Goal: Information Seeking & Learning: Compare options

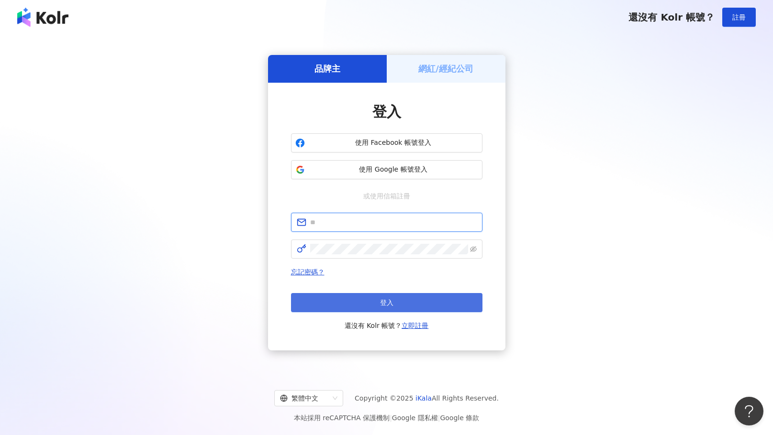
type input "**********"
click at [398, 295] on button "登入" at bounding box center [386, 302] width 191 height 19
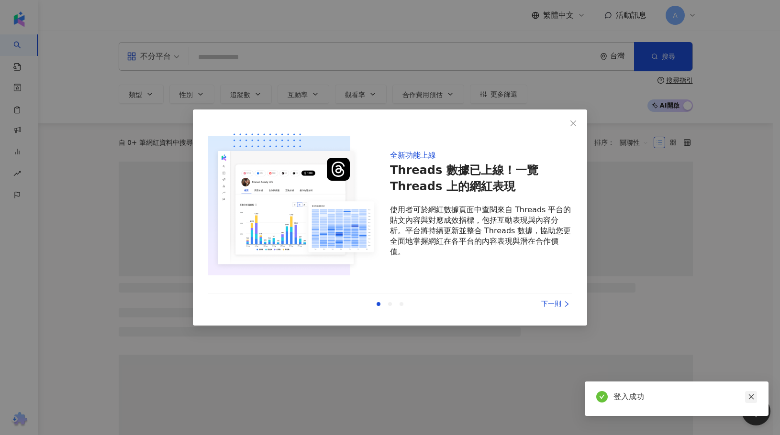
click at [753, 398] on icon "close" at bounding box center [751, 397] width 7 height 7
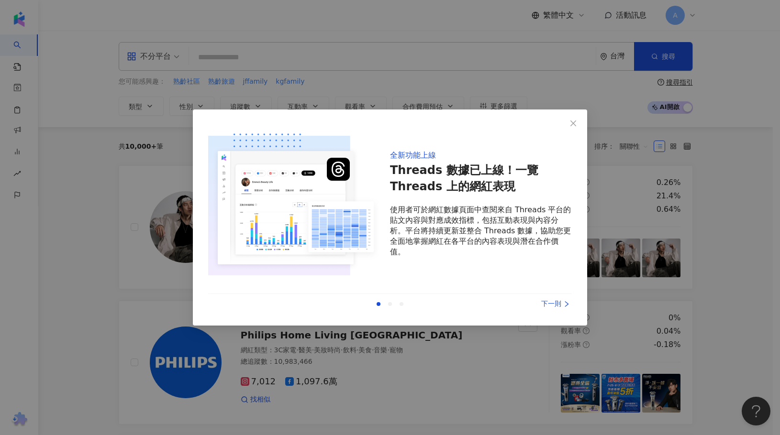
click at [554, 305] on div "下一則" at bounding box center [536, 304] width 72 height 11
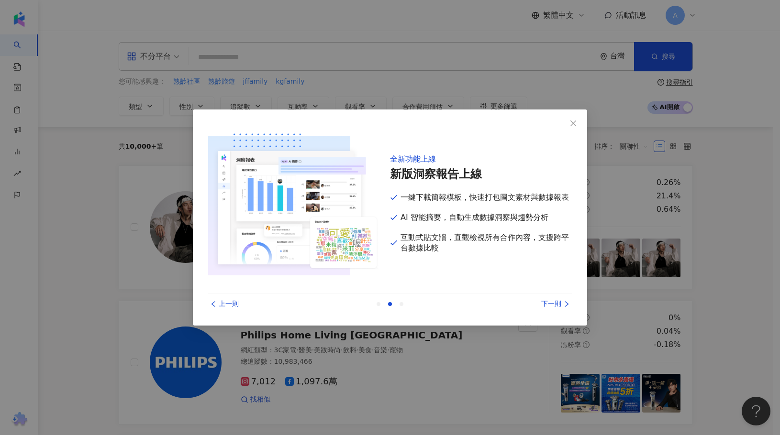
click at [554, 305] on div "下一則" at bounding box center [536, 304] width 72 height 11
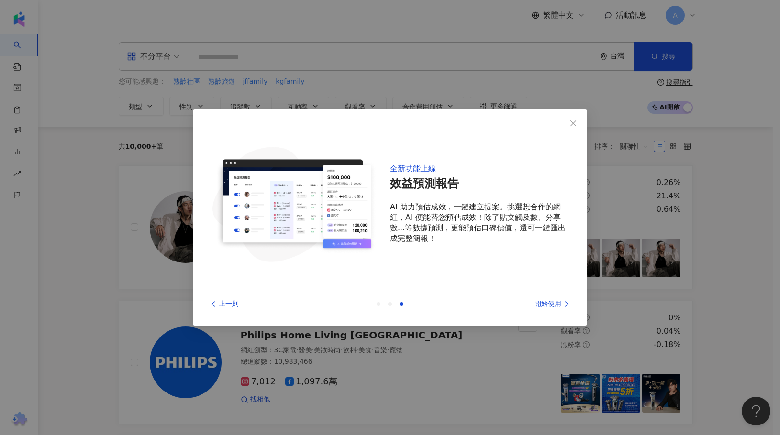
click at [535, 302] on div "開始使用" at bounding box center [536, 304] width 72 height 11
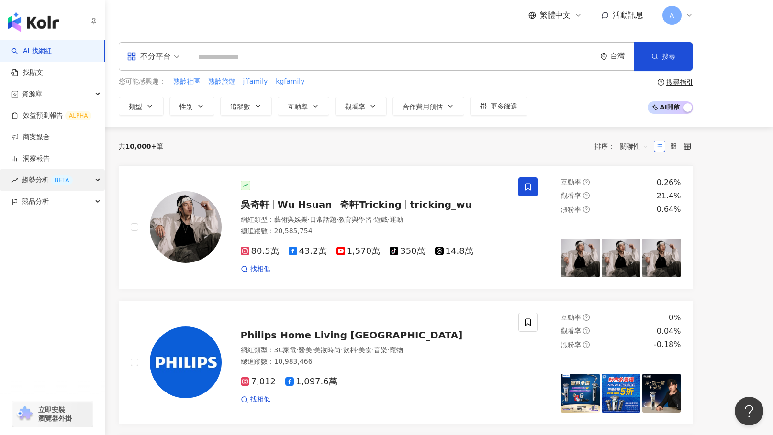
click at [53, 182] on div "BETA" at bounding box center [62, 181] width 22 height 10
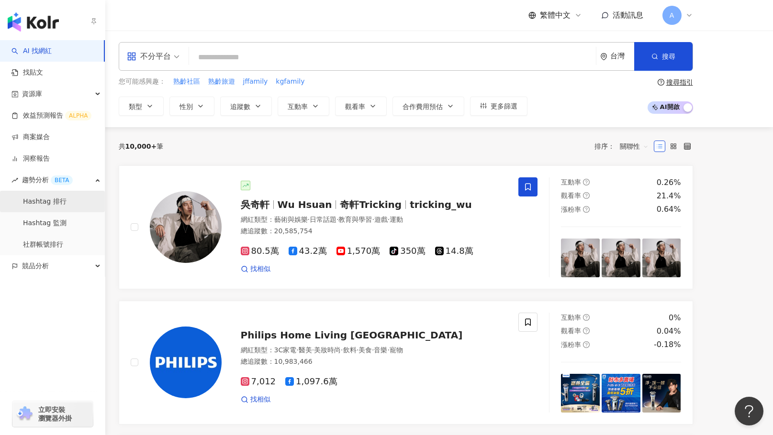
click at [52, 198] on link "Hashtag 排行" at bounding box center [45, 202] width 44 height 10
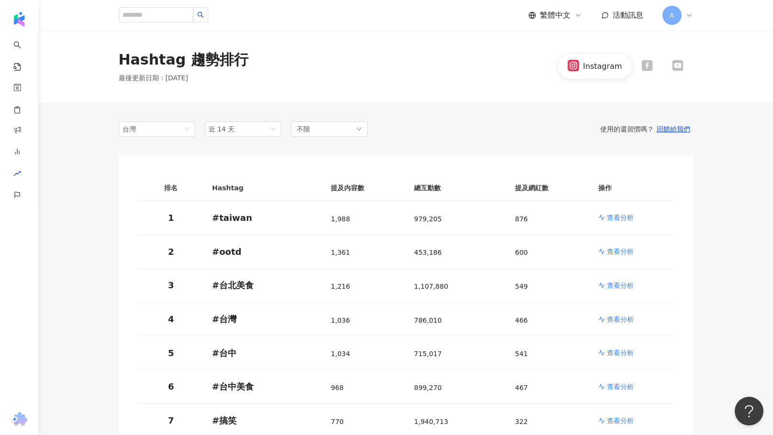
click at [639, 66] on div at bounding box center [646, 66] width 31 height 13
click at [379, 78] on div "Hashtag 趨勢排行 最後更新日期 ： 2025/8/13 Facebook" at bounding box center [406, 66] width 612 height 33
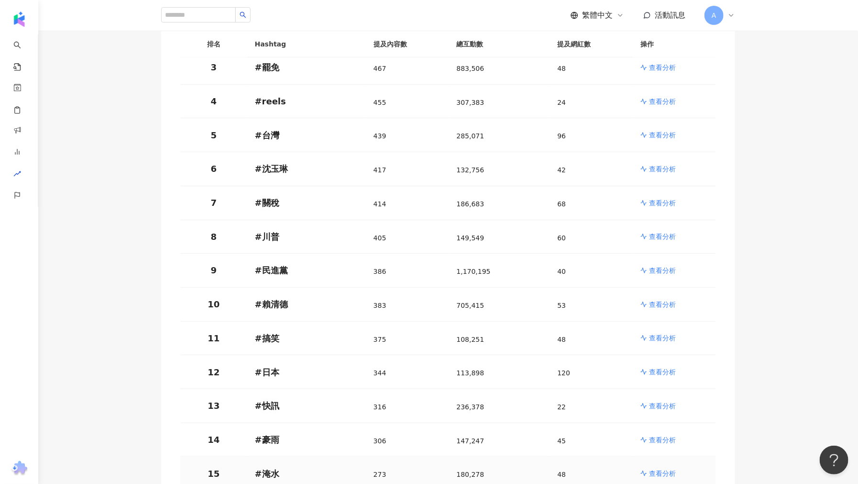
scroll to position [53, 0]
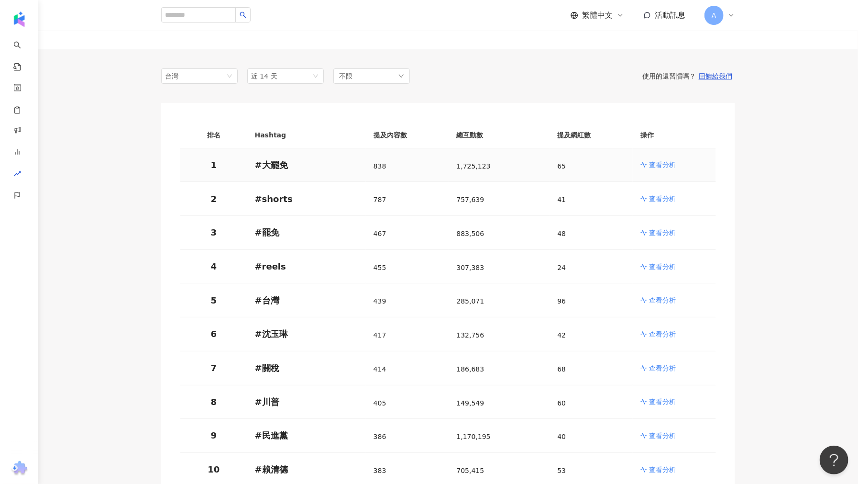
click at [656, 168] on p "查看分析" at bounding box center [662, 165] width 27 height 10
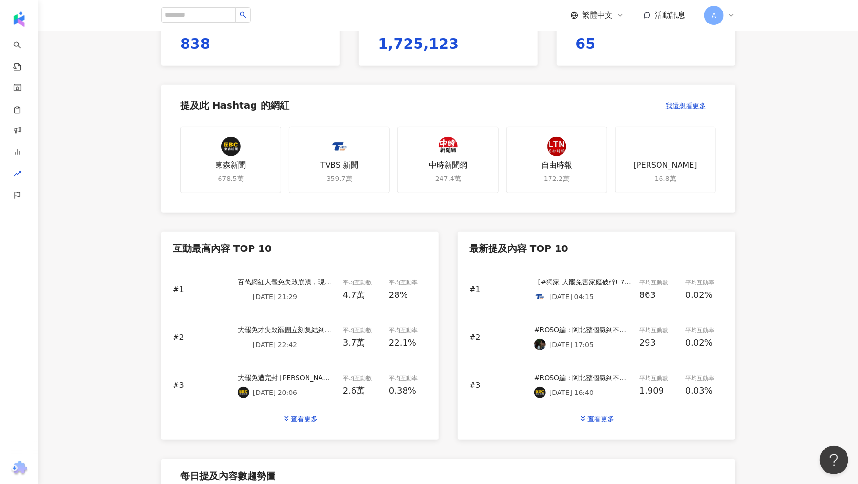
scroll to position [266, 0]
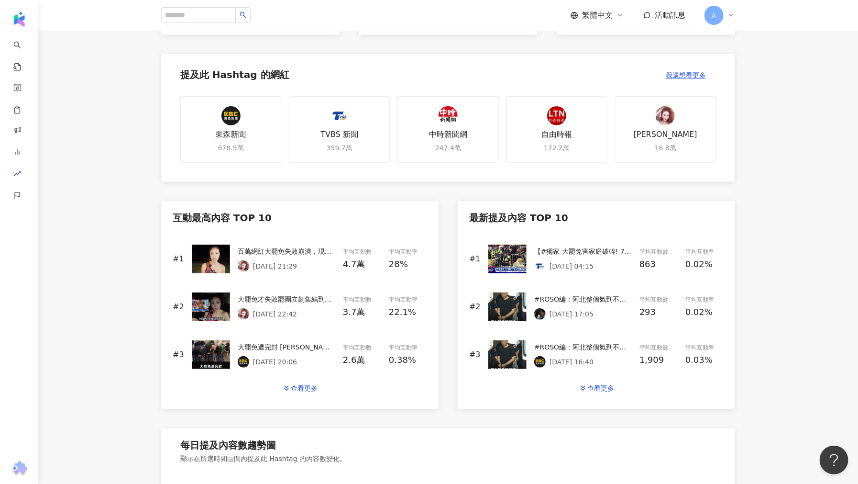
click at [297, 265] on p "2025/7/27 21:29" at bounding box center [275, 266] width 44 height 8
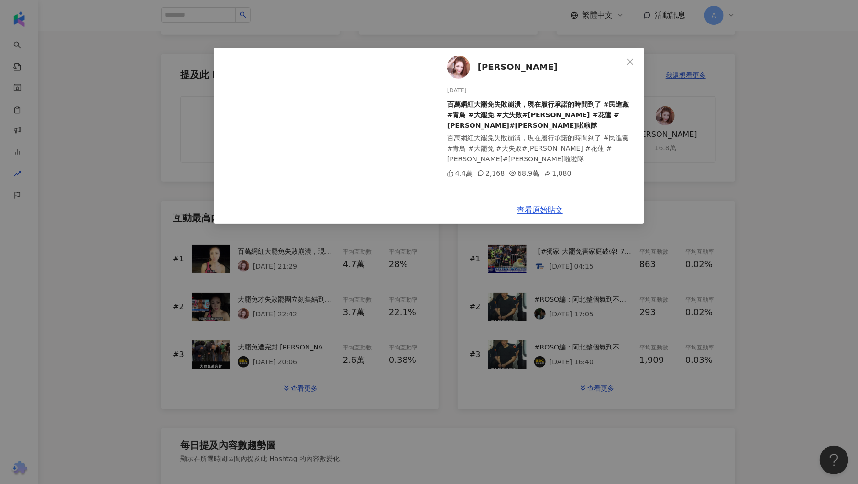
click at [115, 255] on div "高鈞鈞 2025/7/27 百萬網紅大罷免失敗崩潰，現在履行承諾的時間到了 #民進黨 #青鳥 #大罷免 #大失敗#八炯 #花蓮 #高鈞鈞 #鈞鈞啦啦隊 百萬網…" at bounding box center [429, 242] width 858 height 484
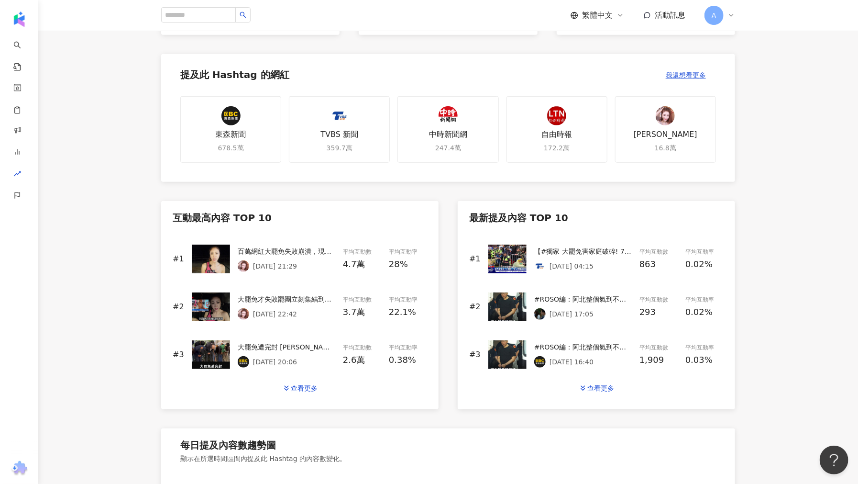
click at [125, 113] on main "Hashtag 排行 大罷免 大罷免 最後更新時間: 2025/8/8 08:00 Facebook 台灣 近 14 天 不限 目前排名 #1 ( 2025/…" at bounding box center [448, 236] width 820 height 943
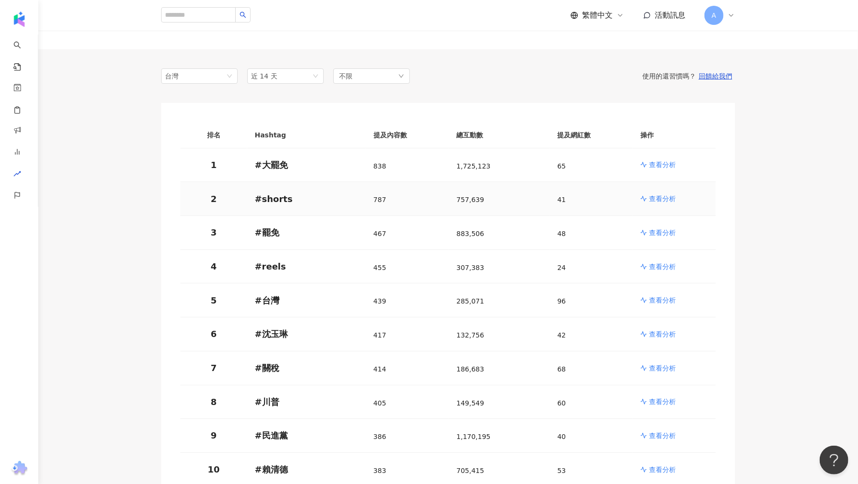
click at [667, 202] on p "查看分析" at bounding box center [662, 199] width 27 height 10
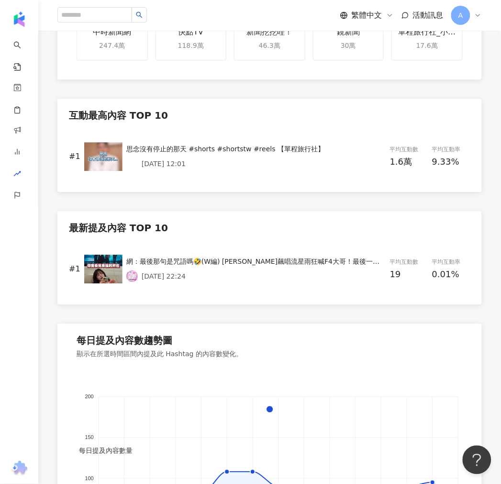
scroll to position [266, 0]
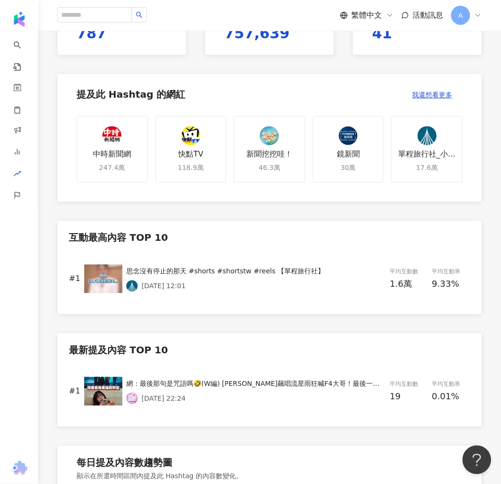
drag, startPoint x: 200, startPoint y: 271, endPoint x: 233, endPoint y: 324, distance: 62.9
click at [233, 324] on div "互動最高內容 TOP 10 #1 思念沒有停止的那天 #shorts #shortstw #reels 【單程旅行社】 2025/8/2 12:01 平均互動…" at bounding box center [269, 324] width 424 height 206
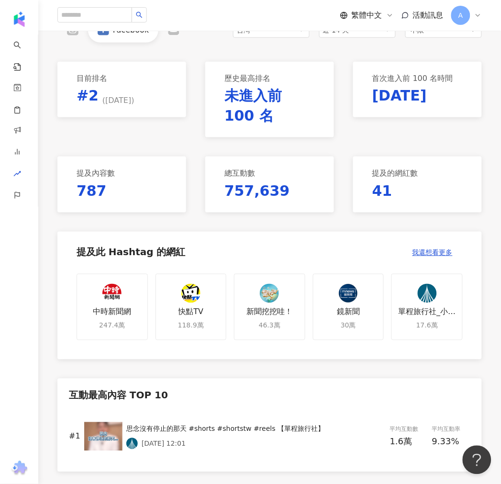
scroll to position [0, 0]
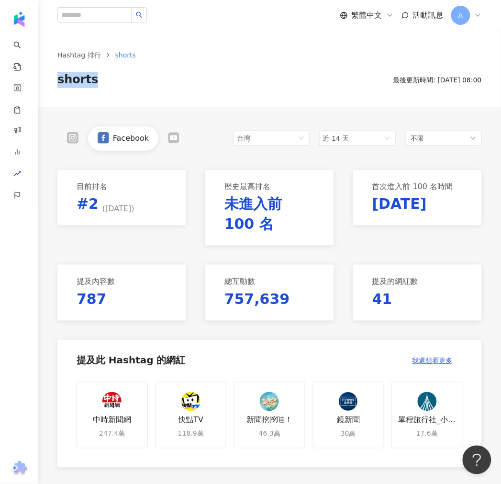
drag, startPoint x: 98, startPoint y: 79, endPoint x: 56, endPoint y: 83, distance: 41.8
click at [56, 83] on div "Hashtag 排行 shorts shorts 最後更新時間: 2025/8/8 08:00" at bounding box center [269, 69] width 463 height 38
copy span "shorts"
click at [201, 90] on div "Hashtag 排行 shorts shorts 最後更新時間: 2025/8/8 08:00" at bounding box center [269, 69] width 463 height 77
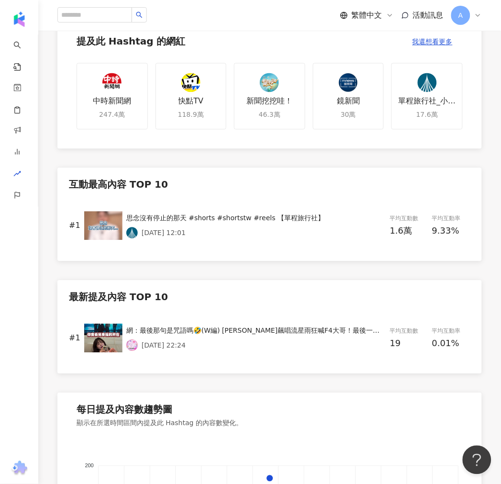
click at [165, 220] on div "思念沒有停止的那天 #shorts #shortstw #reels 【單程旅行社】" at bounding box center [256, 218] width 260 height 11
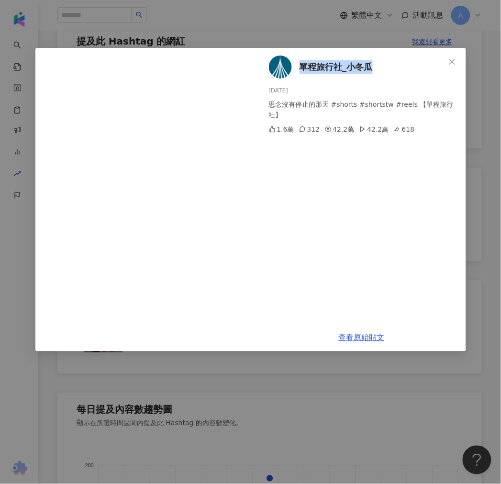
drag, startPoint x: 385, startPoint y: 65, endPoint x: 300, endPoint y: 64, distance: 84.7
click at [300, 64] on div "單程旅行社_小冬瓜 2025/8/2 思念沒有停止的那天 #shorts #shortstw #reels 【單程旅行社】 1.6萬 312 42.2萬 42…" at bounding box center [361, 186] width 209 height 276
copy span "單程旅行社_小冬瓜"
click at [356, 333] on link "查看原始貼文" at bounding box center [362, 337] width 46 height 9
click at [299, 391] on div "單程旅行社_小冬瓜 2025/8/2 思念沒有停止的那天 #shorts #shortstw #reels 【單程旅行社】 1.6萬 312 42.2萬 42…" at bounding box center [250, 242] width 501 height 484
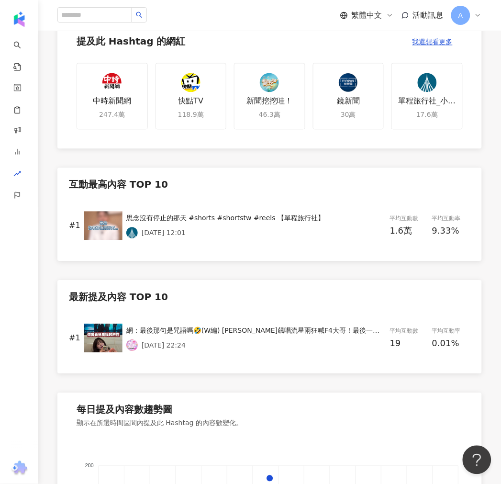
click at [183, 222] on div "思念沒有停止的那天 #shorts #shortstw #reels 【單程旅行社】" at bounding box center [256, 218] width 260 height 11
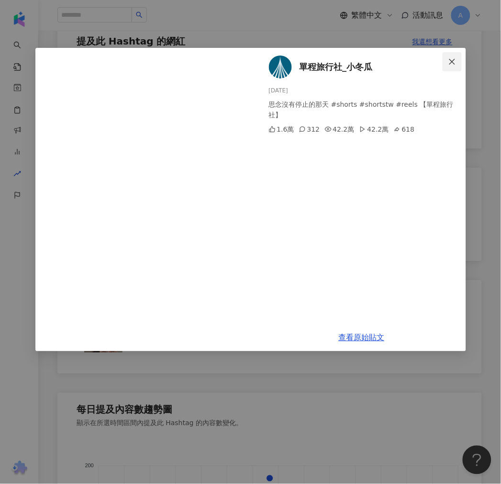
click at [454, 64] on icon "close" at bounding box center [452, 62] width 8 height 8
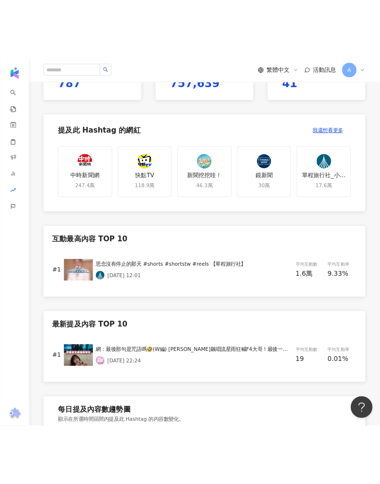
scroll to position [286, 0]
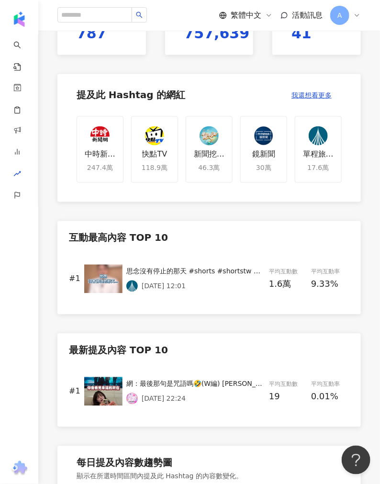
click at [182, 72] on div "Facebook 台灣 近 14 天 不限 目前排名 #2 ( 2025/8/8 ) 歷史最高排名 未進入前 100 名 首次進入前 100 名時間 2023…" at bounding box center [209, 283] width 342 height 885
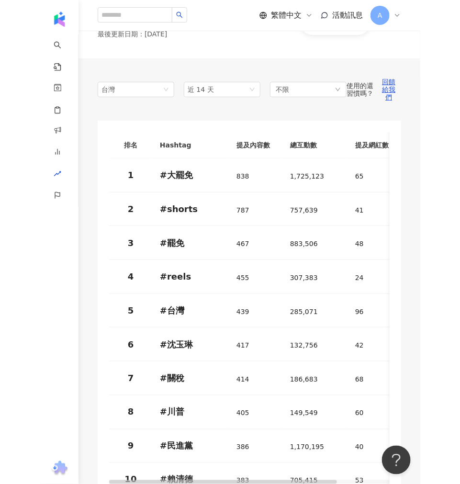
scroll to position [53, 0]
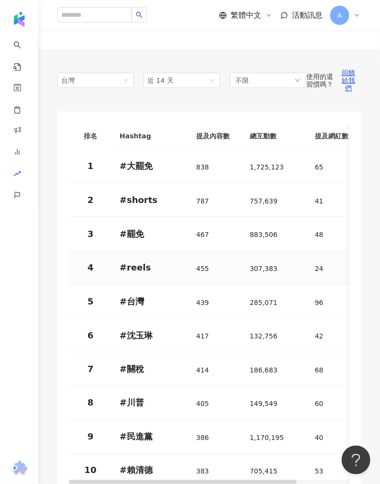
click at [130, 266] on p "# reels" at bounding box center [150, 267] width 61 height 12
drag, startPoint x: 150, startPoint y: 266, endPoint x: 125, endPoint y: 266, distance: 24.9
click at [125, 266] on p "# reels" at bounding box center [150, 267] width 61 height 12
copy p "reels"
click at [141, 268] on p "# reels" at bounding box center [150, 267] width 61 height 12
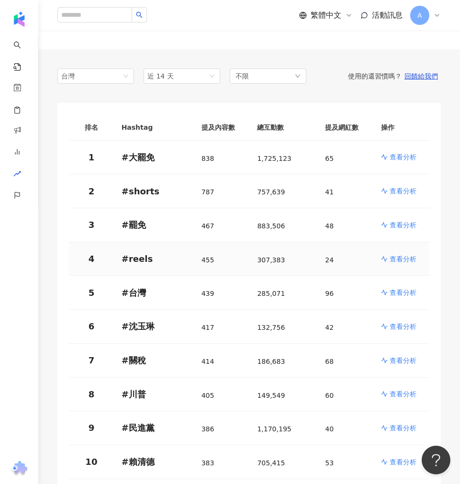
click at [390, 260] on p "查看分析" at bounding box center [402, 259] width 27 height 10
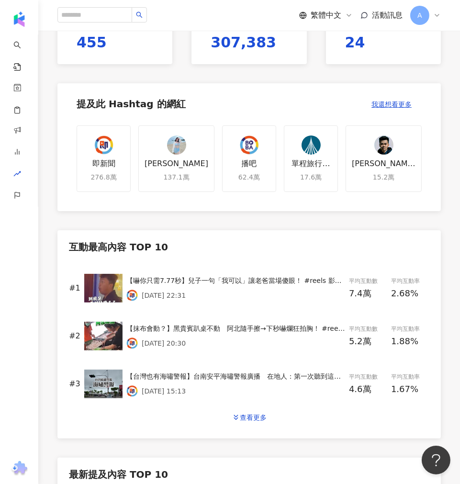
scroll to position [257, 0]
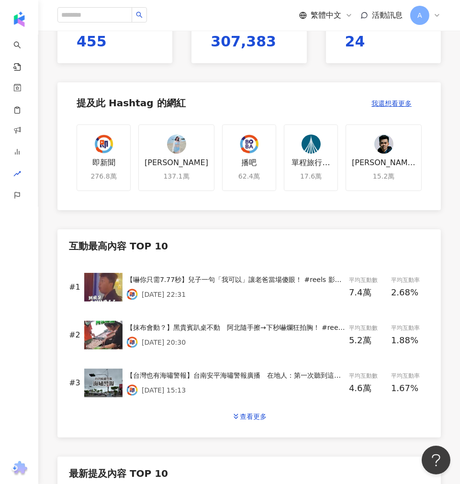
drag, startPoint x: 176, startPoint y: 296, endPoint x: 101, endPoint y: 277, distance: 76.8
click at [288, 288] on div "2025/8/5 22:31" at bounding box center [235, 293] width 219 height 11
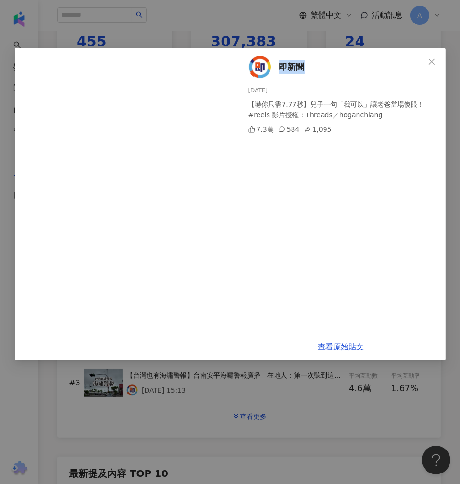
drag, startPoint x: 321, startPoint y: 65, endPoint x: 280, endPoint y: 65, distance: 40.7
click at [280, 65] on div "即新聞 2025/8/5 【嚇你只需7.77秒】兒子一句「我可以」讓老爸當場傻眼！ #reels 影片授權：Threads／hoganchiang 7.3萬 …" at bounding box center [341, 190] width 209 height 285
copy span "即新聞"
click at [436, 60] on span "Close" at bounding box center [431, 62] width 19 height 8
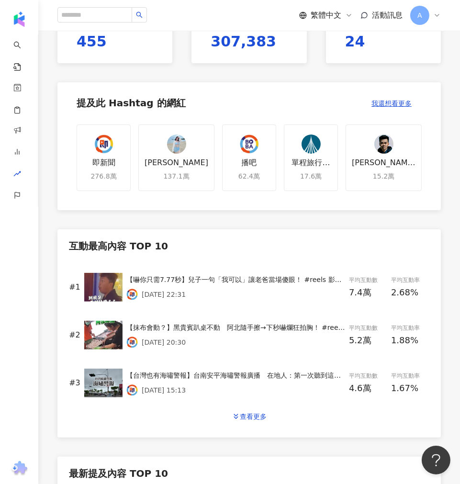
click at [221, 276] on div "【嚇你只需7.77秒】兒子一句「我可以」讓老爸當場傻眼！ #reels 影片授權：Threads／hoganchiang" at bounding box center [235, 279] width 219 height 11
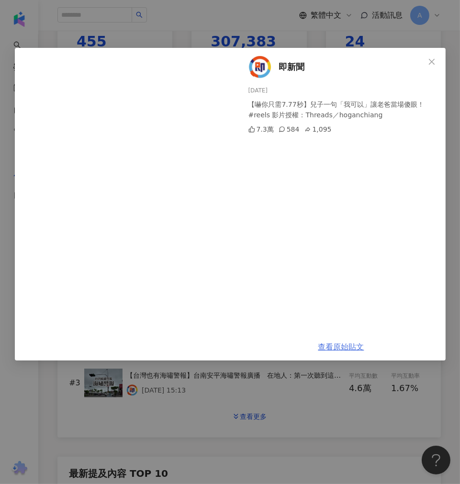
click at [351, 346] on link "查看原始貼文" at bounding box center [341, 346] width 46 height 9
click at [361, 393] on div "即新聞 2025/8/5 【嚇你只需7.77秒】兒子一句「我可以」讓老爸當場傻眼！ #reels 影片授權：Threads／hoganchiang 7.3萬 …" at bounding box center [230, 242] width 460 height 484
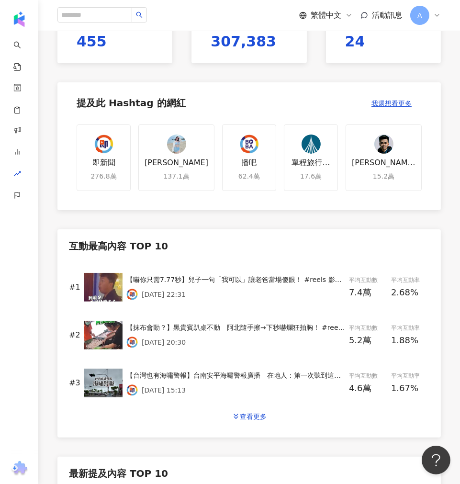
click at [141, 278] on div "【嚇你只需7.77秒】兒子一句「我可以」讓老爸當場傻眼！ #reels 影片授權：Threads／hoganchiang" at bounding box center [235, 279] width 219 height 11
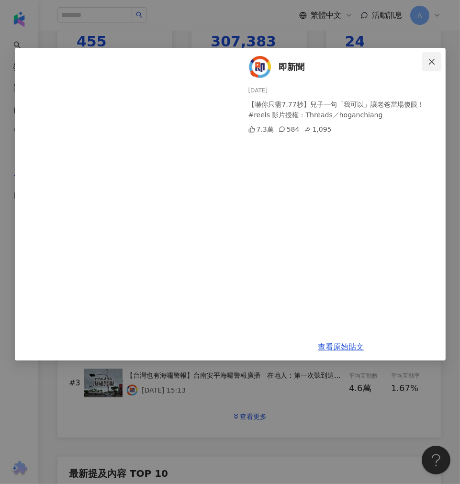
click at [432, 59] on icon "close" at bounding box center [432, 62] width 8 height 8
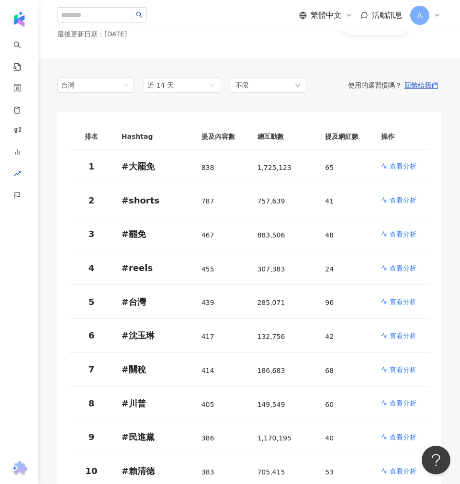
scroll to position [53, 0]
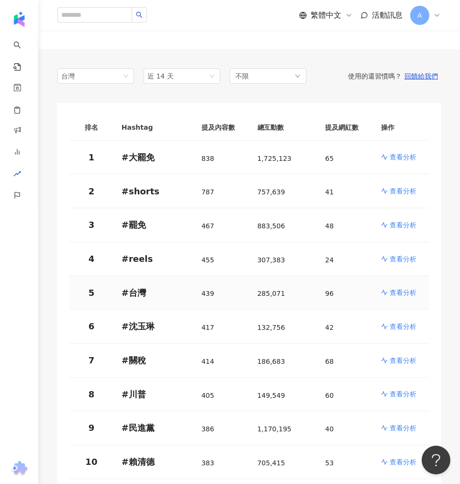
click at [402, 298] on td "查看分析" at bounding box center [401, 293] width 56 height 34
click at [402, 291] on p "查看分析" at bounding box center [402, 293] width 27 height 10
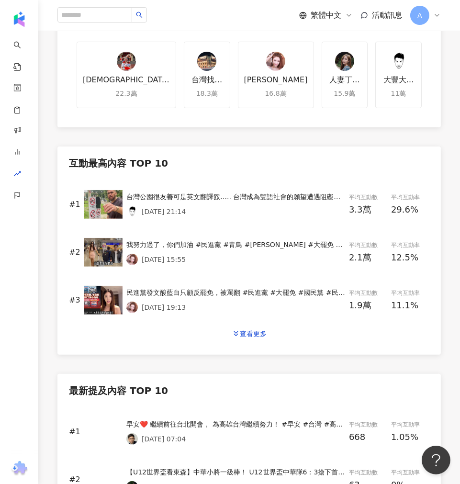
scroll to position [372, 0]
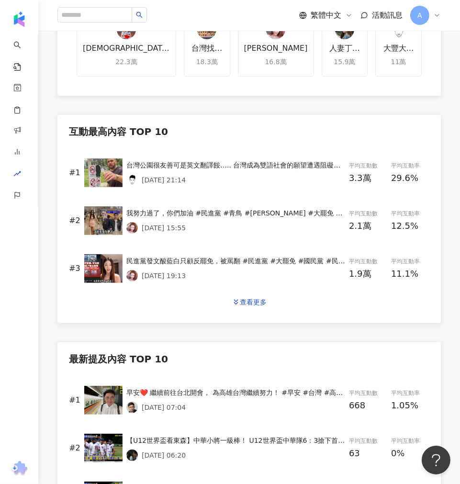
click at [214, 165] on div "台灣公園很友善可是英文翻譯餒….. 台灣成為雙語社會的願望遭遇阻礙🤷 #英文 #台灣 #雙語 #雙語目標 #高雄" at bounding box center [235, 165] width 219 height 11
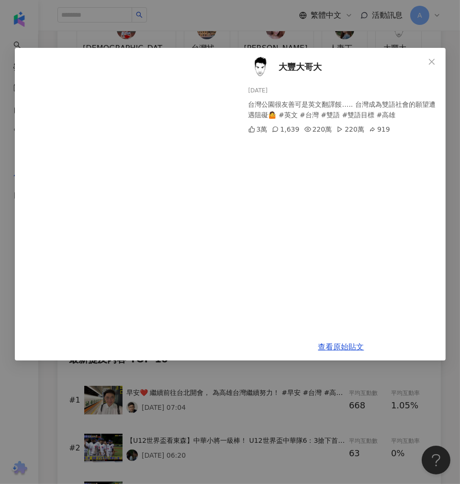
click at [263, 34] on div "大豐大哥大 2025/8/3 台灣公園很友善可是英文翻譯餒….. 台灣成為雙語社會的願望遭遇阻礙🤷 #英文 #台灣 #雙語 #雙語目標 #高雄 3萬 1,63…" at bounding box center [230, 242] width 460 height 484
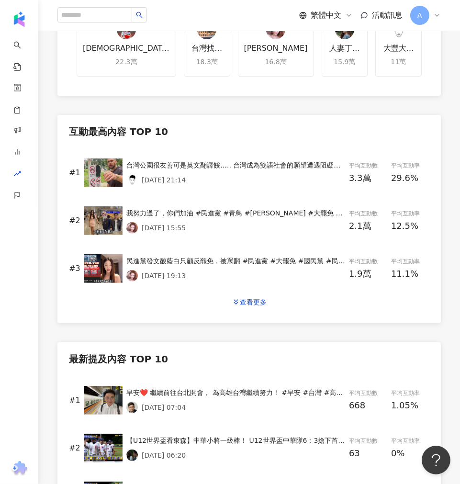
scroll to position [0, 0]
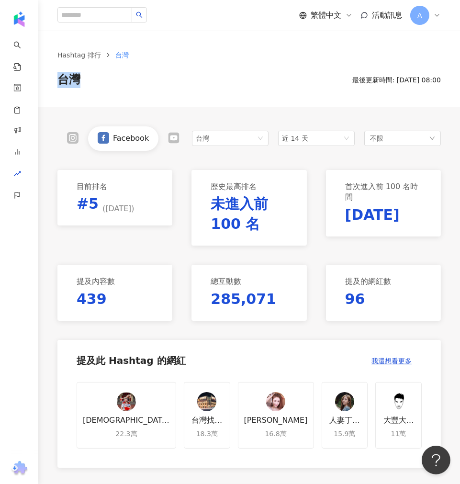
drag, startPoint x: 75, startPoint y: 84, endPoint x: 59, endPoint y: 82, distance: 16.3
click at [59, 82] on span "台灣" at bounding box center [68, 80] width 23 height 16
copy span "台灣"
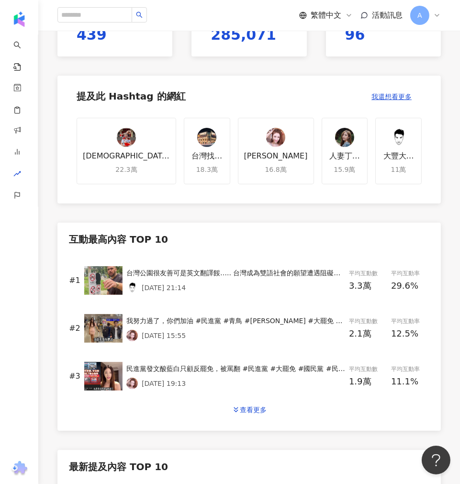
scroll to position [266, 0]
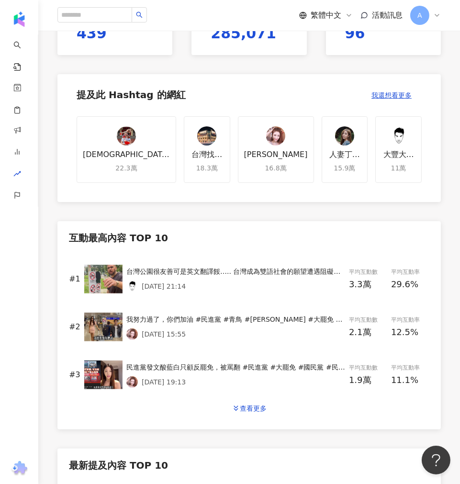
click at [176, 277] on div "台灣公園很友善可是英文翻譯餒….. 台灣成為雙語社會的願望遭遇阻礙🤷 #英文 #台灣 #雙語 #雙語目標 #高雄 2025/8/3 21:14" at bounding box center [235, 279] width 219 height 26
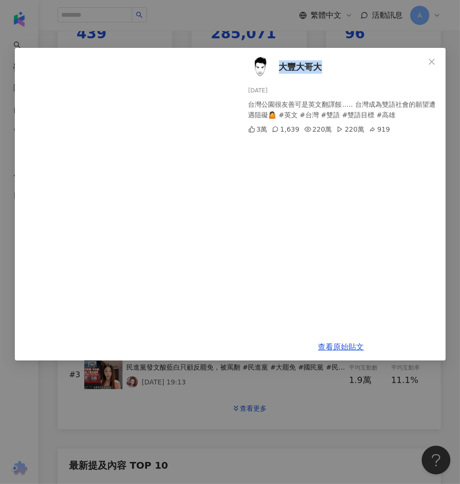
drag, startPoint x: 332, startPoint y: 66, endPoint x: 279, endPoint y: 65, distance: 52.6
click at [279, 65] on div "大豐大哥大 2025/8/3 台灣公園很友善可是英文翻譯餒….. 台灣成為雙語社會的願望遭遇阻礙🤷 #英文 #台灣 #雙語 #雙語目標 #高雄 3萬 1,63…" at bounding box center [341, 190] width 209 height 285
copy span "大豐大哥大"
click at [352, 343] on link "查看原始貼文" at bounding box center [341, 346] width 46 height 9
click at [279, 405] on div "大豐大哥大 2025/8/3 台灣公園很友善可是英文翻譯餒….. 台灣成為雙語社會的願望遭遇阻礙🤷 #英文 #台灣 #雙語 #雙語目標 #高雄 3萬 1,63…" at bounding box center [230, 242] width 460 height 484
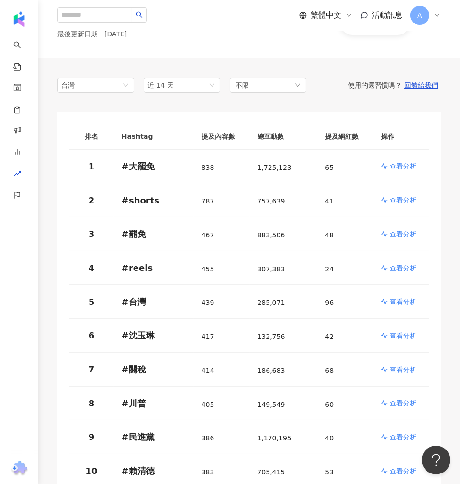
scroll to position [53, 0]
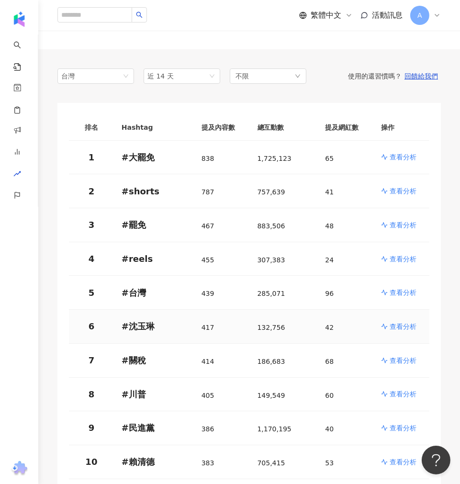
click at [394, 326] on p "查看分析" at bounding box center [402, 326] width 27 height 10
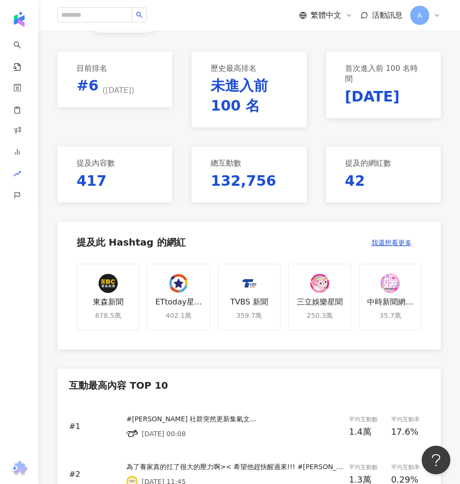
scroll to position [372, 0]
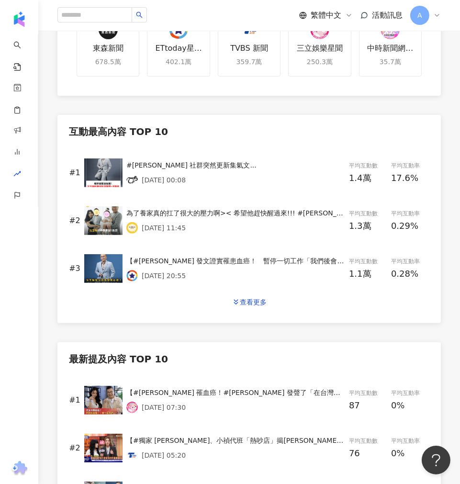
click at [218, 164] on div "#沈玉琳 社群突然更新集氣文..." at bounding box center [235, 165] width 219 height 11
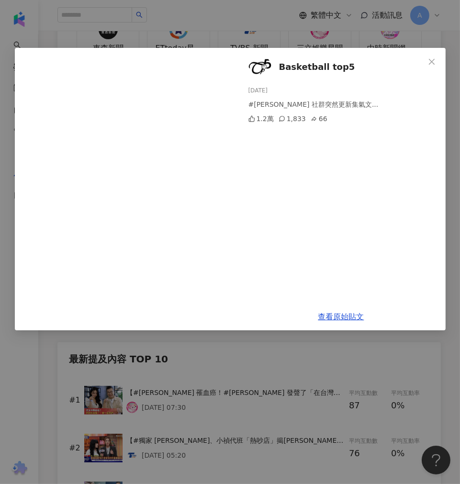
click at [337, 359] on div "Basketball top5 2025/8/3 #沈玉琳 社群突然更新集氣文... 1.2萬 1,833 66 查看原始貼文" at bounding box center [230, 242] width 460 height 484
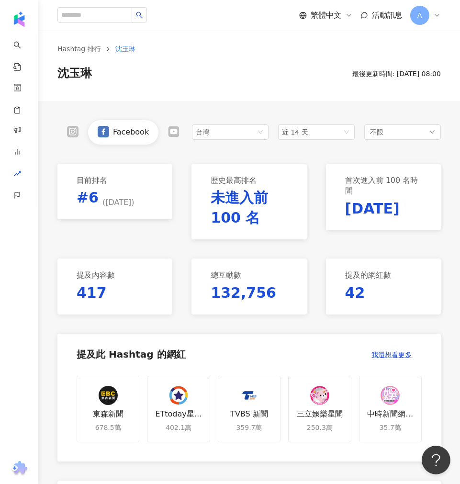
scroll to position [0, 0]
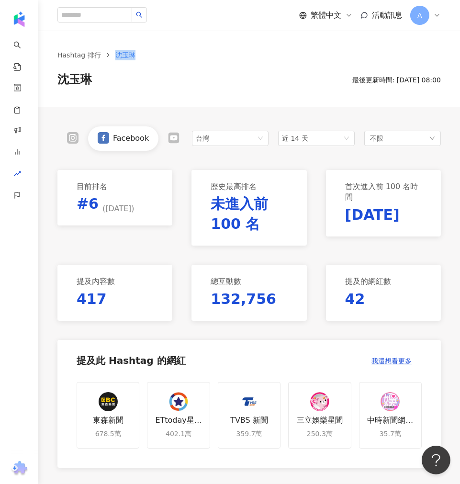
drag, startPoint x: 137, startPoint y: 56, endPoint x: 114, endPoint y: 56, distance: 23.4
click at [114, 56] on ol "Hashtag 排行 沈玉琳" at bounding box center [248, 55] width 383 height 11
copy span "沈玉琳"
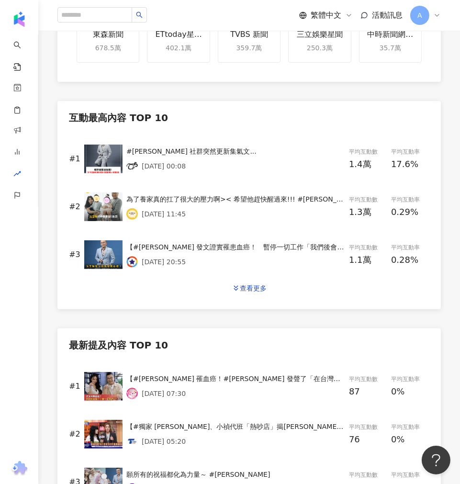
scroll to position [425, 0]
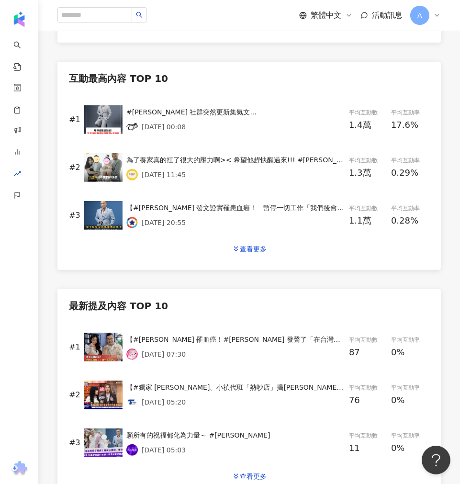
click at [202, 118] on div "#沈玉琳 社群突然更新集氣文... 2025/8/3 00:08" at bounding box center [235, 120] width 219 height 26
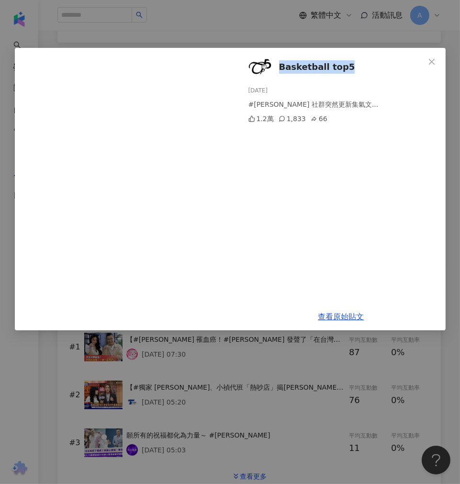
drag, startPoint x: 348, startPoint y: 65, endPoint x: 279, endPoint y: 68, distance: 69.0
click at [279, 68] on div "Basketball top5 2025/8/3 #沈玉琳 社群突然更新集氣文... 1.2萬 1,833 66" at bounding box center [341, 175] width 209 height 255
copy span "Basketball top5"
click at [438, 56] on button "Close" at bounding box center [431, 61] width 19 height 19
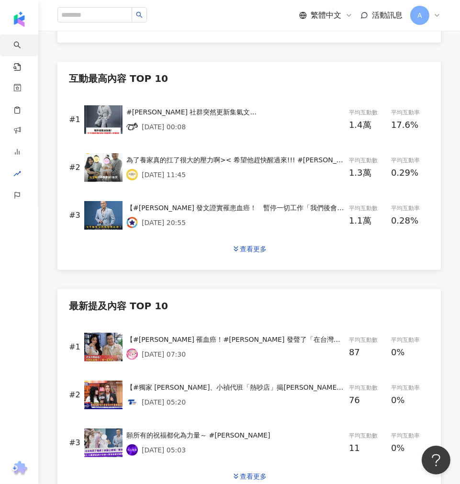
scroll to position [53, 0]
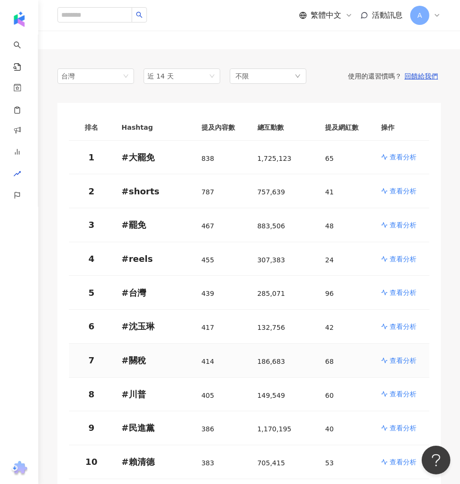
click at [409, 358] on p "查看分析" at bounding box center [402, 360] width 27 height 10
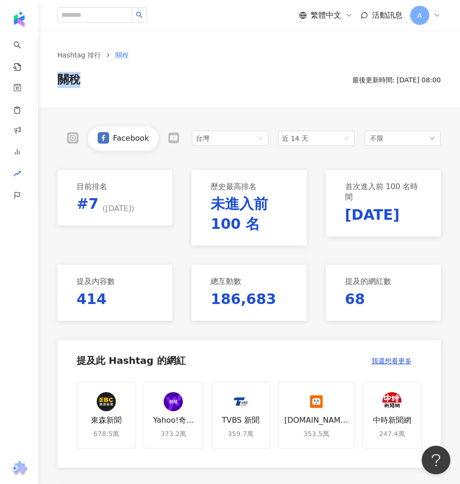
drag, startPoint x: 73, startPoint y: 78, endPoint x: 57, endPoint y: 78, distance: 15.8
click at [57, 78] on div "關稅 最後更新時間: 2025/8/8 08:00" at bounding box center [248, 80] width 383 height 16
copy span "關稅"
click at [228, 73] on div "關稅 最後更新時間: 2025/8/8 08:00" at bounding box center [248, 80] width 383 height 16
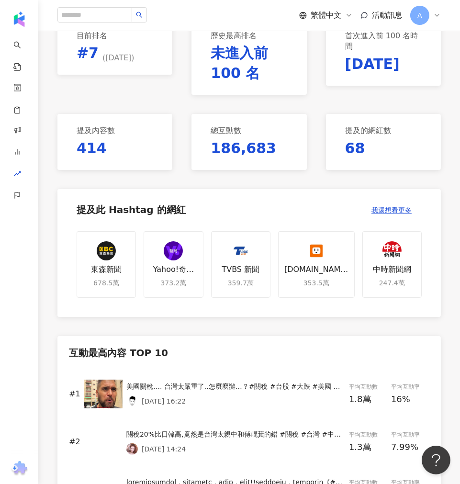
scroll to position [319, 0]
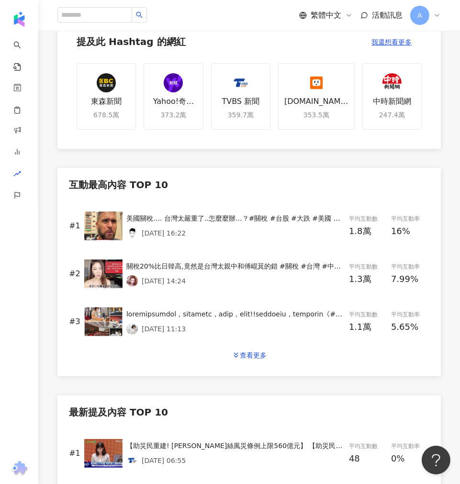
click at [220, 217] on div "美國關稅…. 台灣太嚴重了..怎麼麼辦…？#關稅 #台股 #大跌 #美國 🇺🇸 #美食 #高雄美食" at bounding box center [235, 218] width 219 height 11
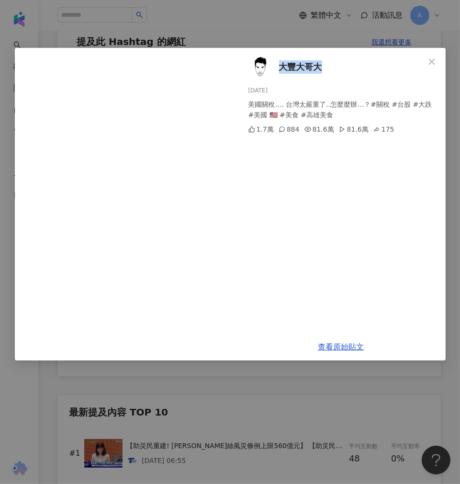
drag, startPoint x: 325, startPoint y: 69, endPoint x: 279, endPoint y: 67, distance: 45.9
click at [279, 67] on div "大豐大哥大 2025/8/1 美國關稅…. 台灣太嚴重了..怎麼麼辦…？#關稅 #台股 #大跌 #美國 🇺🇸 #美食 #高雄美食 1.7萬 884 81.6萬…" at bounding box center [341, 190] width 209 height 285
copy span "大豐大哥大"
click at [342, 343] on link "查看原始貼文" at bounding box center [341, 346] width 46 height 9
click at [387, 385] on div "大豐大哥大 2025/8/1 美國關稅…. 台灣太嚴重了..怎麼麼辦…？#關稅 #台股 #大跌 #美國 🇺🇸 #美食 #高雄美食 1.7萬 884 81.6萬…" at bounding box center [230, 242] width 460 height 484
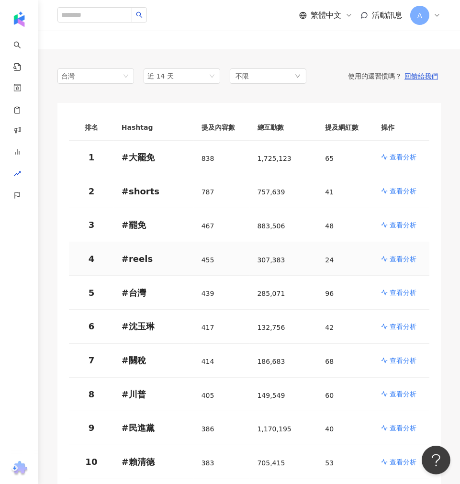
scroll to position [106, 0]
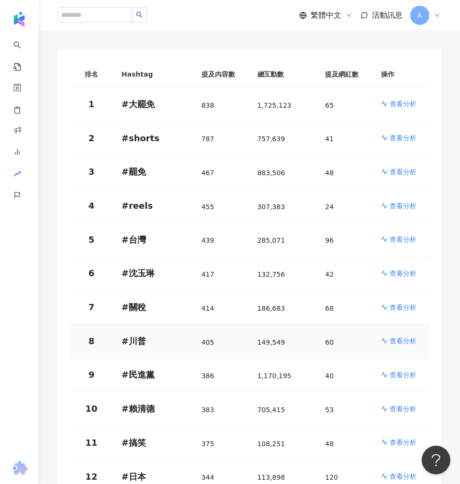
click at [411, 341] on p "查看分析" at bounding box center [402, 341] width 27 height 10
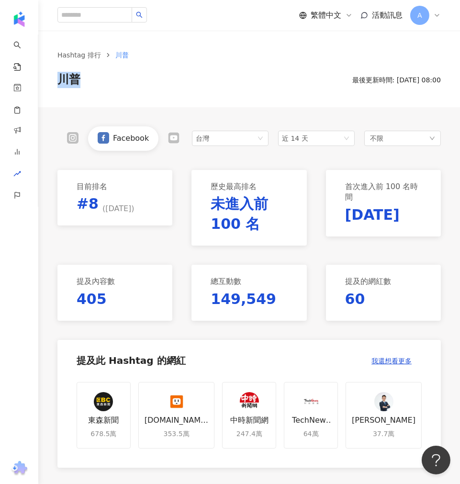
drag, startPoint x: 87, startPoint y: 74, endPoint x: 60, endPoint y: 77, distance: 26.9
click at [60, 77] on div "川普 最後更新時間: 2025/8/8 08:00" at bounding box center [248, 80] width 383 height 16
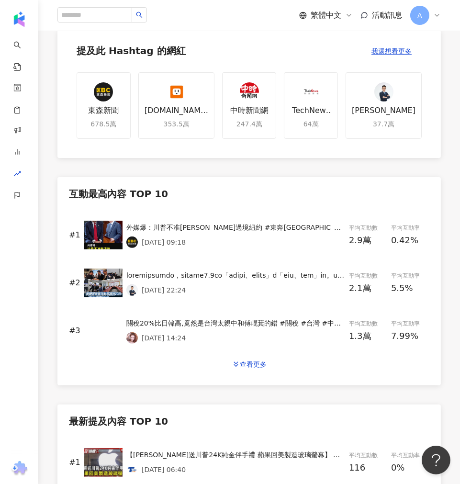
scroll to position [319, 0]
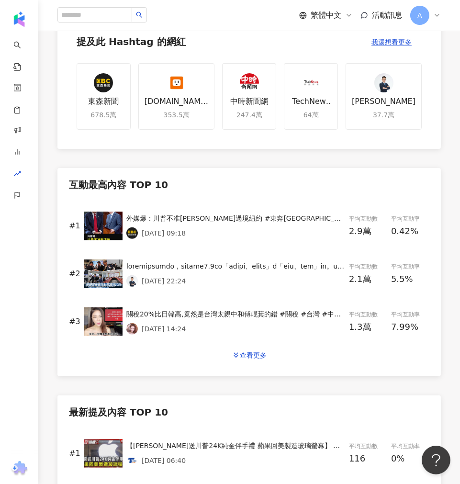
click at [199, 221] on div "外媒爆：川普不准賴清德過境紐約 #東奔西波編：此舉引發華府內部與挺台陣營疑慮... #川普 #賴清德 #外交" at bounding box center [235, 218] width 219 height 11
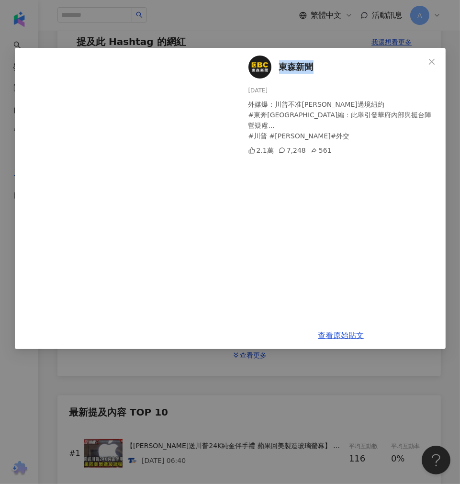
drag, startPoint x: 314, startPoint y: 63, endPoint x: 280, endPoint y: 65, distance: 34.5
click at [280, 65] on div "東森新聞 2025/7/29 外媒爆：川普不准賴清德過境紐約 #東奔西波編：此舉引發華府內部與挺台陣營疑慮... #川普 #賴清德 #外交 2.1萬 7,24…" at bounding box center [341, 185] width 209 height 274
click at [269, 393] on div "東森新聞 2025/7/29 外媒爆：川普不准賴清德過境紐約 #東奔西波編：此舉引發華府內部與挺台陣營疑慮... #川普 #賴清德 #外交 2.1萬 7,24…" at bounding box center [230, 242] width 460 height 484
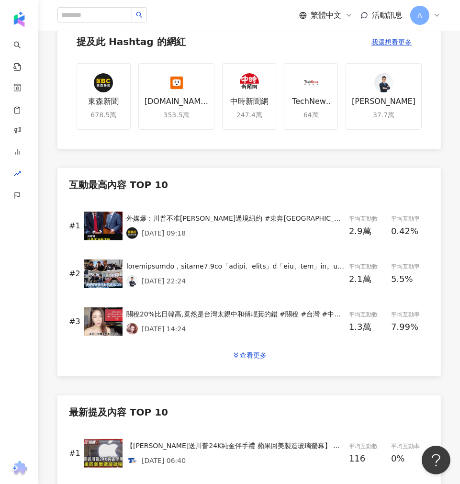
click at [241, 285] on div "2025/8/1 22:24" at bounding box center [235, 280] width 219 height 11
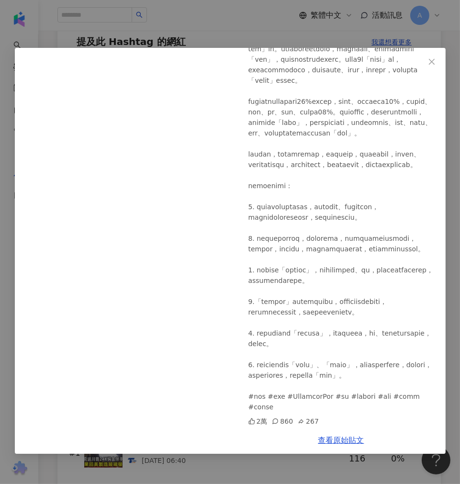
scroll to position [0, 0]
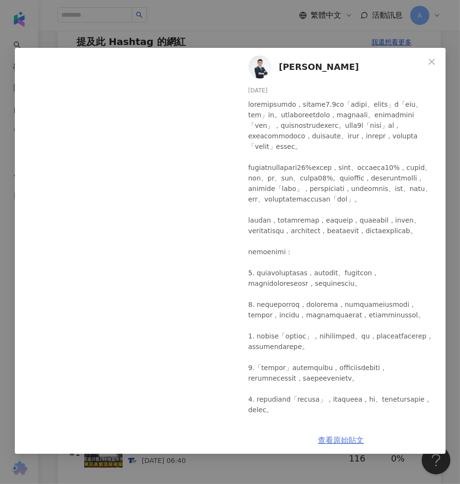
click at [342, 435] on link "查看原始貼文" at bounding box center [341, 439] width 46 height 9
drag, startPoint x: 316, startPoint y: 69, endPoint x: 280, endPoint y: 66, distance: 35.6
click at [280, 66] on div "江啟臣 2025/8/1 2萬 860 267" at bounding box center [341, 237] width 209 height 378
click at [289, 435] on div "江啟臣 2025/8/1 2萬 860 267 查看原始貼文" at bounding box center [230, 242] width 460 height 484
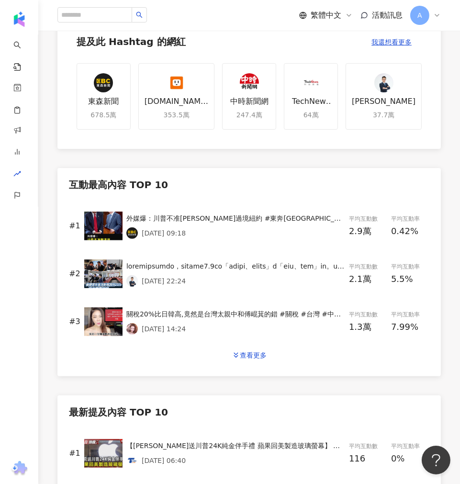
click at [242, 334] on div "#3 關稅20%比日韓高,竟然是台灣太親中和傅崐萁的錯 #關稅 #台灣 #中國 #美國 #川普 #中共 #大罷免 #傅崐萁 #國民黨 #民眾黨 #民進黨 #賴…" at bounding box center [249, 322] width 360 height 48
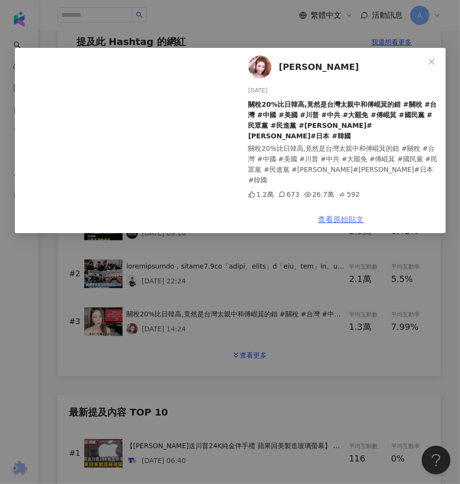
click at [342, 221] on link "查看原始貼文" at bounding box center [341, 219] width 46 height 9
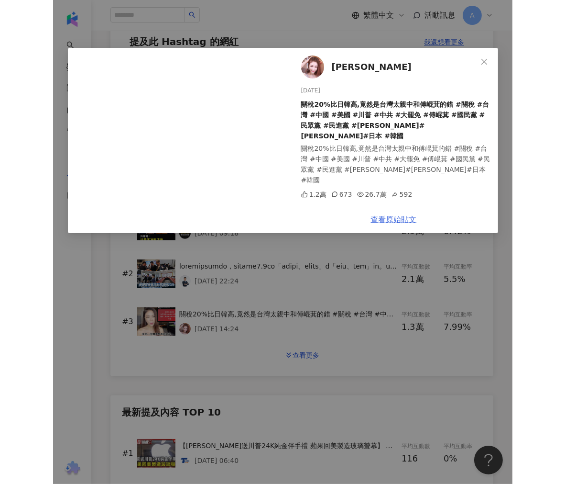
scroll to position [299, 0]
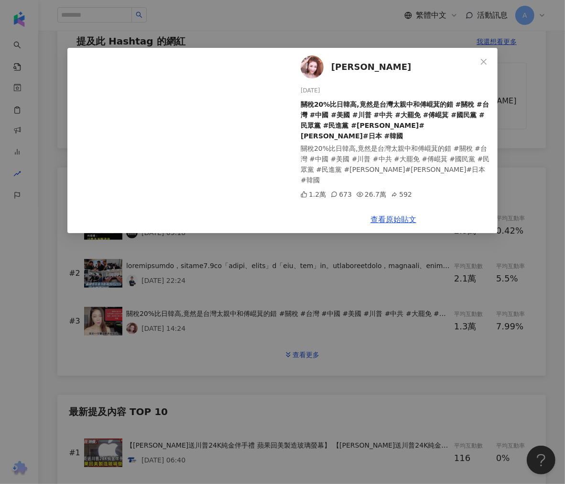
click at [225, 356] on div "高鈞鈞 2025/8/1 關稅20%比日韓高,竟然是台灣太親中和傅崐萁的錯 #關稅 #台灣 #中國 #美國 #川普 #中共 #大罷免 #傅崐萁 #國民黨 #民…" at bounding box center [282, 242] width 565 height 484
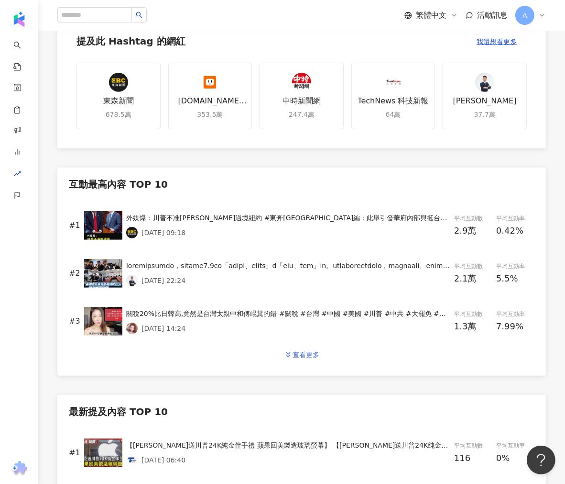
click at [295, 357] on div "查看更多" at bounding box center [306, 355] width 27 height 8
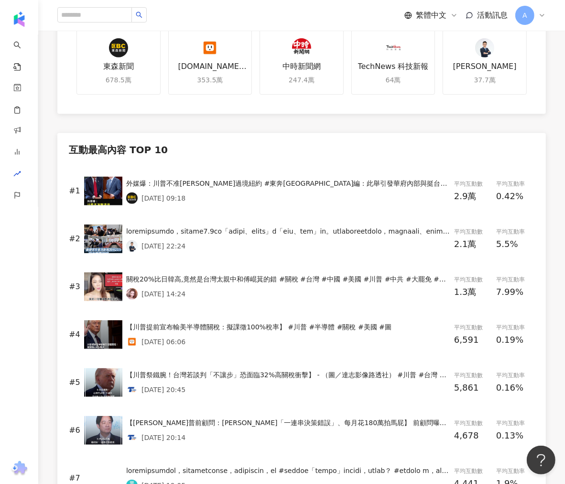
scroll to position [352, 0]
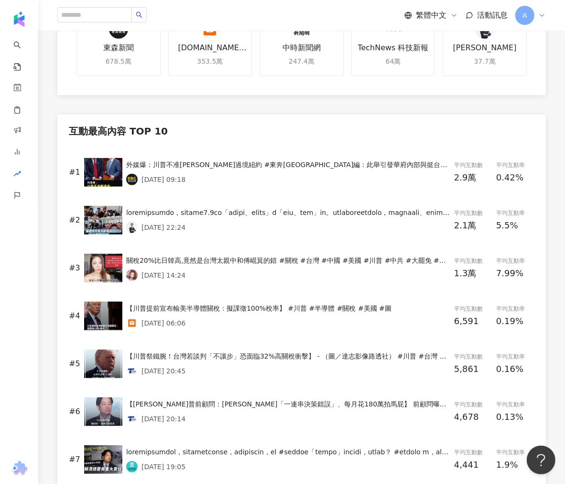
click at [248, 309] on div "【川普提前宣布輸美半導體關稅：擬課徵100%稅率】 #川普 #半導體 #關稅 #美國 #圖" at bounding box center [288, 308] width 324 height 11
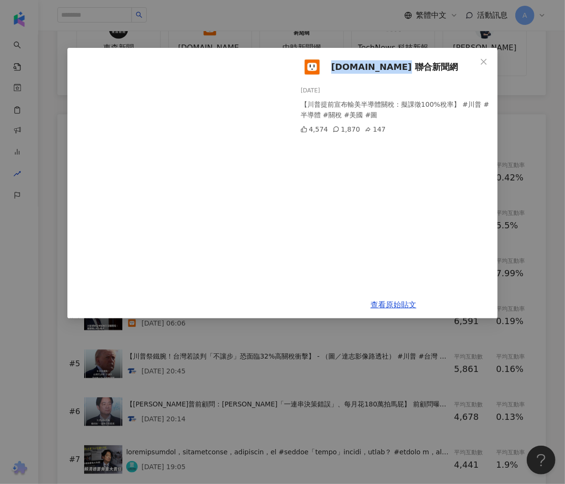
drag, startPoint x: 421, startPoint y: 62, endPoint x: 333, endPoint y: 68, distance: 87.7
click at [333, 68] on div "udn.com 聯合新聞網 2025/8/7 【川普提前宣布輸美半導體關稅：擬課徵100%稅率】 #川普 #半導體 #關稅 #美國 #圖 4,574 1,87…" at bounding box center [393, 169] width 209 height 243
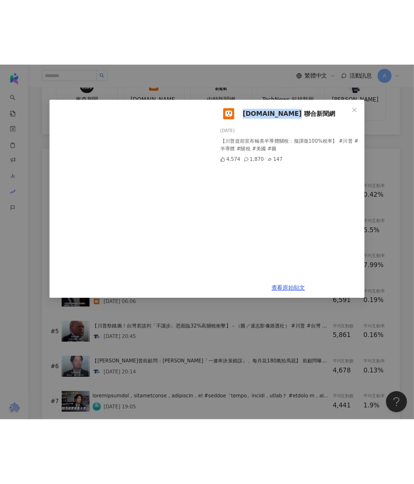
scroll to position [372, 0]
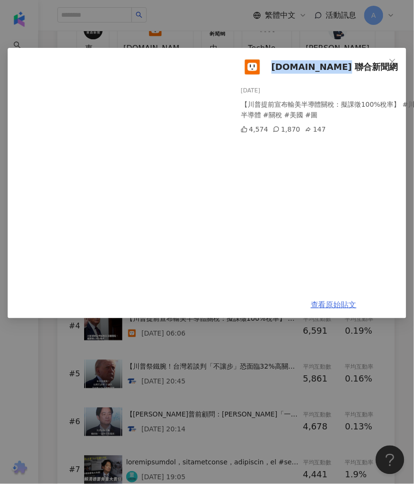
click at [321, 303] on link "查看原始貼文" at bounding box center [334, 304] width 46 height 9
click at [260, 363] on div "udn.com 聯合新聞網 2025/8/7 【川普提前宣布輸美半導體關稅：擬課徵100%稅率】 #川普 #半導體 #關稅 #美國 #圖 4,574 1,87…" at bounding box center [207, 242] width 414 height 484
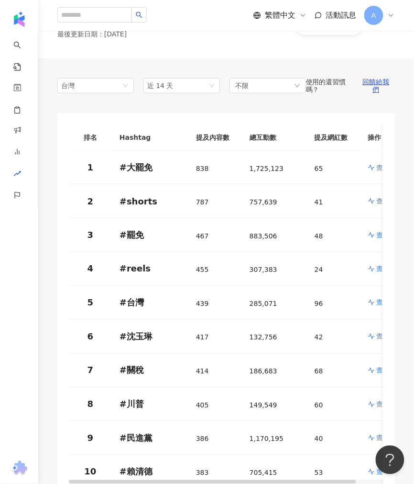
scroll to position [106, 0]
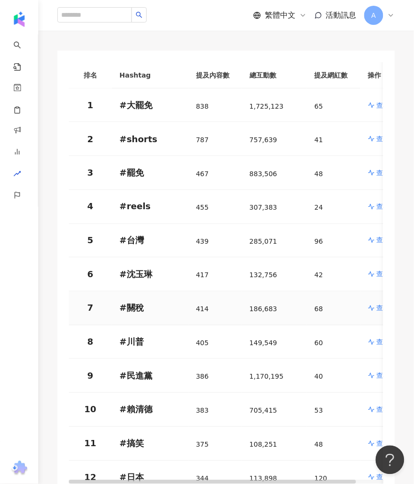
click at [371, 308] on icon at bounding box center [372, 308] width 6 height 6
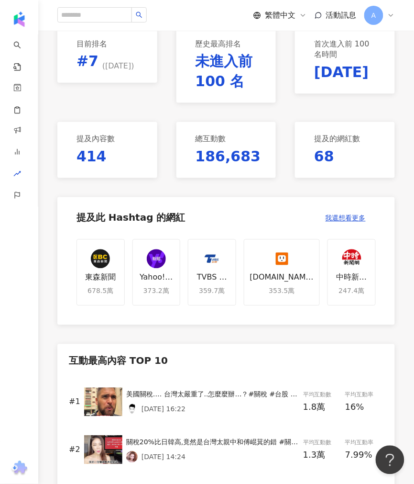
scroll to position [319, 0]
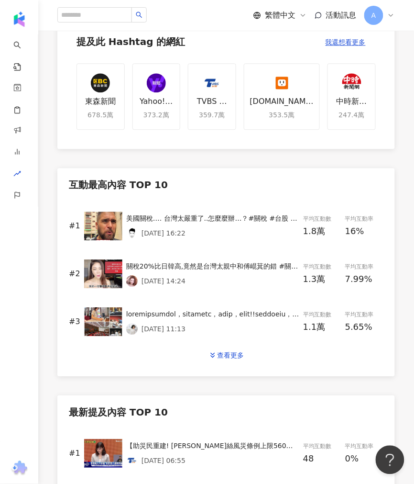
click at [111, 228] on img at bounding box center [103, 225] width 38 height 29
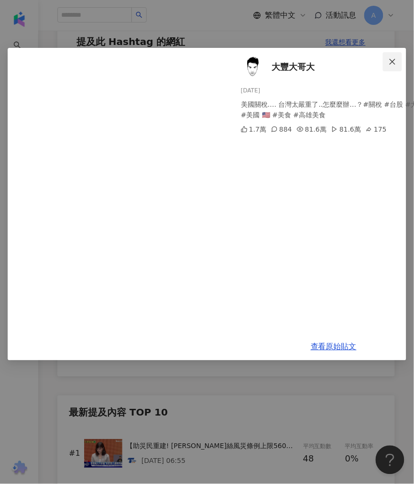
click at [397, 63] on icon "close" at bounding box center [393, 62] width 8 height 8
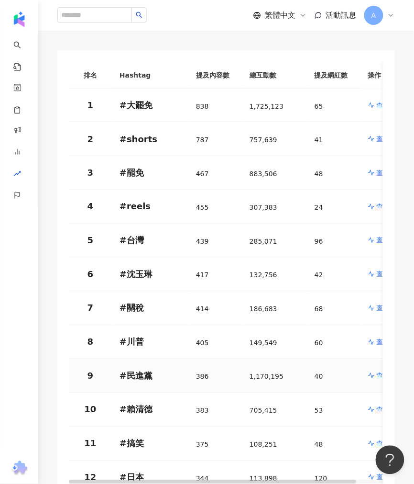
scroll to position [159, 0]
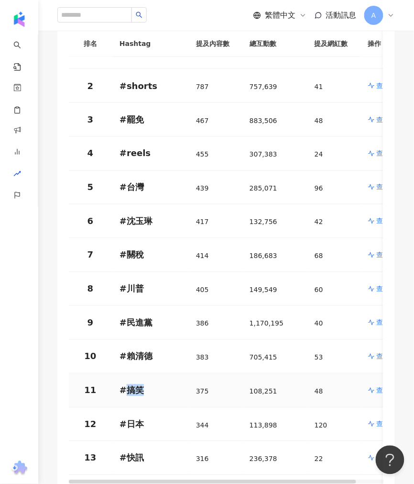
click at [126, 390] on p "# 搞笑" at bounding box center [150, 390] width 61 height 12
click at [373, 390] on icon at bounding box center [371, 390] width 7 height 7
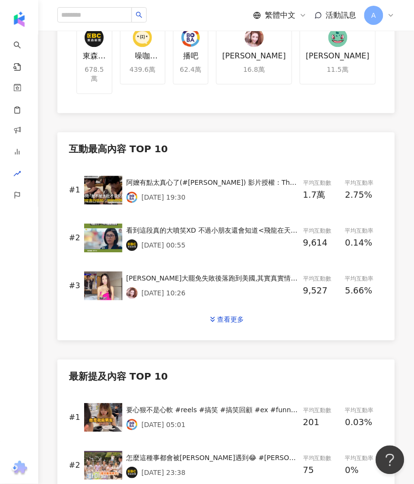
scroll to position [372, 0]
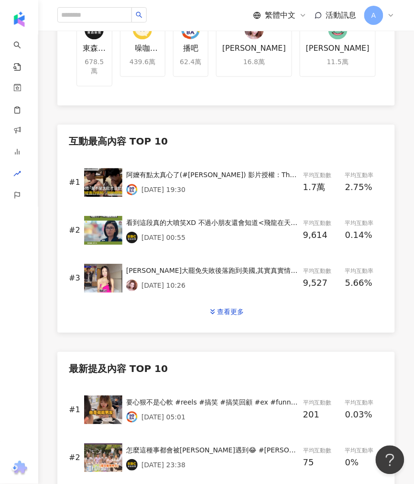
click at [177, 184] on div "2025/7/31 19:30" at bounding box center [212, 189] width 173 height 11
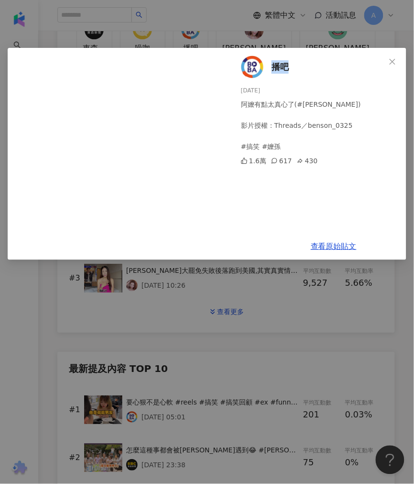
drag, startPoint x: 285, startPoint y: 65, endPoint x: 270, endPoint y: 69, distance: 15.9
click at [270, 65] on div "播吧 2025/7/31 阿嬤有點太真心了(#莉莉籽) 影片授權：Threads／benson_0325 #搞笑 #嬤孫 1.6萬 617 430" at bounding box center [334, 140] width 209 height 185
click at [321, 249] on link "查看原始貼文" at bounding box center [334, 246] width 46 height 9
click at [246, 320] on div "播吧 2025/7/31 阿嬤有點太真心了(#莉莉籽) 影片授權：Threads／benson_0325 #搞笑 #嬤孫 1.6萬 617 430 查看原始貼文" at bounding box center [207, 242] width 414 height 484
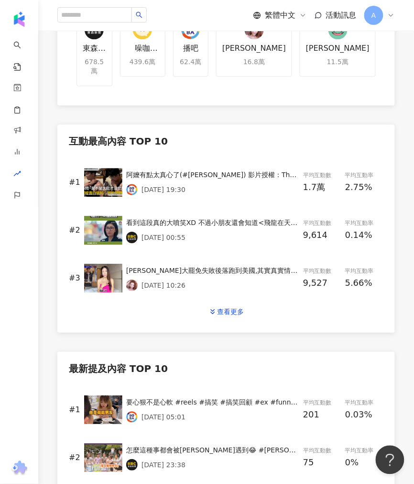
click at [275, 331] on div "互動最高內容 TOP 10 #1 阿嬤有點太真心了(#莉莉籽) 影片授權：Threads／benson_0325 #搞笑 #嬤孫 2025/7/31 19:3…" at bounding box center [226, 341] width 338 height 435
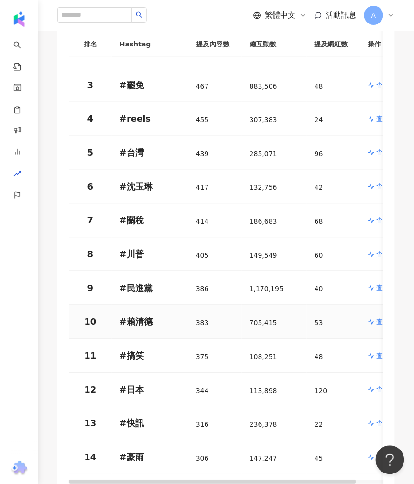
scroll to position [212, 0]
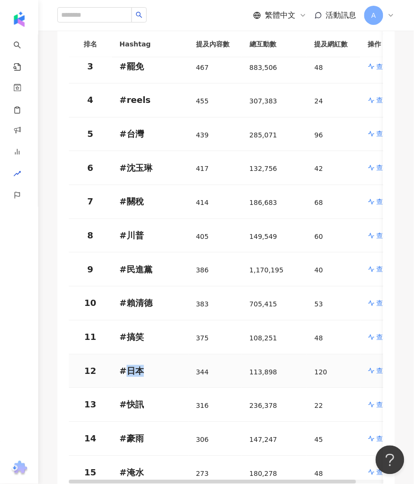
drag, startPoint x: 152, startPoint y: 373, endPoint x: 125, endPoint y: 369, distance: 26.6
click at [125, 369] on p "# 日本" at bounding box center [150, 371] width 61 height 12
click at [381, 372] on p "查看分析" at bounding box center [390, 371] width 27 height 10
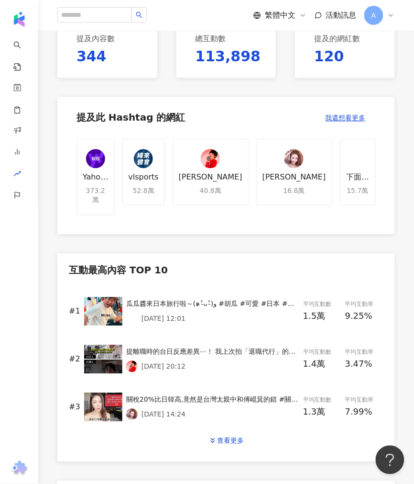
scroll to position [266, 0]
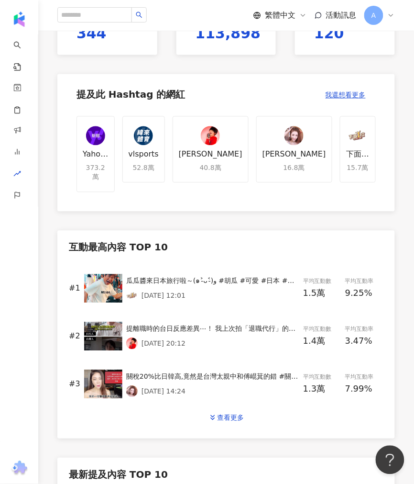
click at [197, 290] on div "2025/7/29 12:01" at bounding box center [212, 295] width 173 height 11
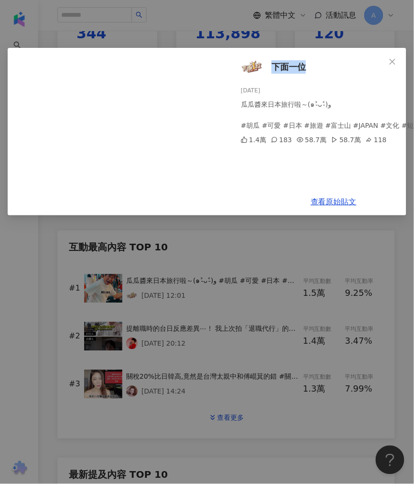
drag, startPoint x: 305, startPoint y: 61, endPoint x: 268, endPoint y: 67, distance: 37.9
click at [268, 67] on div "下面一位 2025/7/29 瓜瓜醬來日本旅行啦～(๑˃̵ᴗ˂̵)و #胡瓜 #可愛 #日本 #旅遊 #富士山 #JAPAN #文化 #短影音 1.4萬 18…" at bounding box center [334, 118] width 209 height 140
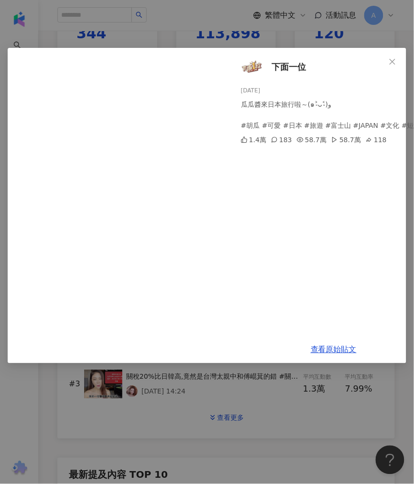
click at [317, 343] on div "查看原始貼文" at bounding box center [334, 349] width 209 height 27
click at [319, 345] on link "查看原始貼文" at bounding box center [334, 349] width 46 height 9
click at [319, 398] on div "下面一位 2025/7/29 瓜瓜醬來日本旅行啦～(๑˃̵ᴗ˂̵)و #胡瓜 #可愛 #日本 #旅遊 #富士山 #JAPAN #文化 #短影音 1.4萬 18…" at bounding box center [207, 242] width 414 height 484
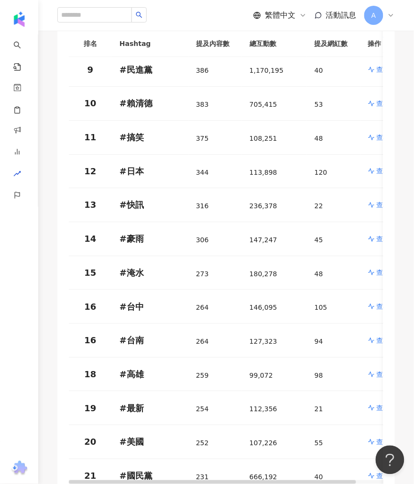
scroll to position [425, 0]
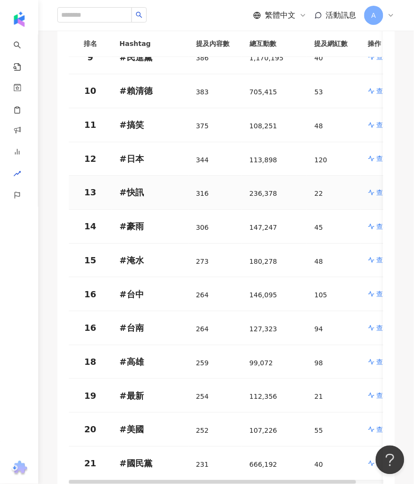
click at [374, 193] on icon at bounding box center [371, 192] width 7 height 7
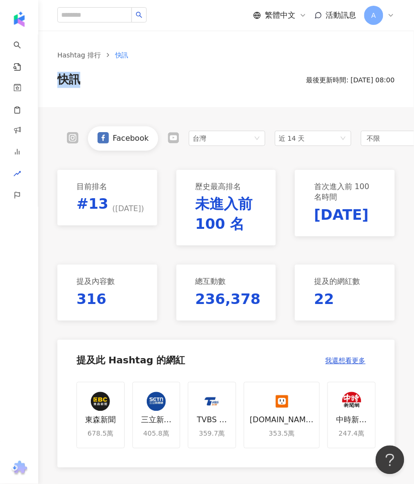
drag, startPoint x: 89, startPoint y: 79, endPoint x: 59, endPoint y: 79, distance: 29.7
click at [59, 79] on div "快訊 最後更新時間: 2025/8/8 08:00" at bounding box center [226, 80] width 338 height 16
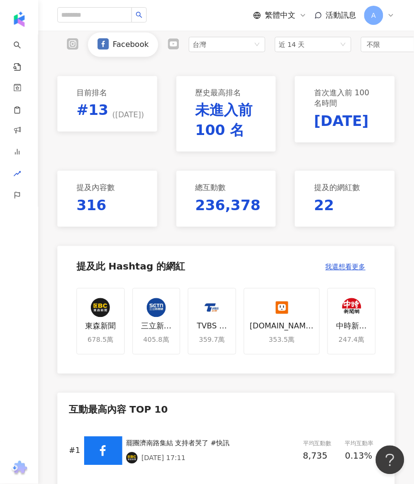
scroll to position [319, 0]
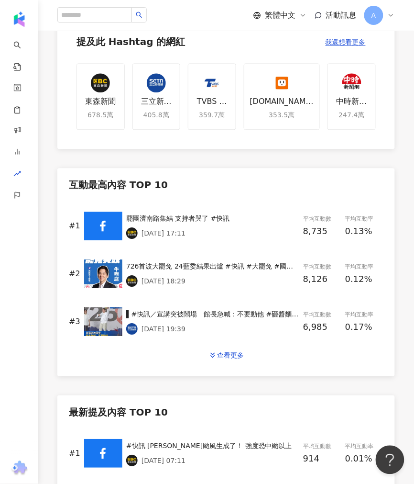
click at [247, 314] on div "▌#快訊／宣講突被鬧場　館長急喊：不要動他 #砸醬麵：館長致詞過程遭鬧場！" at bounding box center [212, 314] width 173 height 11
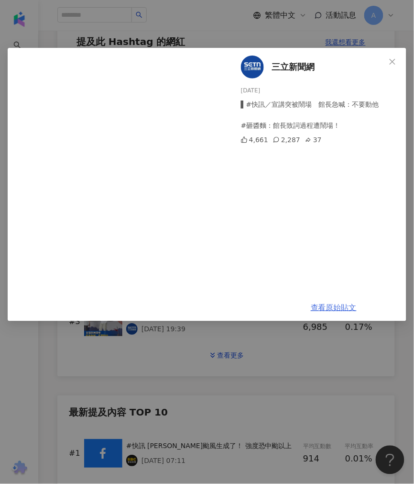
click at [336, 310] on link "查看原始貼文" at bounding box center [334, 307] width 46 height 9
drag, startPoint x: 312, startPoint y: 65, endPoint x: 271, endPoint y: 65, distance: 40.7
click at [271, 65] on div "三立新聞網 2025/7/25 ▌#快訊／宣講突被鬧場　館長急喊：不要動他 #砸醬麵：館長致詞過程遭鬧場！ 4,661 2,287 37" at bounding box center [334, 171] width 209 height 246
click at [58, 362] on div "三立新聞網 2025/7/25 ▌#快訊／宣講突被鬧場　館長急喊：不要動他 #砸醬麵：館長致詞過程遭鬧場！ 4,661 2,287 37 查看原始貼文" at bounding box center [207, 242] width 414 height 484
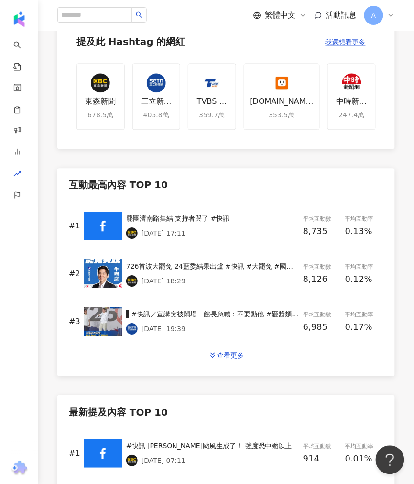
click at [182, 323] on div "2025/7/25 19:39" at bounding box center [212, 328] width 173 height 11
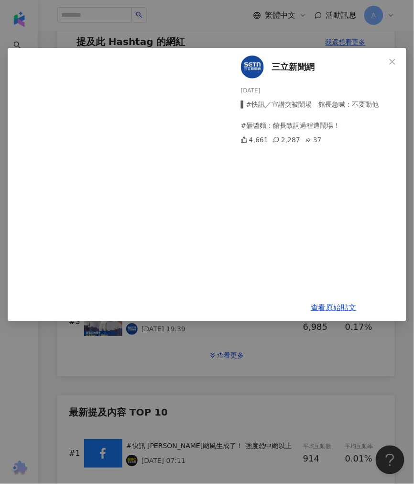
click at [332, 360] on div "三立新聞網 2025/7/25 ▌#快訊／宣講突被鬧場　館長急喊：不要動他 #砸醬麵：館長致詞過程遭鬧場！ 4,661 2,287 37 查看原始貼文" at bounding box center [207, 242] width 414 height 484
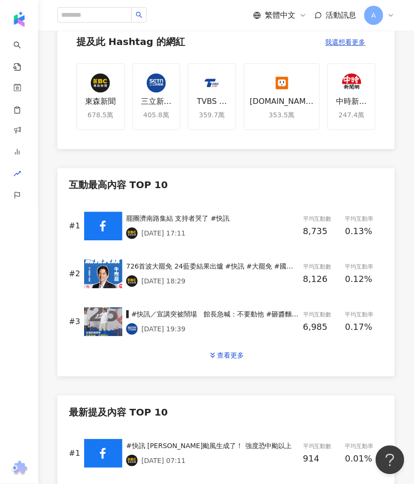
scroll to position [425, 0]
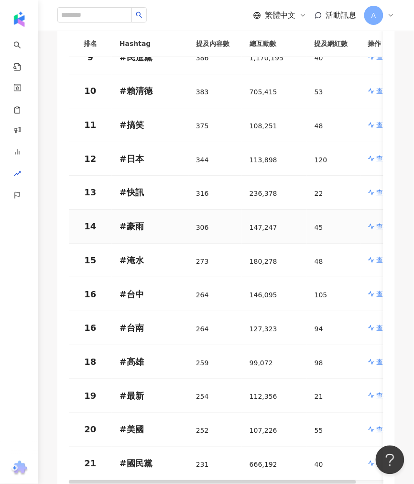
click at [377, 227] on p "查看分析" at bounding box center [390, 226] width 27 height 10
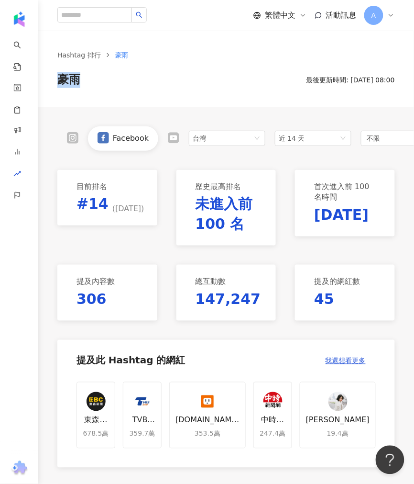
drag, startPoint x: 107, startPoint y: 79, endPoint x: 54, endPoint y: 79, distance: 53.6
click at [54, 79] on div "Hashtag 排行 豪雨 豪雨 最後更新時間: 2025/8/8 08:00" at bounding box center [226, 69] width 376 height 38
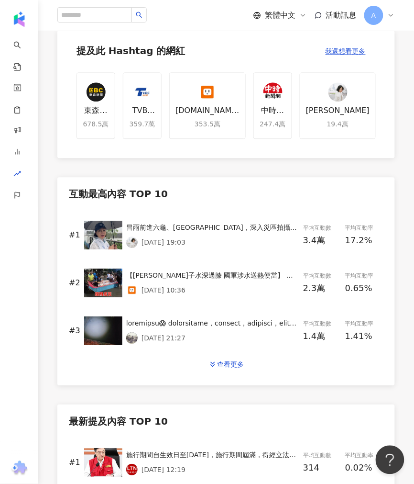
scroll to position [319, 0]
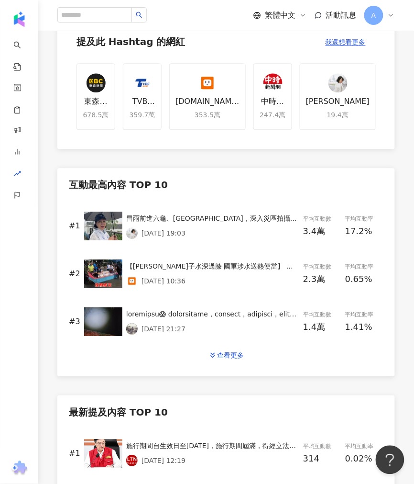
click at [186, 236] on p "2025/8/2 19:03" at bounding box center [164, 233] width 44 height 8
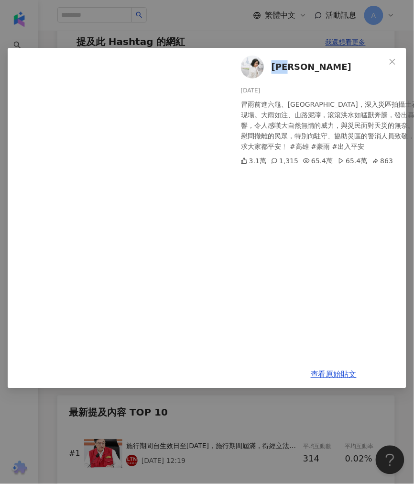
drag, startPoint x: 301, startPoint y: 62, endPoint x: 264, endPoint y: 64, distance: 37.4
click at [264, 64] on div "柯志恩 2025/8/2 冒雨前進六龜、寶來山區，深入災區拍攝土石流現場。大雨如注、山路泥濘，滾滾洪水如猛獸奔騰，發出轟隆巨響，令人感嘆大自然無情的威力，與災…" at bounding box center [334, 204] width 209 height 313
click at [312, 376] on link "查看原始貼文" at bounding box center [334, 374] width 46 height 9
click at [227, 434] on div "柯志恩 2025/8/2 冒雨前進六龜、寶來山區，深入災區拍攝土石流現場。大雨如注、山路泥濘，滾滾洪水如猛獸奔騰，發出轟隆巨響，令人感嘆大自然無情的威力，與災…" at bounding box center [207, 242] width 414 height 484
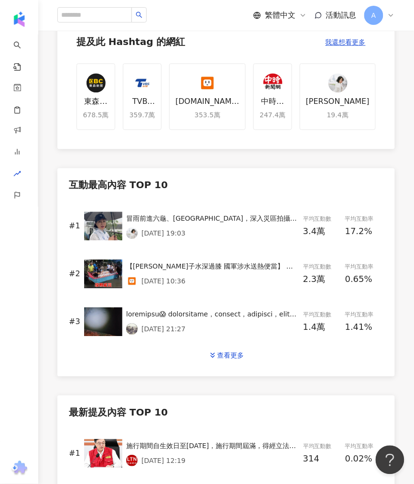
click at [170, 231] on p "2025/8/2 19:03" at bounding box center [164, 233] width 44 height 8
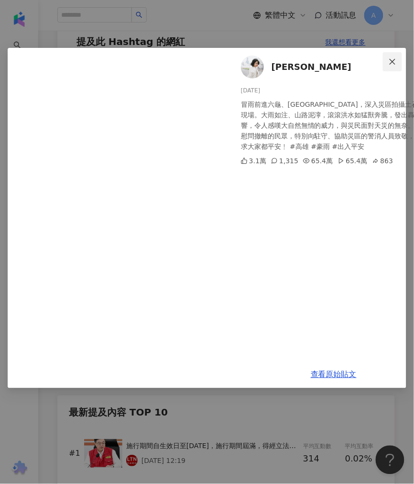
click at [397, 61] on icon "close" at bounding box center [393, 62] width 8 height 8
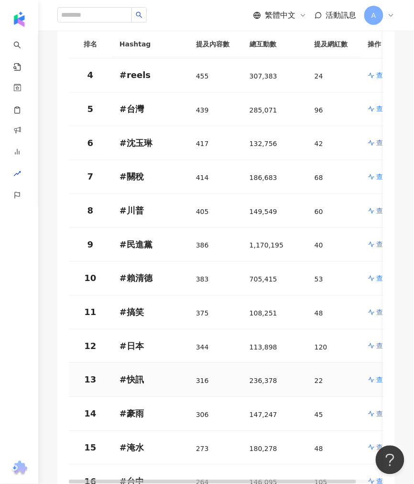
scroll to position [212, 0]
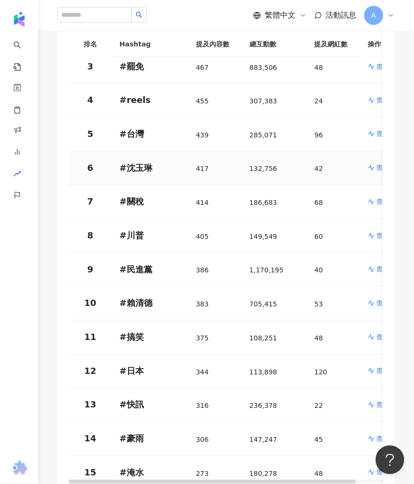
click at [375, 169] on icon at bounding box center [371, 168] width 7 height 7
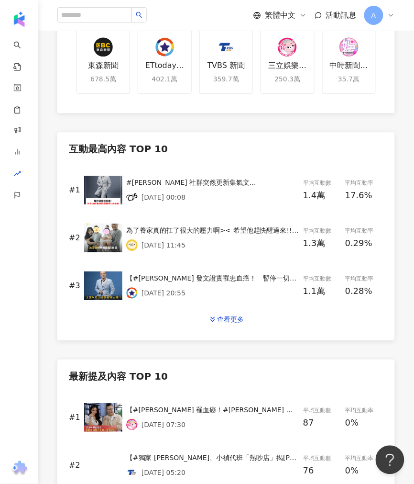
scroll to position [372, 0]
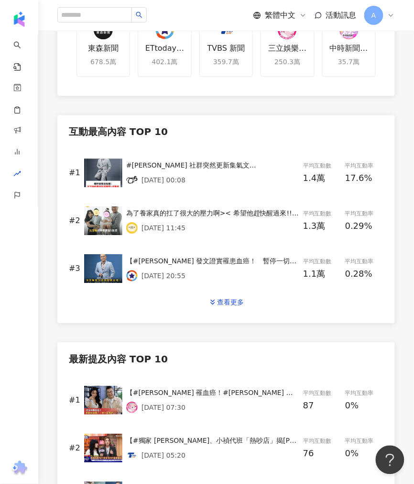
click at [176, 182] on p "2025/8/3 00:08" at bounding box center [164, 180] width 44 height 8
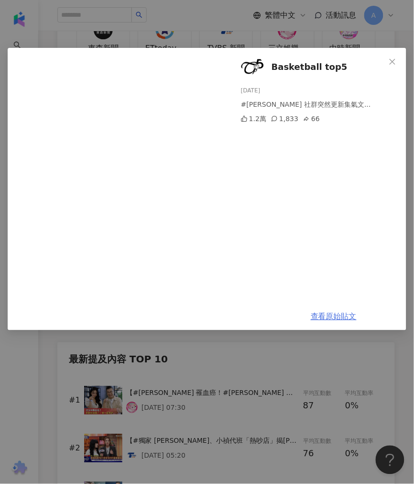
click at [324, 316] on link "查看原始貼文" at bounding box center [334, 316] width 46 height 9
click at [401, 60] on span "Close" at bounding box center [392, 62] width 19 height 8
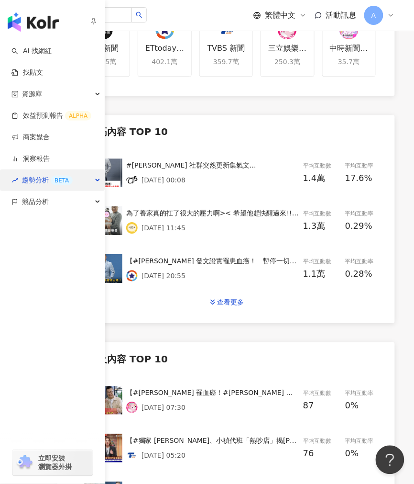
click at [84, 178] on div "趨勢分析 BETA" at bounding box center [52, 180] width 105 height 22
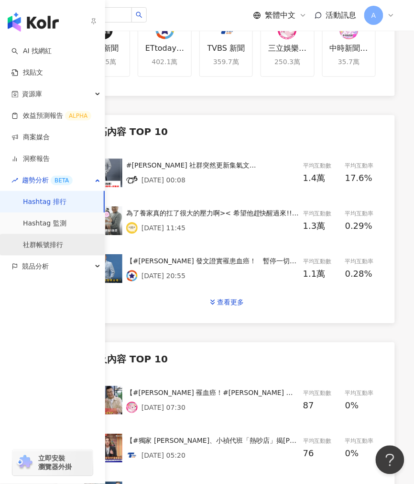
click at [63, 240] on link "社群帳號排行" at bounding box center [43, 245] width 40 height 10
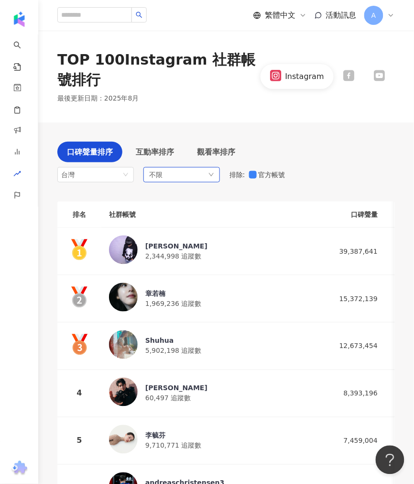
click at [156, 174] on span "不限" at bounding box center [155, 174] width 13 height 11
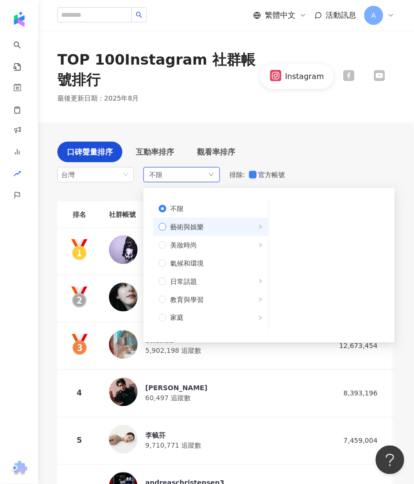
click at [226, 228] on span "藝術與娛樂" at bounding box center [214, 226] width 97 height 11
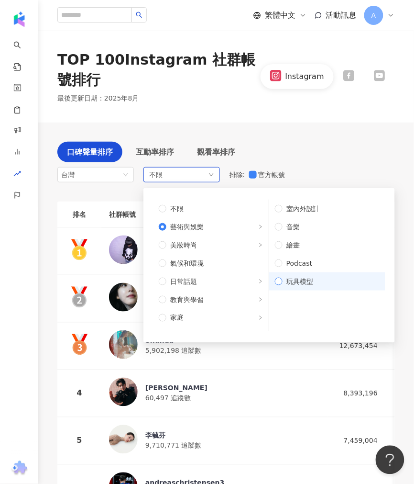
click at [308, 277] on span "玩具模型" at bounding box center [331, 281] width 97 height 11
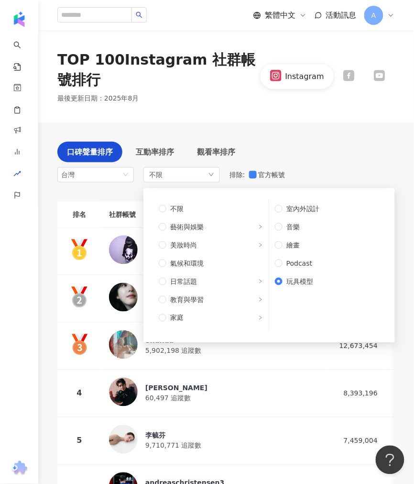
click at [315, 170] on div "口碑聲量排序 互動率排序 觀看率排序 台灣 不限 不限 藝術與娛樂 美妝時尚 氣候和環境 日常話題 教育與學習 家庭 財經 美食 命理占卜 遊戲 法政社會 生…" at bounding box center [226, 164] width 338 height 45
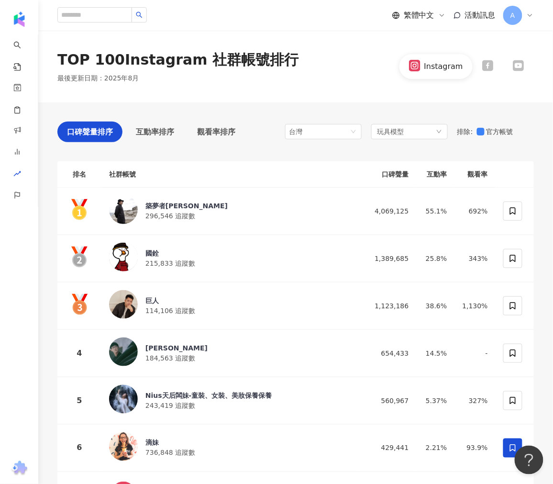
click at [493, 68] on icon at bounding box center [487, 65] width 11 height 11
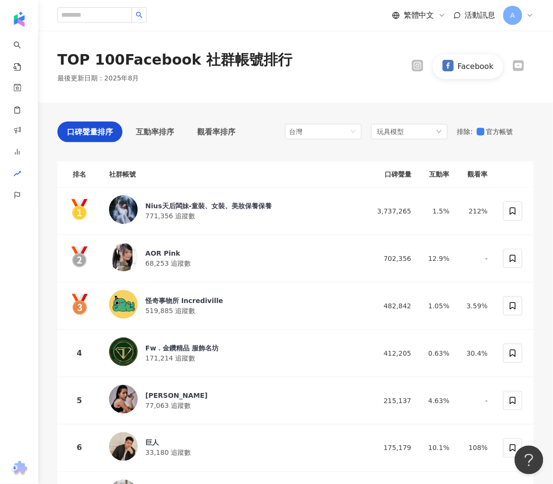
click at [514, 73] on div "Facebook" at bounding box center [468, 66] width 132 height 24
click at [518, 68] on icon at bounding box center [518, 65] width 9 height 6
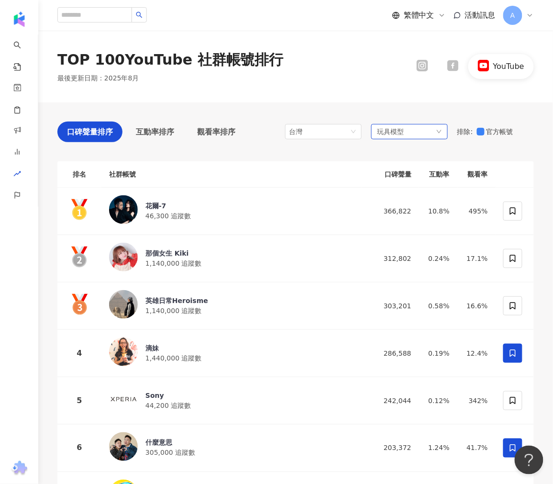
click at [424, 130] on div "玩具模型" at bounding box center [409, 131] width 77 height 15
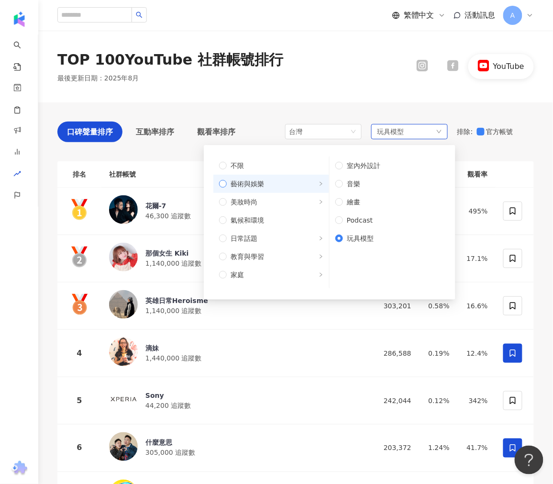
click at [284, 179] on span "藝術與娛樂" at bounding box center [275, 183] width 97 height 11
click at [284, 199] on span "美妝時尚" at bounding box center [275, 202] width 97 height 11
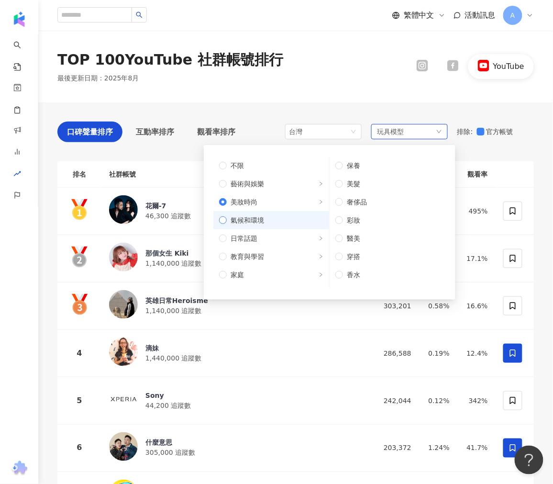
click at [298, 215] on span "氣候和環境" at bounding box center [275, 220] width 97 height 11
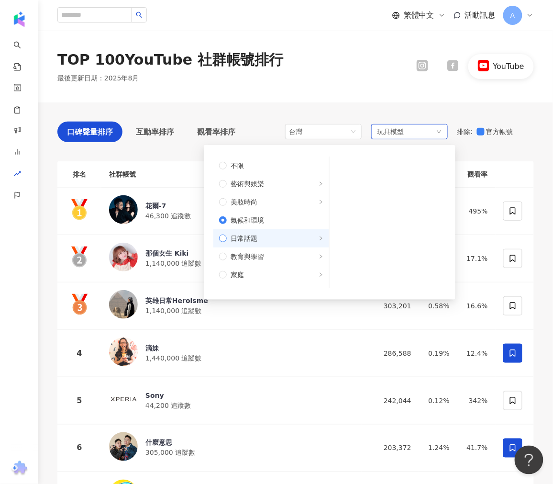
click at [286, 237] on span "日常話題" at bounding box center [275, 238] width 97 height 11
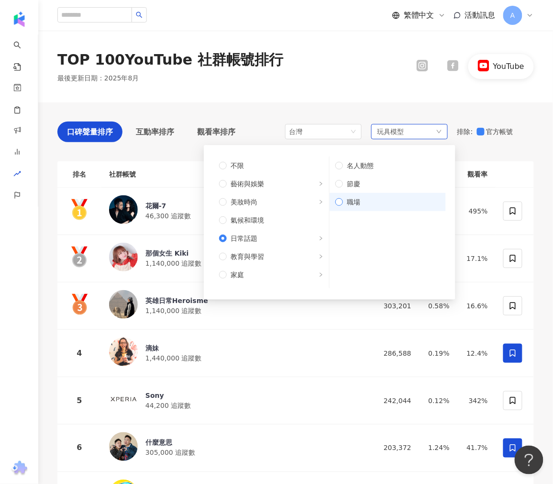
click at [359, 199] on span "職場" at bounding box center [391, 202] width 97 height 11
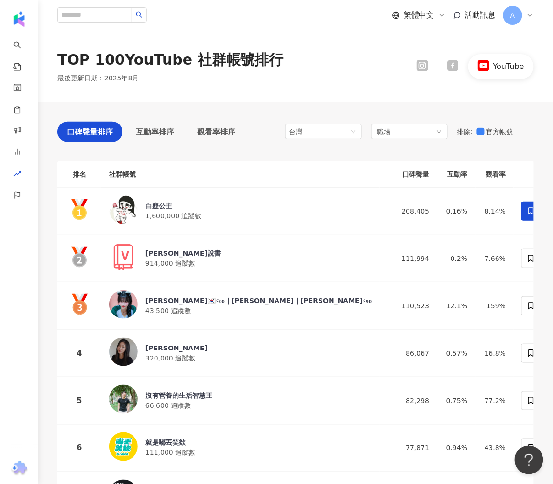
click at [422, 69] on icon at bounding box center [422, 65] width 11 height 11
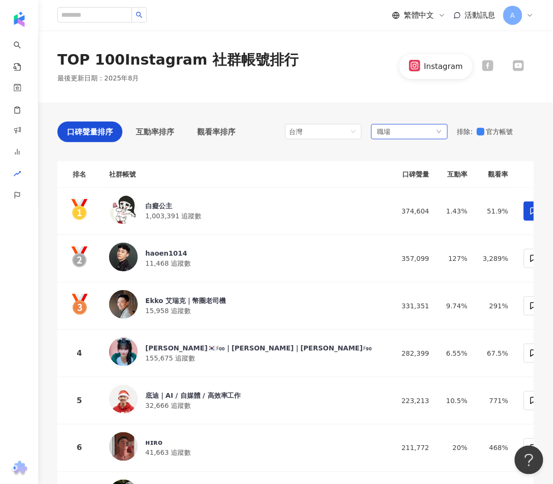
click at [384, 130] on span "職場" at bounding box center [383, 131] width 13 height 11
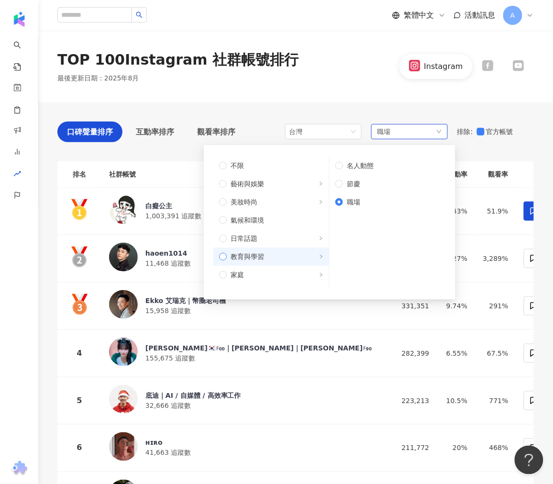
click at [259, 255] on span "教育與學習" at bounding box center [247, 256] width 33 height 11
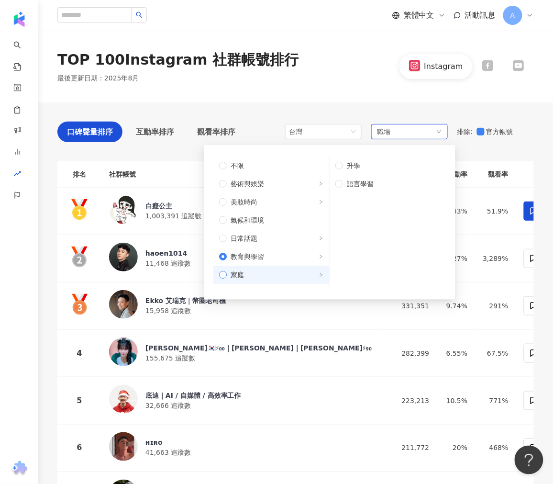
click at [279, 267] on label "家庭" at bounding box center [271, 275] width 116 height 18
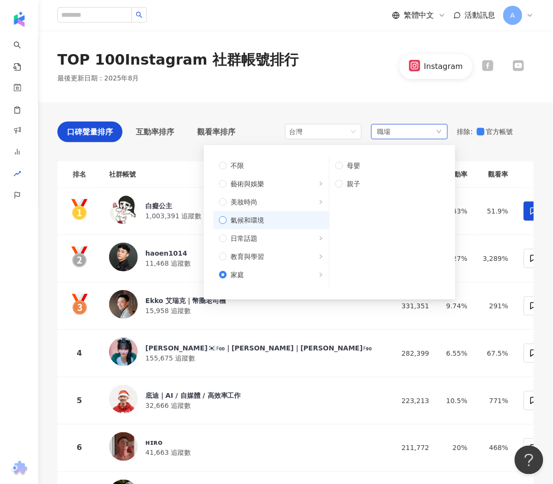
scroll to position [53, 0]
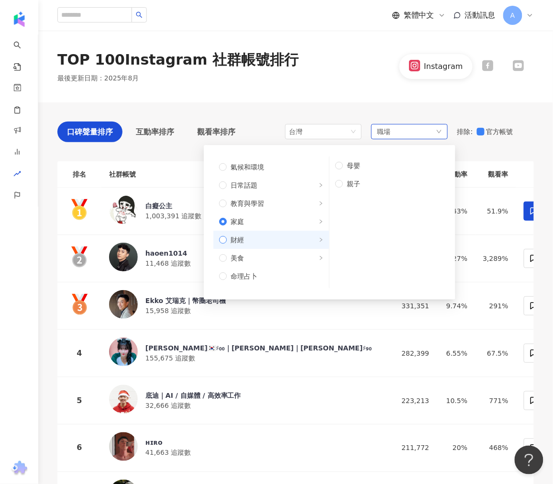
click at [275, 240] on span "財經" at bounding box center [275, 239] width 97 height 11
click at [273, 251] on label "美食" at bounding box center [271, 258] width 116 height 18
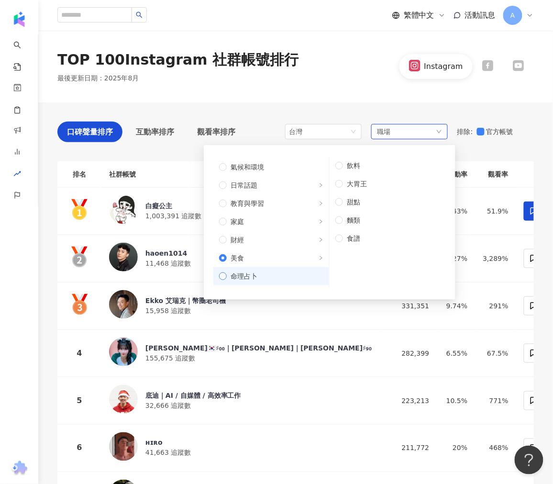
click at [271, 275] on span "命理占卜" at bounding box center [275, 276] width 97 height 11
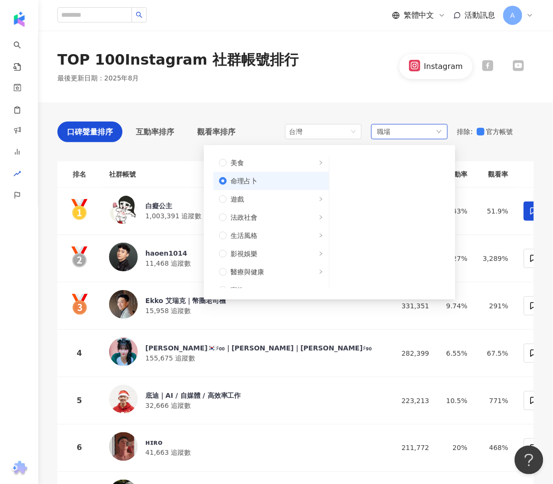
scroll to position [159, 0]
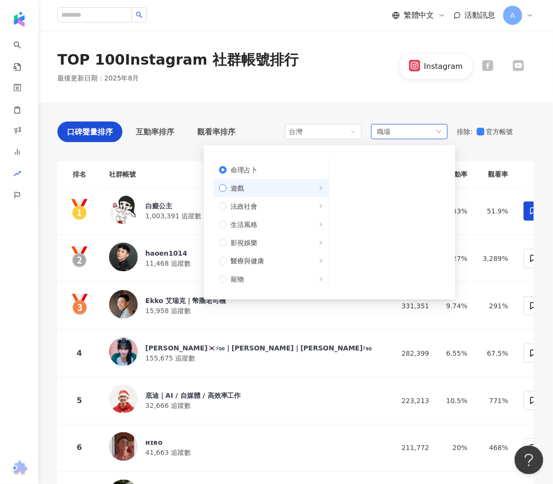
click at [275, 185] on span "遊戲" at bounding box center [275, 188] width 97 height 11
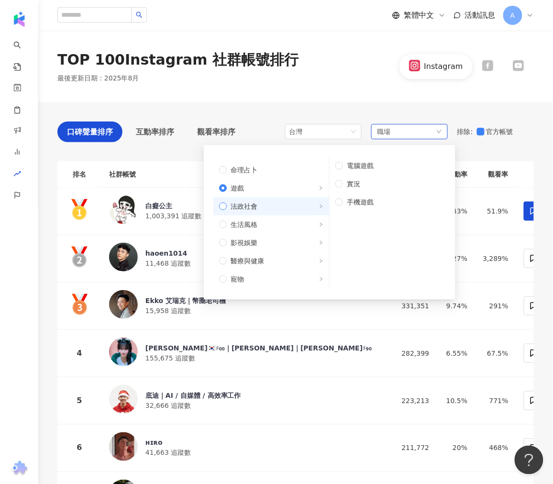
click at [275, 201] on span "法政社會" at bounding box center [275, 206] width 97 height 11
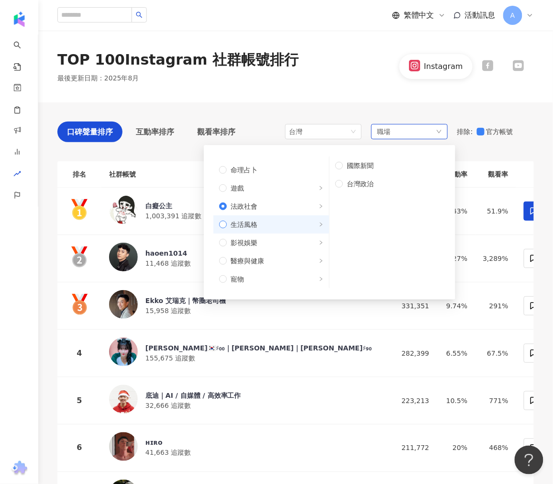
click at [276, 219] on span "生活風格" at bounding box center [275, 224] width 97 height 11
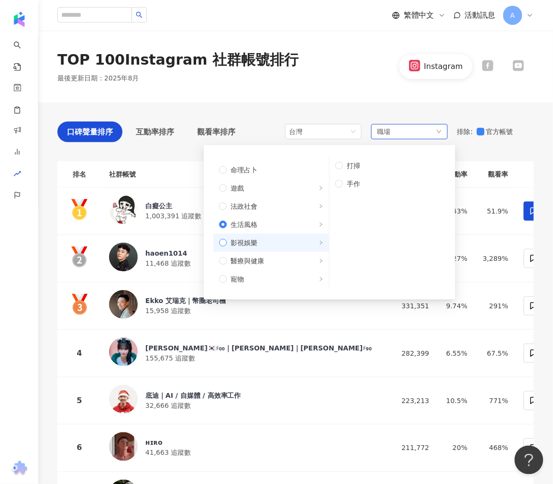
click at [274, 242] on span "影視娛樂" at bounding box center [275, 242] width 97 height 11
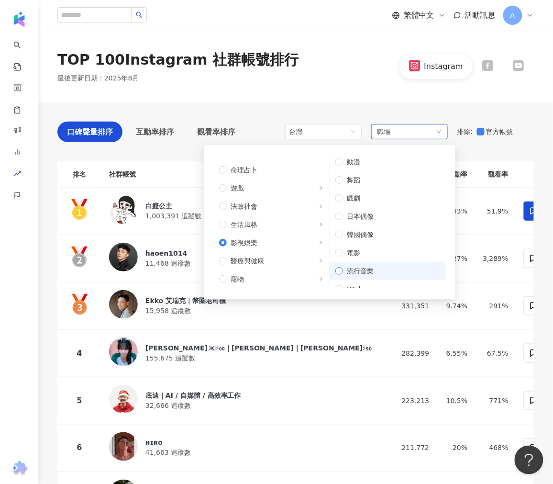
scroll to position [0, 0]
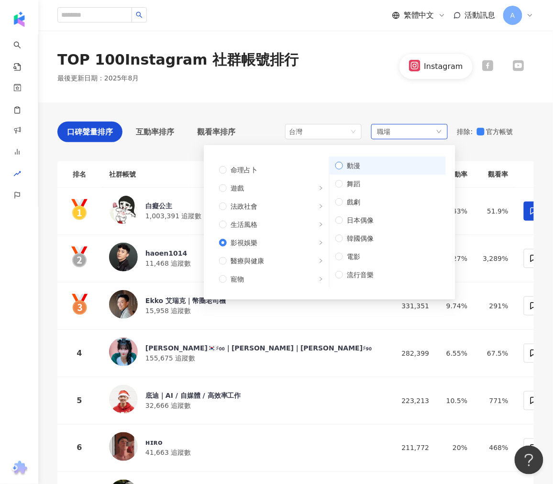
click at [374, 169] on span "動漫" at bounding box center [391, 165] width 97 height 11
click at [361, 101] on div "TOP 100 Instagram 社群帳號排行 最後更新日期 ： 2025年8月 Instagram" at bounding box center [295, 67] width 515 height 72
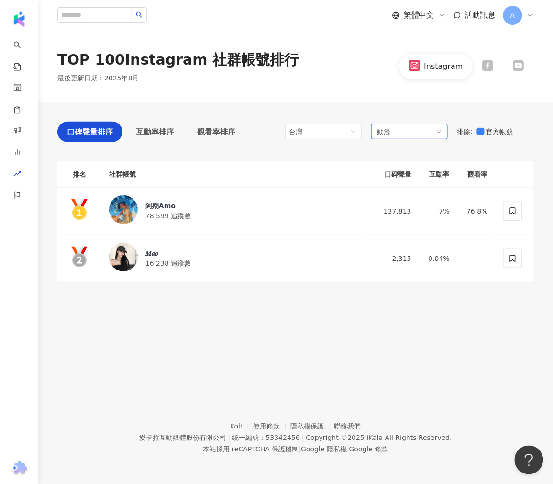
click at [402, 131] on div "動漫" at bounding box center [409, 131] width 77 height 15
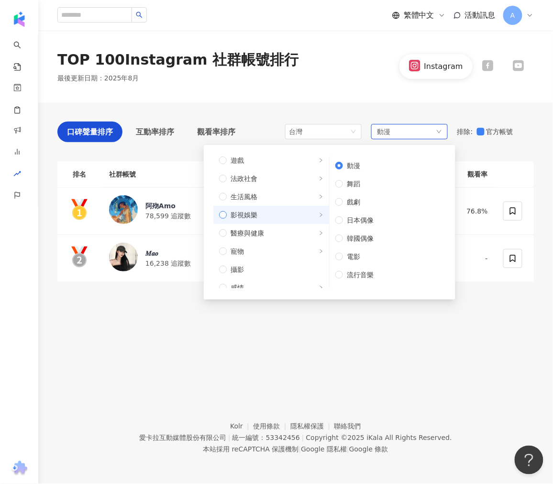
scroll to position [163, 0]
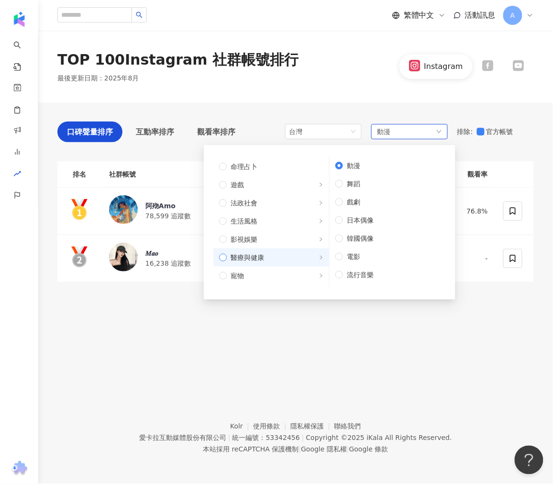
click at [274, 254] on span "醫療與健康" at bounding box center [275, 257] width 97 height 11
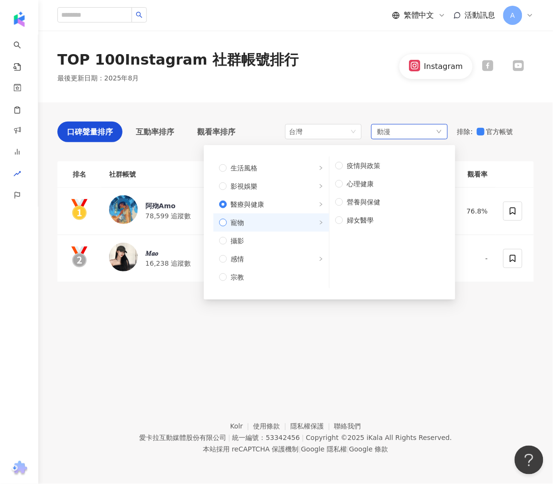
click at [275, 219] on span "寵物" at bounding box center [275, 222] width 97 height 11
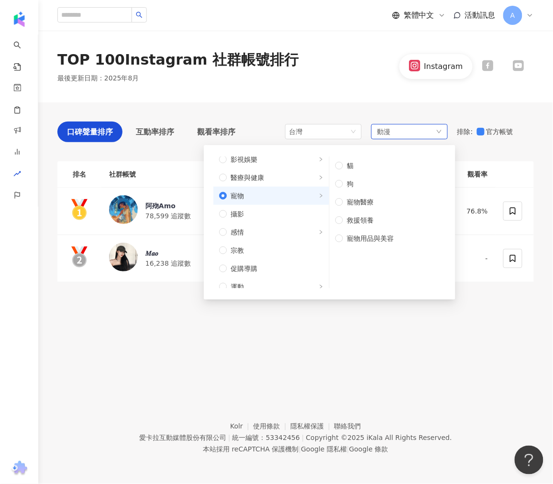
scroll to position [269, 0]
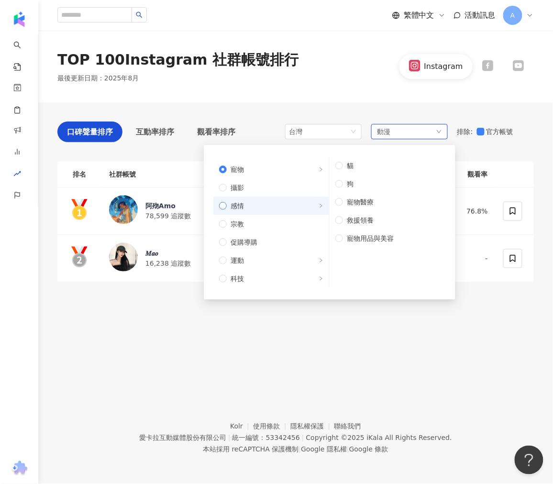
click at [277, 205] on span "感情" at bounding box center [275, 205] width 97 height 11
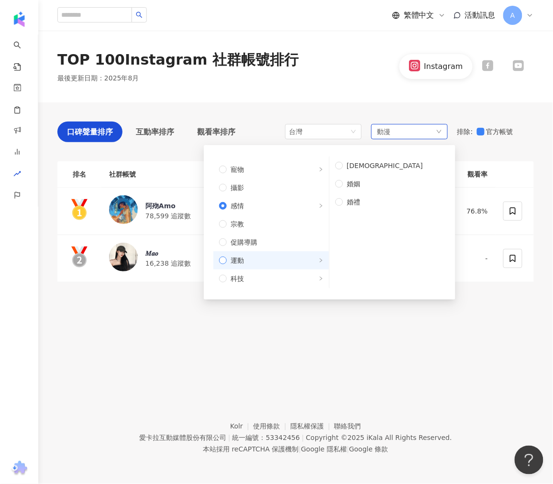
click at [279, 259] on span "運動" at bounding box center [275, 260] width 97 height 11
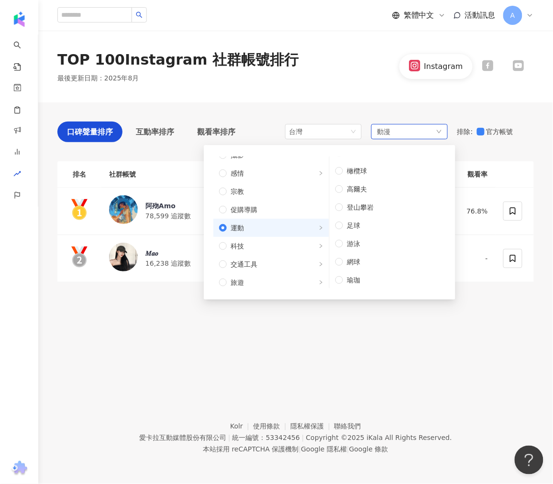
scroll to position [322, 0]
click at [295, 225] on span "科技" at bounding box center [275, 225] width 97 height 11
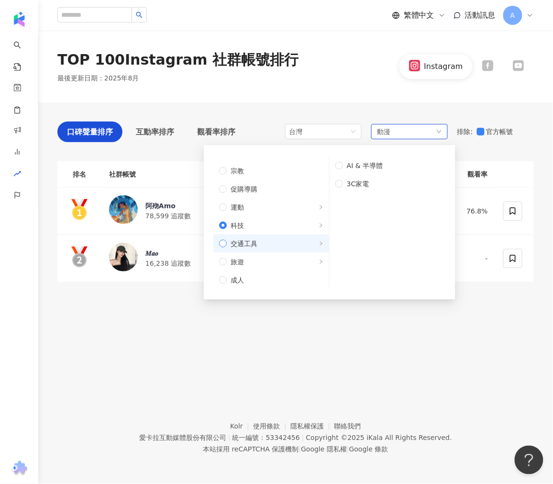
click at [290, 241] on span "交通工具" at bounding box center [275, 243] width 97 height 11
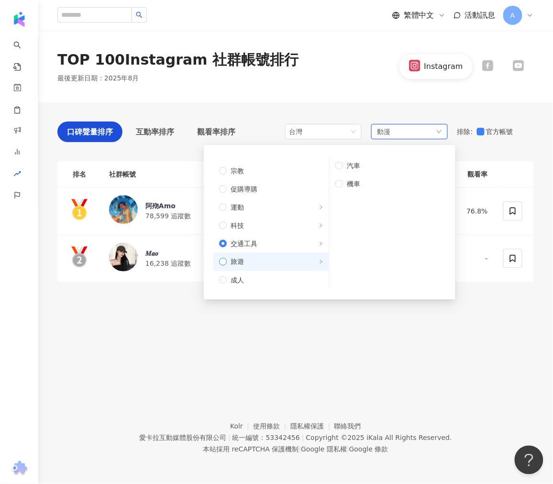
click at [291, 256] on span "旅遊" at bounding box center [275, 261] width 97 height 11
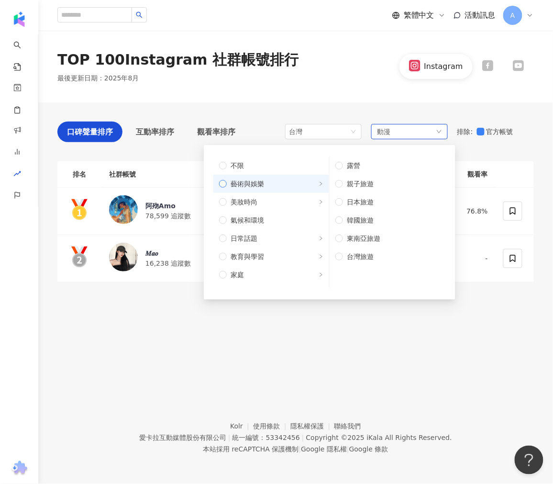
click at [281, 183] on span "藝術與娛樂" at bounding box center [275, 183] width 97 height 11
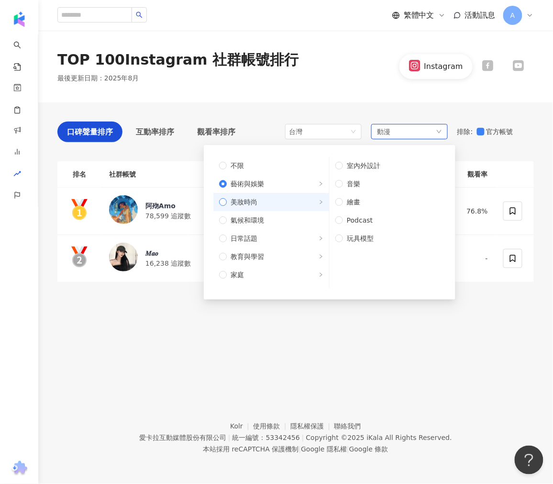
click at [283, 195] on label "美妝時尚" at bounding box center [271, 202] width 116 height 18
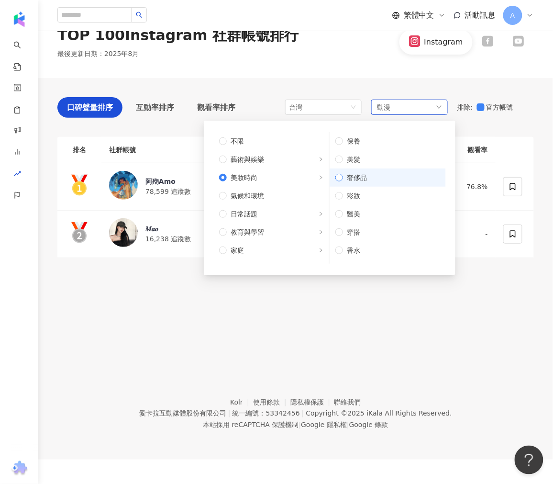
scroll to position [44, 0]
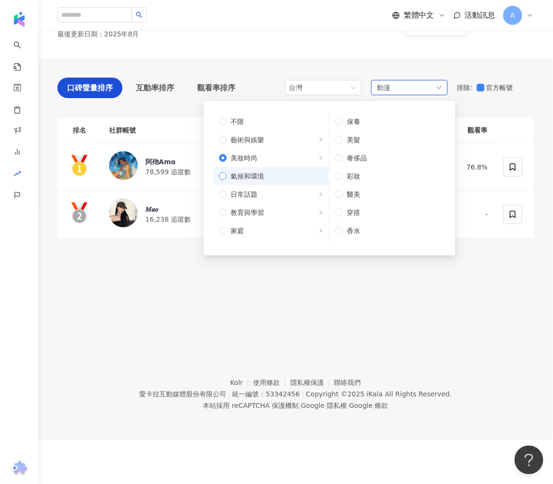
click at [287, 174] on span "氣候和環境" at bounding box center [275, 176] width 97 height 11
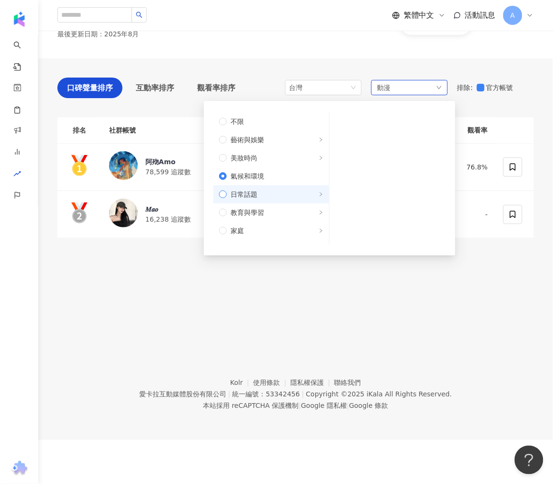
click at [275, 194] on span "日常話題" at bounding box center [275, 194] width 97 height 11
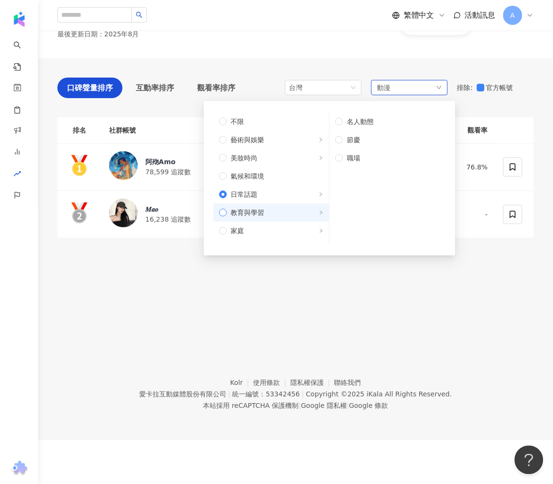
click at [274, 213] on span "教育與學習" at bounding box center [275, 212] width 97 height 11
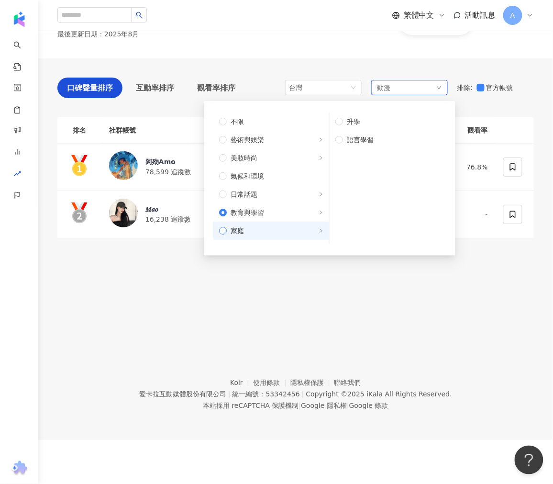
click at [274, 229] on span "家庭" at bounding box center [275, 230] width 97 height 11
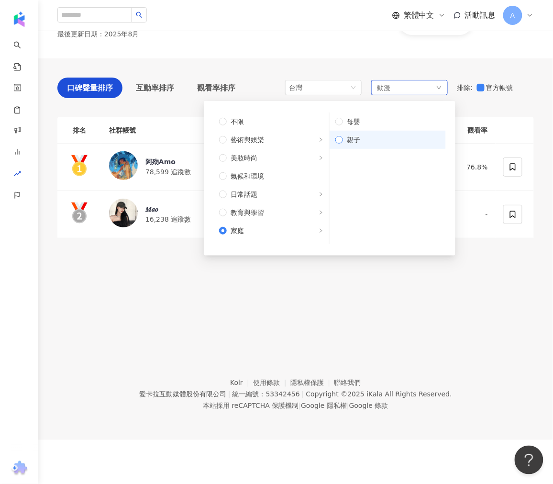
click at [333, 141] on label "親子" at bounding box center [388, 140] width 116 height 18
click at [364, 287] on div "TOP 100 Instagram 社群帳號排行 最後更新日期 ： 2025年8月 Instagram 口碑聲量排序 互動率排序 觀看率排序 台灣 動漫 不限…" at bounding box center [295, 160] width 515 height 347
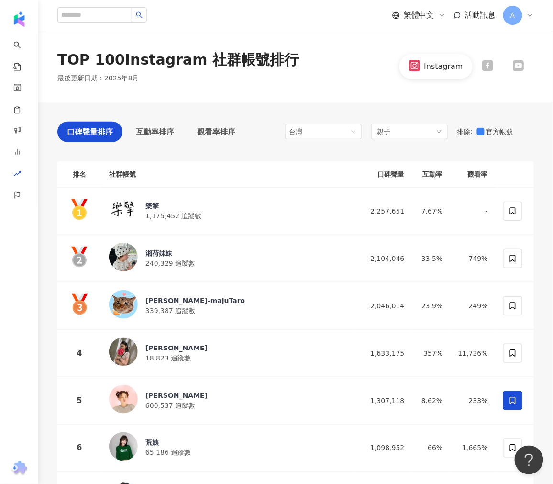
click at [500, 65] on div at bounding box center [488, 66] width 31 height 13
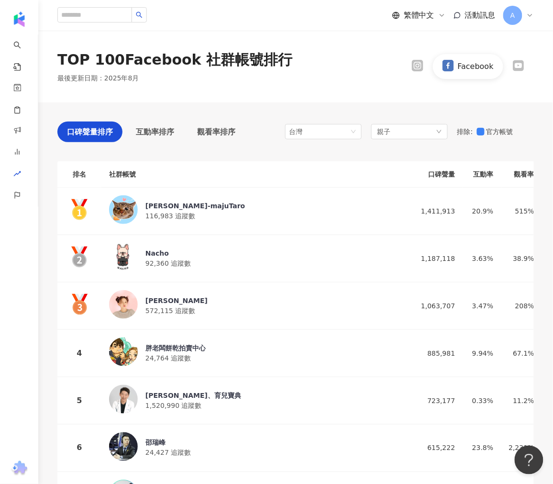
click at [519, 67] on icon at bounding box center [518, 65] width 9 height 6
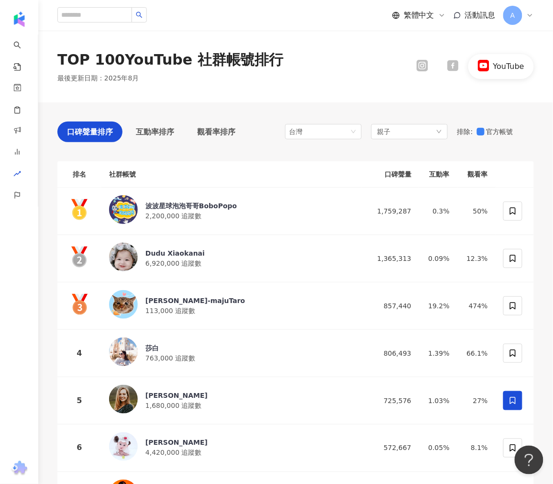
click at [424, 64] on icon at bounding box center [423, 66] width 6 height 6
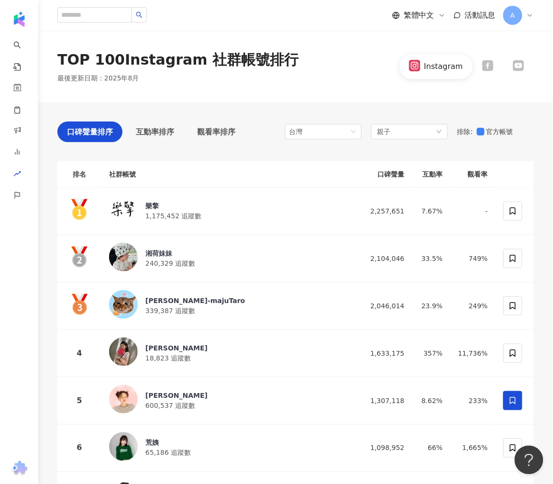
click at [297, 58] on div "TOP 100 Instagram 社群帳號排行 最後更新日期 ： 2025年8月 Instagram" at bounding box center [295, 66] width 515 height 33
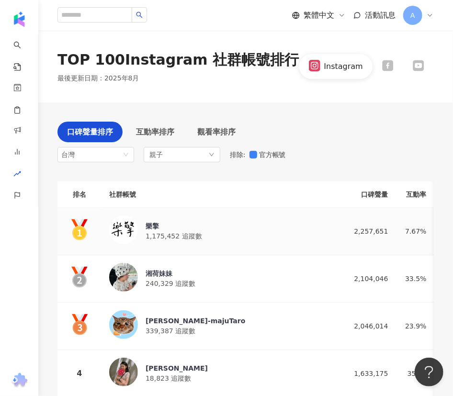
click at [127, 227] on img at bounding box center [123, 229] width 29 height 29
click at [123, 275] on img at bounding box center [123, 277] width 29 height 29
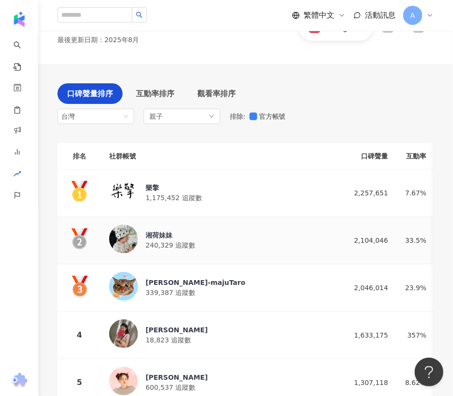
scroll to position [87, 0]
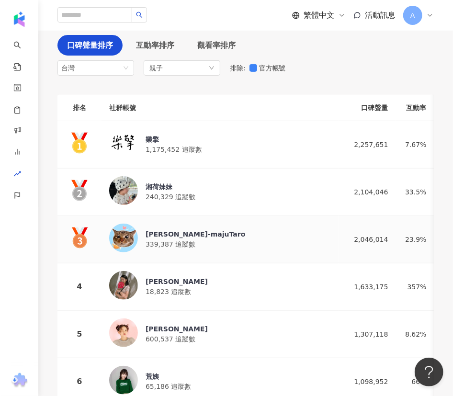
click at [123, 230] on img at bounding box center [123, 237] width 29 height 29
drag, startPoint x: 119, startPoint y: 285, endPoint x: 122, endPoint y: 300, distance: 16.2
click at [119, 285] on img at bounding box center [123, 285] width 29 height 29
click at [126, 325] on img at bounding box center [123, 332] width 29 height 29
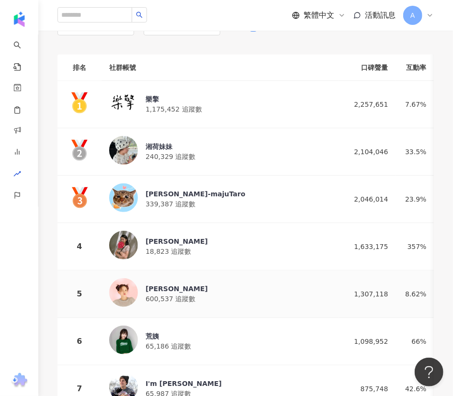
scroll to position [174, 0]
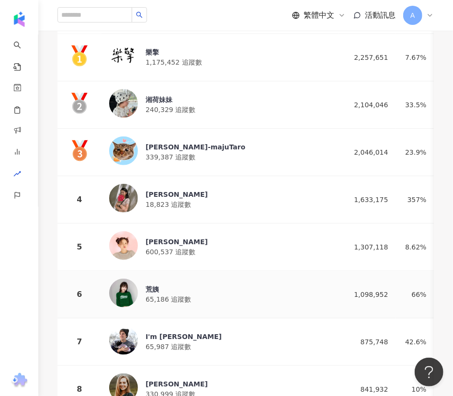
click at [123, 282] on img at bounding box center [123, 292] width 29 height 29
click at [130, 327] on img at bounding box center [123, 340] width 29 height 29
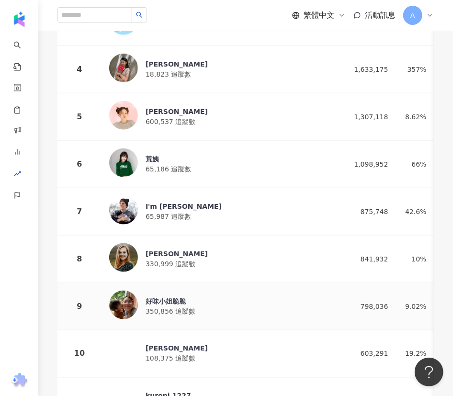
scroll to position [304, 0]
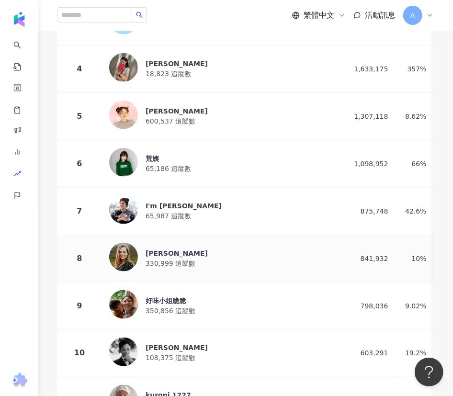
click at [118, 255] on img at bounding box center [123, 257] width 29 height 29
click at [119, 292] on img at bounding box center [123, 304] width 29 height 29
click at [130, 344] on img at bounding box center [123, 351] width 29 height 29
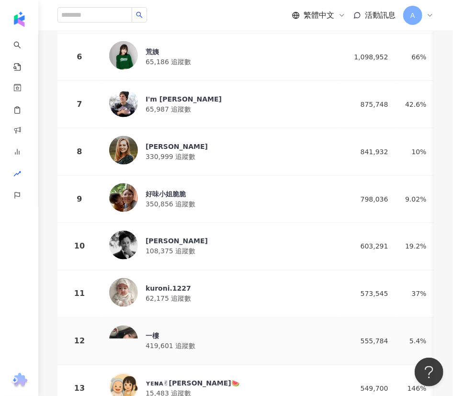
scroll to position [435, 0]
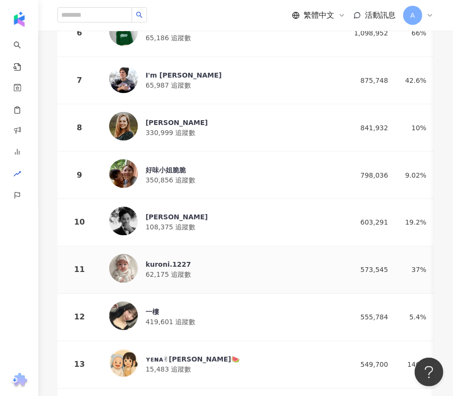
click at [119, 265] on img at bounding box center [123, 268] width 29 height 29
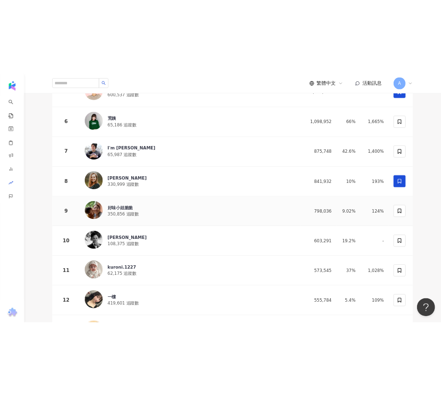
scroll to position [0, 0]
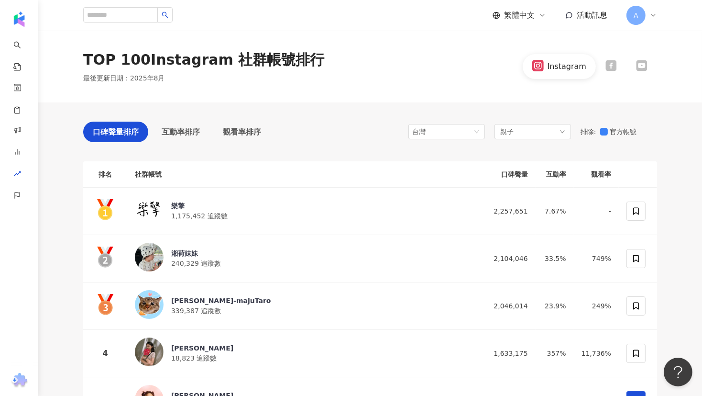
click at [611, 69] on icon at bounding box center [611, 65] width 11 height 11
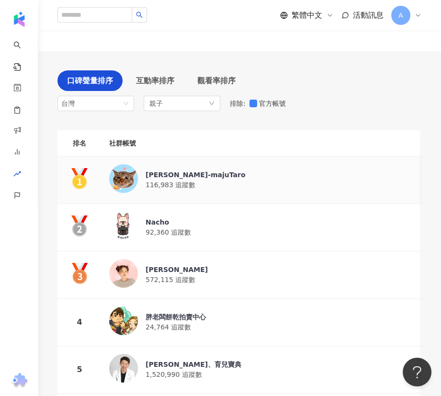
scroll to position [87, 0]
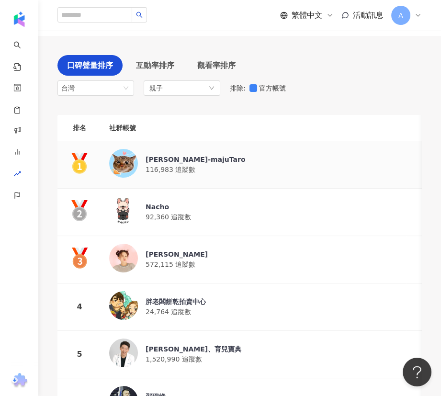
click at [123, 149] on img at bounding box center [123, 163] width 29 height 29
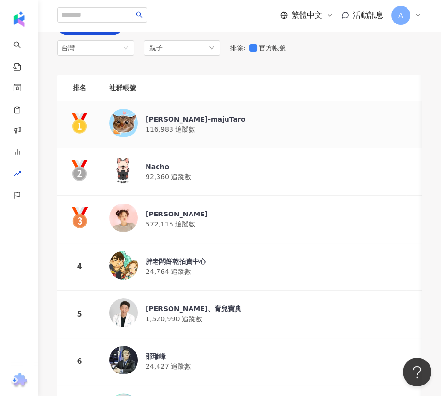
scroll to position [130, 0]
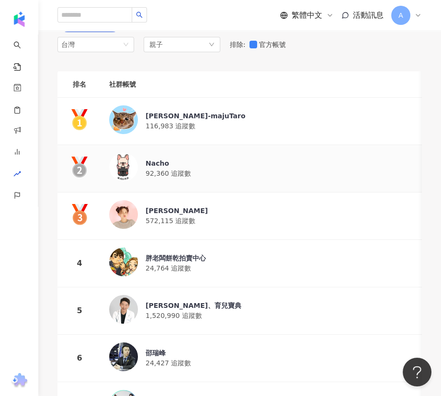
click at [128, 153] on img at bounding box center [123, 167] width 29 height 29
click at [129, 200] on img at bounding box center [123, 214] width 29 height 29
click at [123, 247] on img at bounding box center [123, 261] width 29 height 29
click at [117, 295] on img at bounding box center [123, 309] width 29 height 29
click at [128, 342] on img at bounding box center [123, 356] width 29 height 29
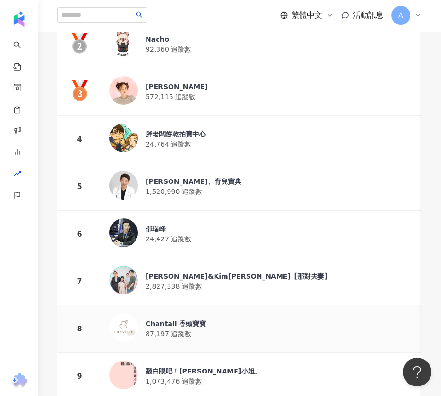
scroll to position [261, 0]
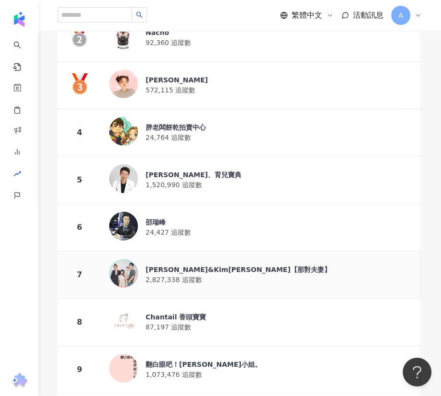
click at [121, 259] on img at bounding box center [123, 273] width 29 height 29
click at [124, 306] on img at bounding box center [123, 320] width 29 height 29
click at [124, 354] on img at bounding box center [123, 368] width 29 height 29
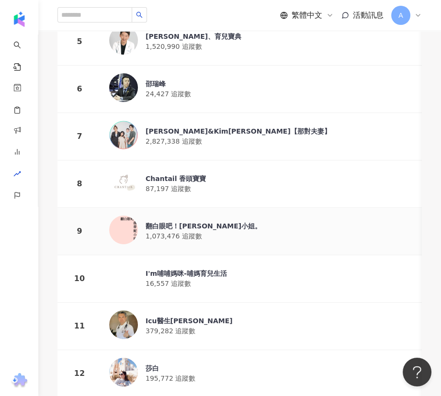
scroll to position [435, 0]
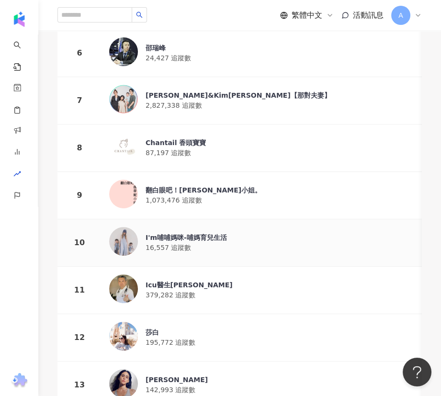
click at [116, 227] on img at bounding box center [123, 241] width 29 height 29
click at [126, 274] on img at bounding box center [123, 288] width 29 height 29
click at [129, 274] on img at bounding box center [123, 288] width 29 height 29
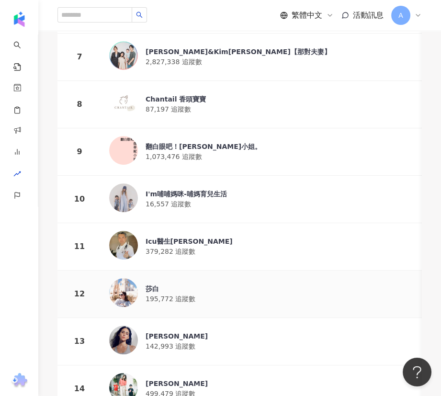
click at [129, 278] on img at bounding box center [123, 292] width 29 height 29
click at [125, 325] on img at bounding box center [123, 339] width 29 height 29
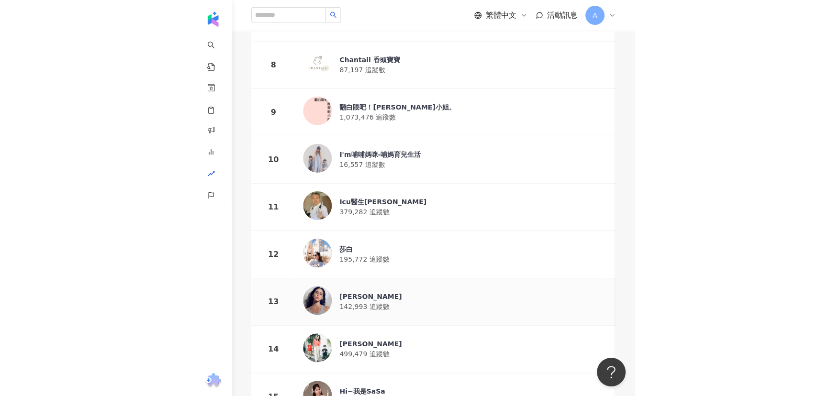
scroll to position [565, 0]
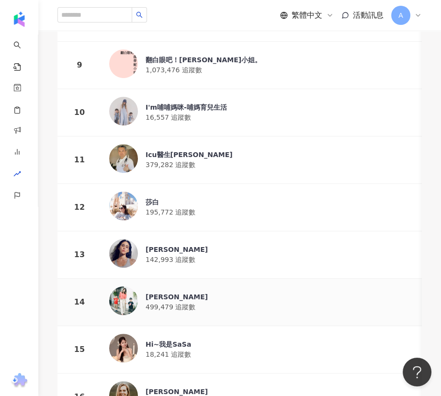
click at [128, 286] on img at bounding box center [123, 300] width 29 height 29
click at [156, 292] on div "薇薇" at bounding box center [176, 297] width 62 height 10
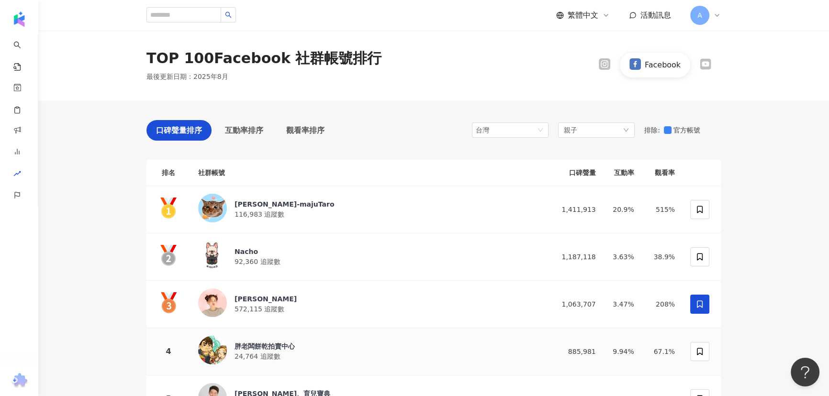
scroll to position [0, 0]
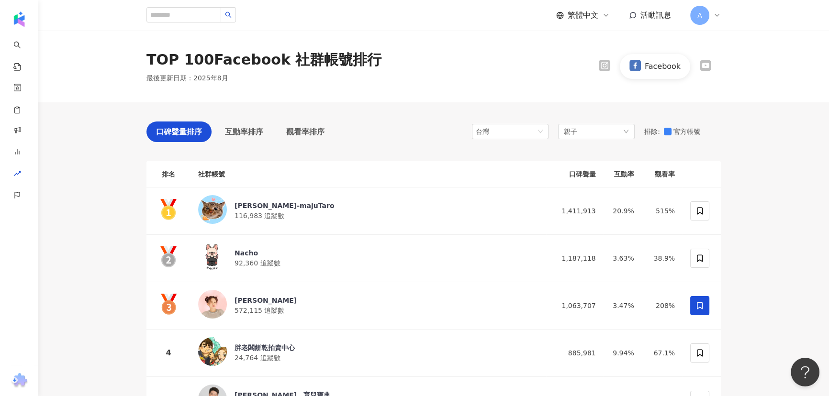
click at [707, 70] on icon at bounding box center [704, 65] width 11 height 11
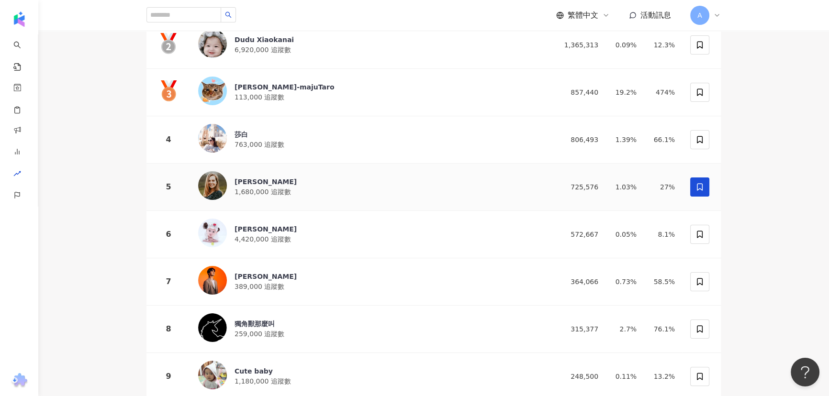
scroll to position [274, 0]
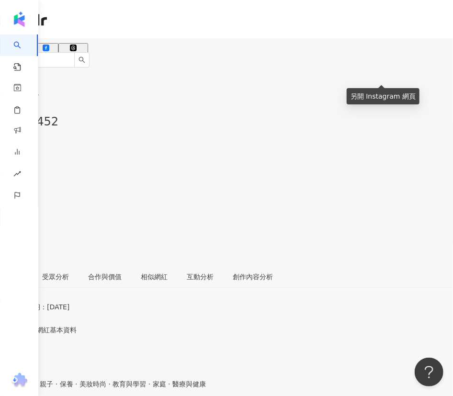
click at [14, 209] on icon at bounding box center [10, 213] width 9 height 9
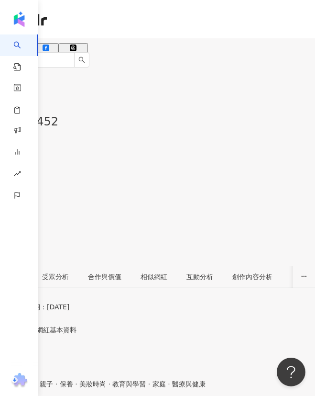
drag, startPoint x: 174, startPoint y: 74, endPoint x: 111, endPoint y: 7, distance: 91.4
click at [174, 74] on div "樂擎 追蹤數 1,175,452 互動率 7.67% 觀看率 無資料" at bounding box center [157, 163] width 315 height 203
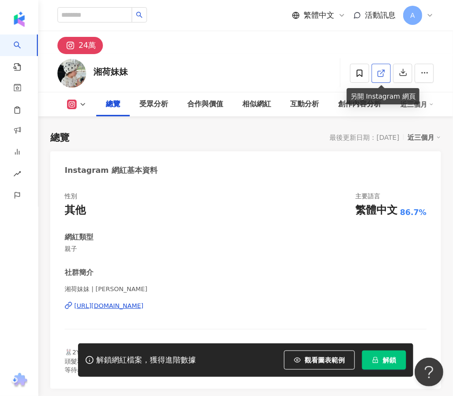
click at [383, 75] on icon at bounding box center [380, 73] width 9 height 9
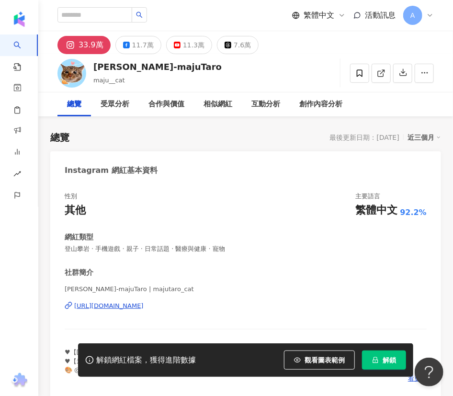
click at [386, 74] on link at bounding box center [380, 73] width 19 height 19
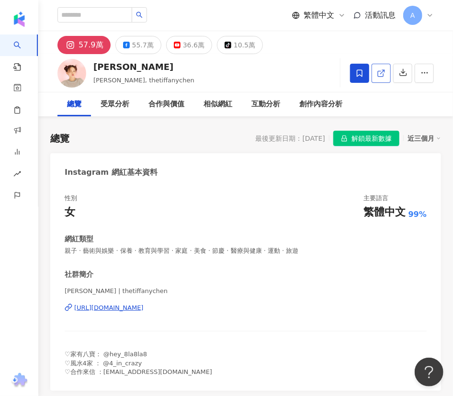
click at [386, 72] on link at bounding box center [380, 73] width 19 height 19
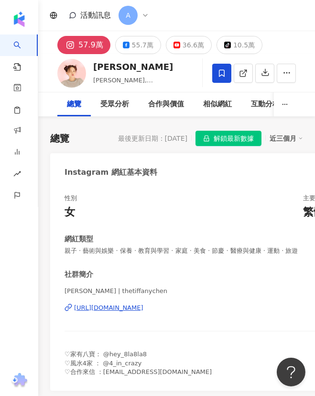
drag, startPoint x: 76, startPoint y: 60, endPoint x: 70, endPoint y: 68, distance: 10.0
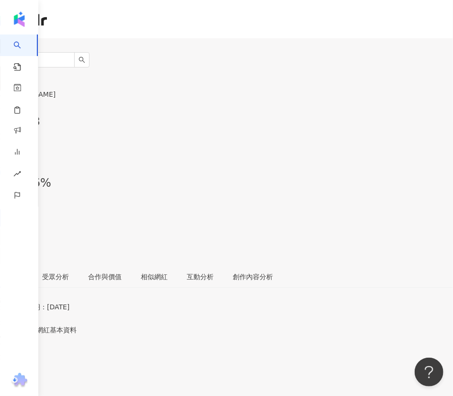
click at [14, 209] on icon at bounding box center [10, 213] width 9 height 9
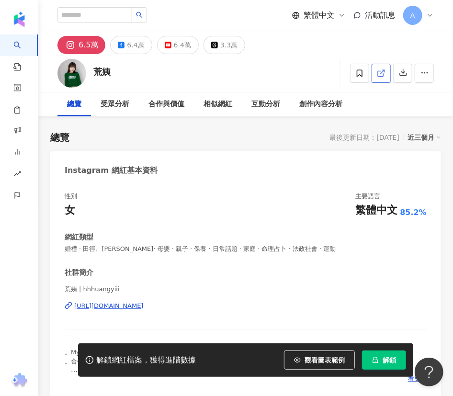
click at [385, 75] on icon at bounding box center [380, 73] width 9 height 9
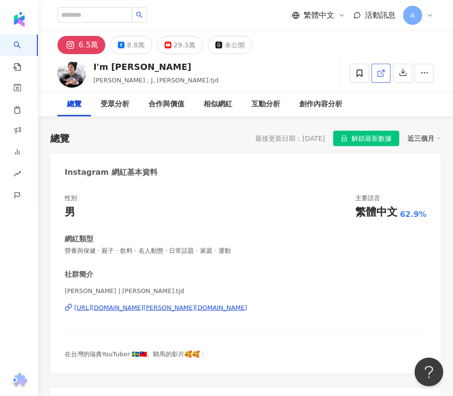
click at [383, 70] on polyline at bounding box center [383, 71] width 2 height 2
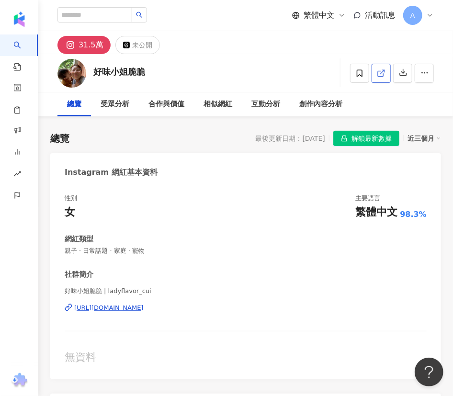
click at [381, 73] on icon at bounding box center [380, 73] width 9 height 9
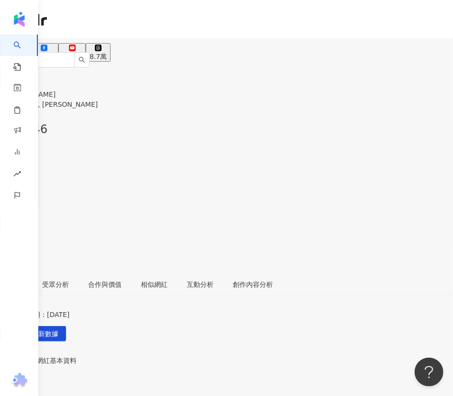
click at [13, 218] on line at bounding box center [12, 220] width 4 height 4
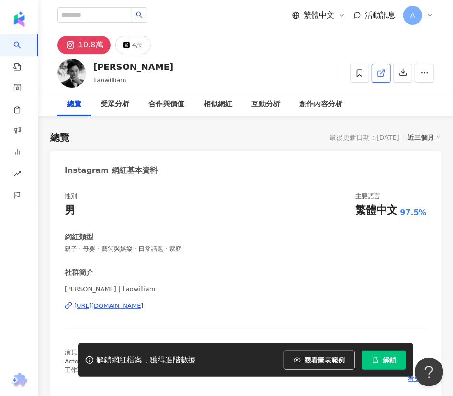
click at [383, 75] on icon at bounding box center [379, 73] width 5 height 5
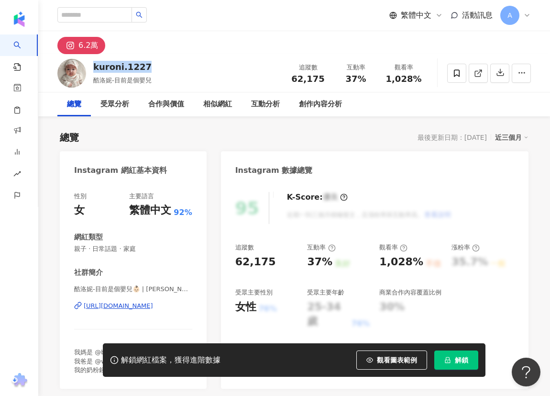
drag, startPoint x: 153, startPoint y: 65, endPoint x: 95, endPoint y: 65, distance: 57.4
click at [95, 65] on div "kuroni.1227 酷洛妮-目前是個嬰兒 追蹤數 62,175 互動率 37% 觀看率 1,028%" at bounding box center [294, 73] width 512 height 38
copy div "kuroni.1227"
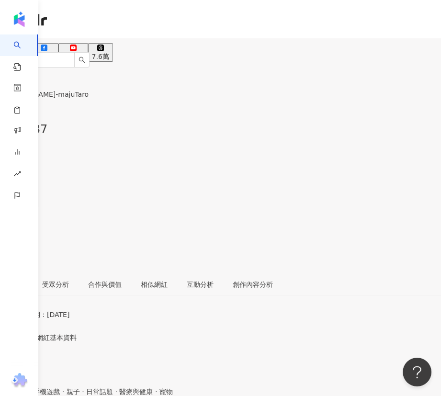
click at [55, 53] on div "11.7萬" at bounding box center [44, 57] width 22 height 8
click at [14, 217] on icon at bounding box center [10, 221] width 9 height 9
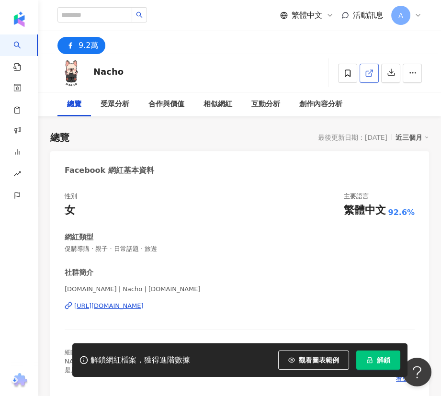
click at [365, 75] on icon at bounding box center [367, 73] width 5 height 5
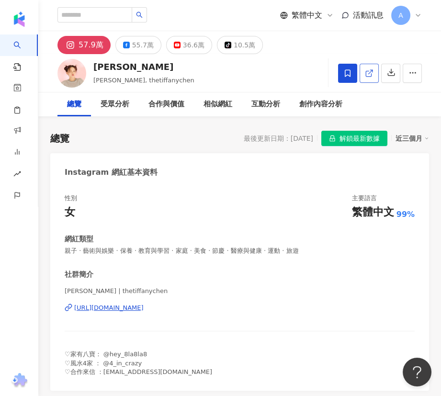
click at [127, 44] on icon at bounding box center [126, 45] width 7 height 7
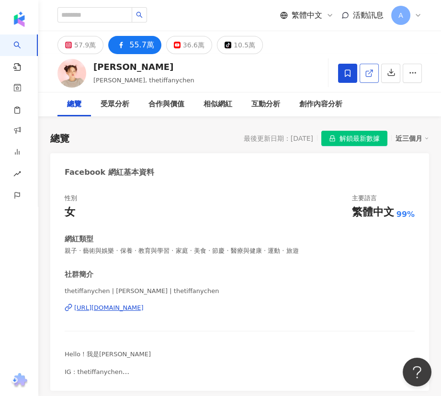
click at [368, 71] on icon at bounding box center [367, 73] width 5 height 5
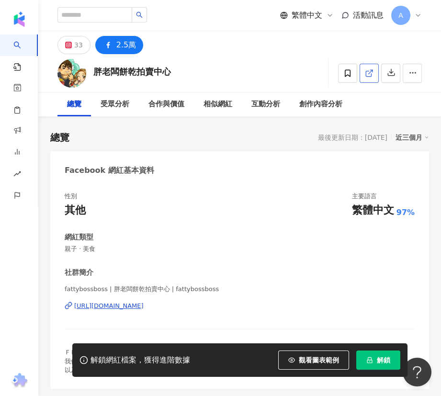
click at [371, 72] on icon at bounding box center [369, 73] width 9 height 9
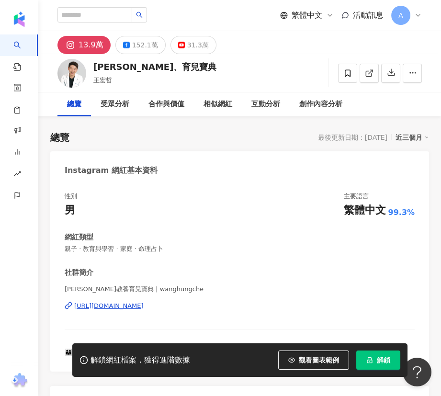
click at [125, 42] on icon at bounding box center [126, 45] width 7 height 7
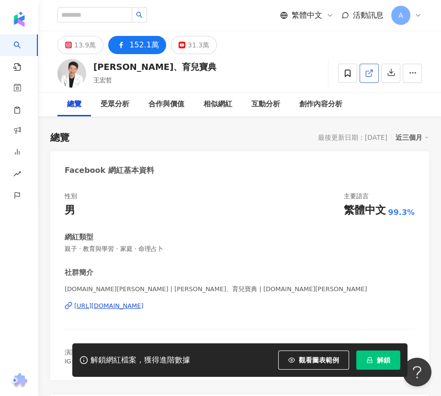
click at [378, 73] on link at bounding box center [368, 73] width 19 height 19
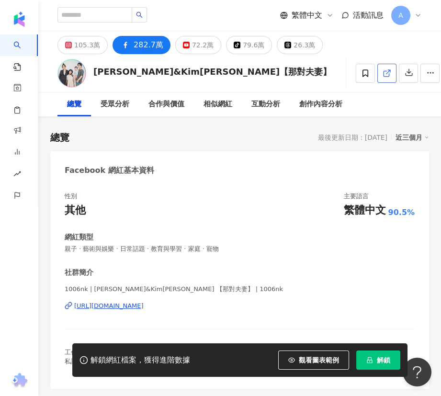
click at [388, 71] on polyline at bounding box center [389, 71] width 2 height 2
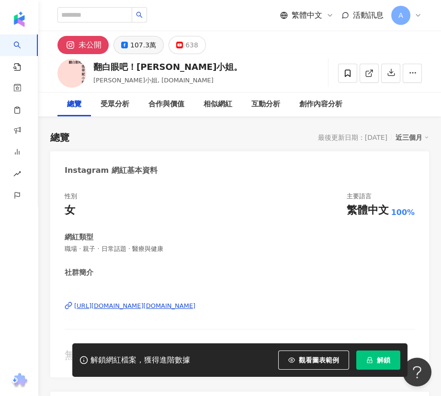
click at [148, 45] on div "107.3萬" at bounding box center [143, 44] width 26 height 13
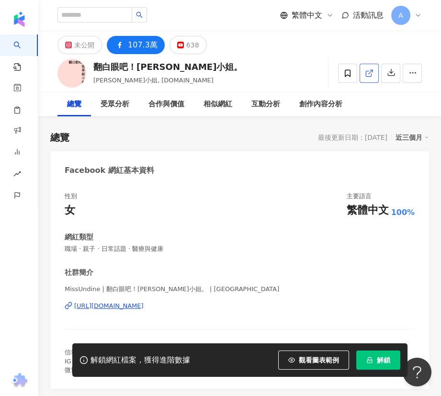
click at [373, 72] on link at bounding box center [368, 73] width 19 height 19
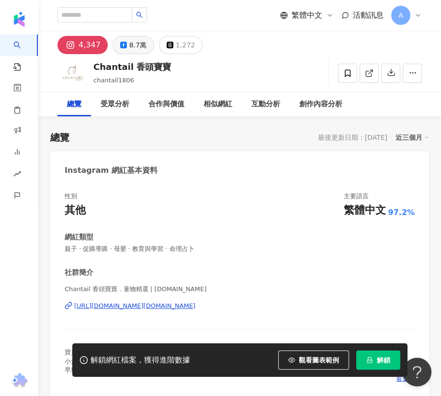
click at [133, 43] on div "8.7萬" at bounding box center [137, 44] width 17 height 13
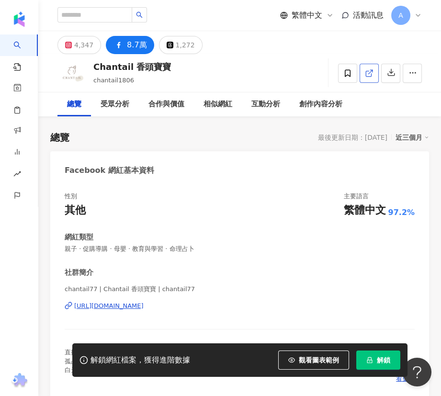
click at [372, 73] on icon at bounding box center [369, 73] width 9 height 9
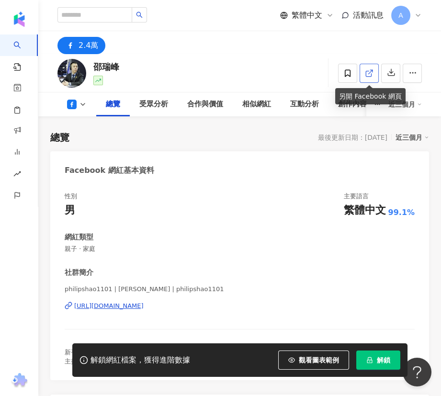
click at [365, 77] on span at bounding box center [369, 73] width 9 height 10
click at [368, 72] on icon at bounding box center [369, 73] width 9 height 9
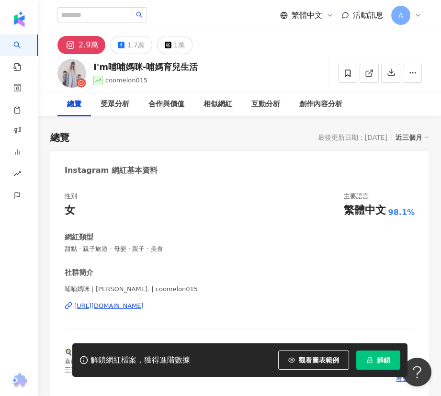
click at [122, 48] on icon at bounding box center [121, 45] width 7 height 7
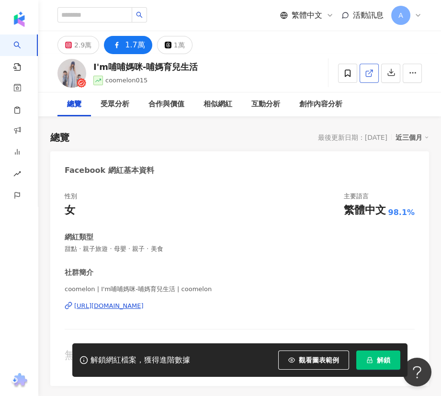
click at [369, 77] on icon at bounding box center [369, 73] width 9 height 9
drag, startPoint x: 125, startPoint y: 66, endPoint x: 93, endPoint y: 66, distance: 31.6
click at [93, 66] on div "I'm哺哺媽咪-哺媽育兒生活 coomelon015 追蹤數 16,557 互動率 12.6% 觀看率 1,455%" at bounding box center [239, 73] width 402 height 38
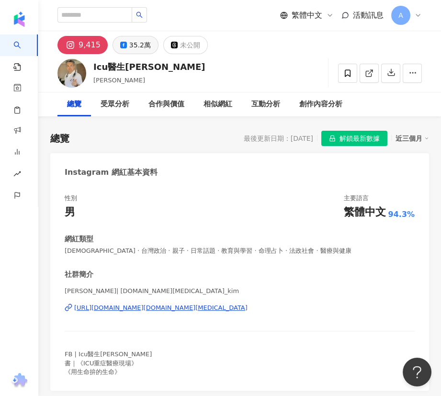
click at [129, 41] on div "35.2萬" at bounding box center [140, 44] width 22 height 13
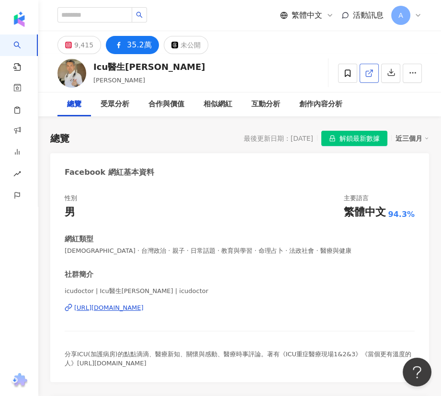
click at [368, 72] on icon at bounding box center [369, 73] width 9 height 9
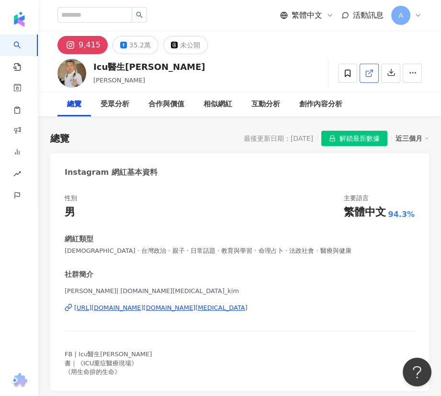
click at [372, 73] on icon at bounding box center [369, 73] width 9 height 9
click at [133, 43] on div "35.2萬" at bounding box center [140, 44] width 22 height 13
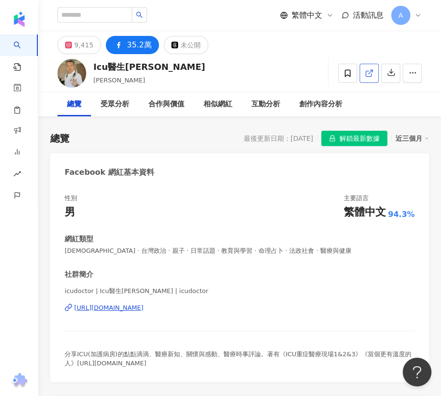
click at [367, 72] on icon at bounding box center [369, 73] width 9 height 9
drag, startPoint x: 155, startPoint y: 64, endPoint x: 95, endPoint y: 66, distance: 60.3
click at [95, 66] on div "Icu醫生陳志金 陳志金 追蹤數 351,704 互動率 1.76% 觀看率 66.2%" at bounding box center [239, 73] width 402 height 38
click at [96, 67] on div "Icu醫生陳志金" at bounding box center [149, 67] width 112 height 12
click at [143, 66] on div "Icu醫生陳志金" at bounding box center [149, 67] width 112 height 12
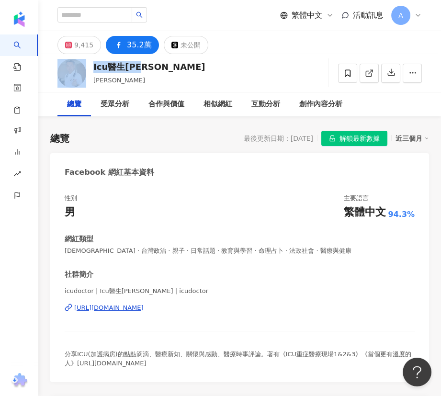
drag, startPoint x: 155, startPoint y: 67, endPoint x: 89, endPoint y: 65, distance: 66.5
click at [89, 65] on div "Icu醫生陳志金 陳志金 追蹤數 351,704 互動率 1.76% 觀看率 66.2%" at bounding box center [239, 73] width 402 height 38
copy div "Icu醫生陳志金"
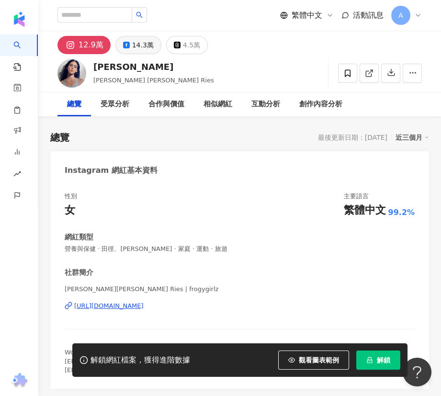
click at [135, 39] on div "14.3萬" at bounding box center [143, 44] width 22 height 13
click at [366, 72] on icon at bounding box center [369, 73] width 9 height 9
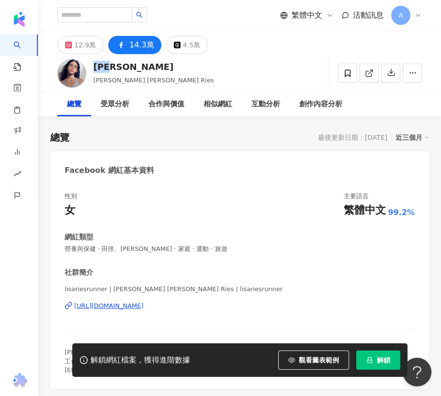
drag, startPoint x: 124, startPoint y: 71, endPoint x: 94, endPoint y: 67, distance: 30.4
click at [94, 67] on div "雷理莎" at bounding box center [153, 67] width 121 height 12
copy div "雷理莎"
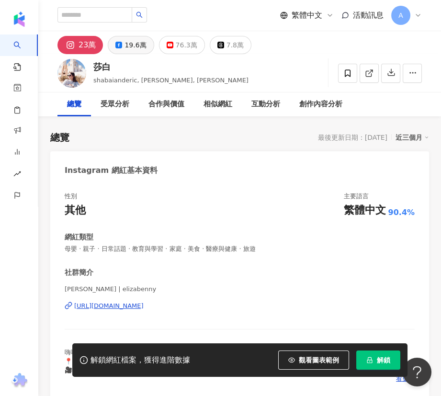
click at [139, 44] on div "19.6萬" at bounding box center [135, 44] width 22 height 13
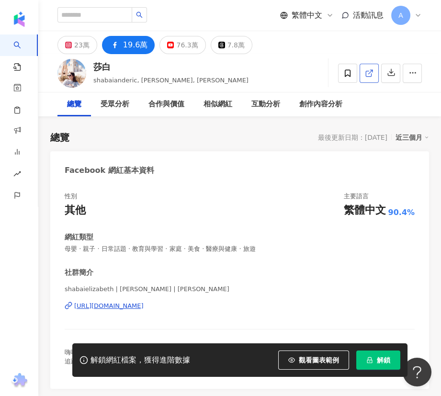
click at [370, 70] on icon at bounding box center [369, 73] width 9 height 9
drag, startPoint x: 110, startPoint y: 66, endPoint x: 96, endPoint y: 66, distance: 13.4
click at [96, 66] on div "莎白" at bounding box center [170, 67] width 155 height 12
copy div "莎白"
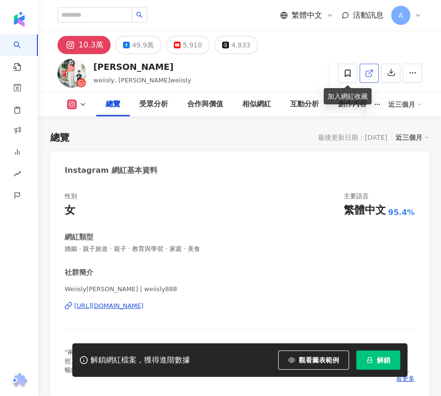
click at [365, 72] on icon at bounding box center [367, 73] width 5 height 5
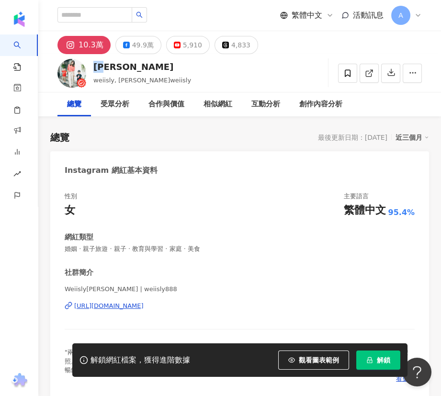
drag, startPoint x: 109, startPoint y: 66, endPoint x: 93, endPoint y: 67, distance: 15.8
click at [93, 67] on div "[PERSON_NAME]" at bounding box center [142, 67] width 98 height 12
copy div "[PERSON_NAME]"
click at [140, 37] on button "49.9萬" at bounding box center [138, 45] width 46 height 18
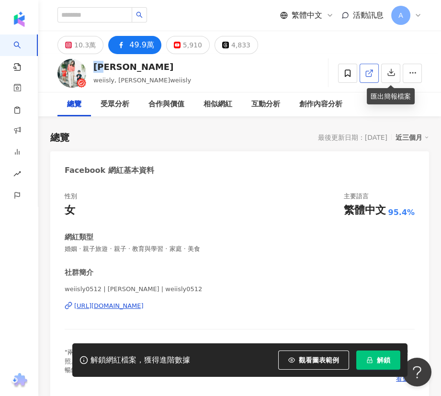
click at [369, 73] on icon at bounding box center [369, 73] width 9 height 9
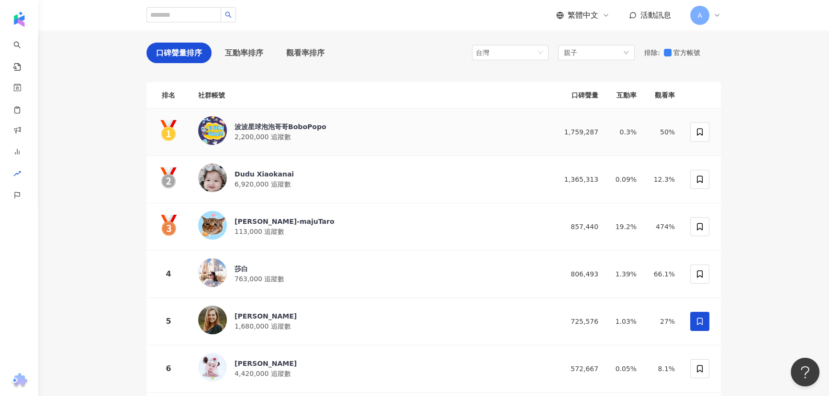
scroll to position [87, 0]
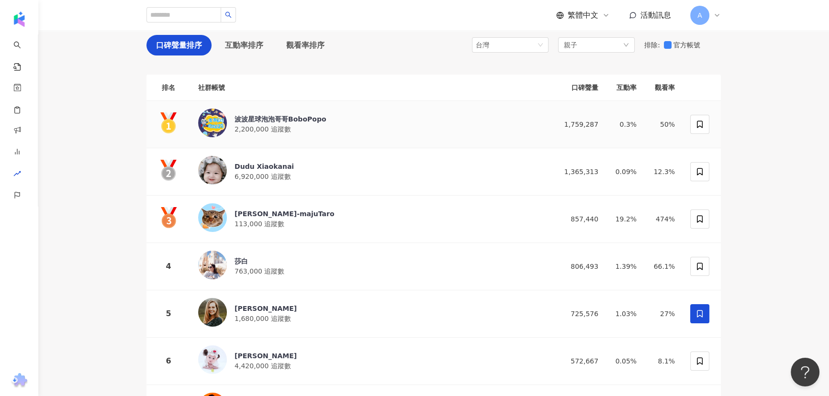
click at [261, 125] on span "2,200,000 追蹤數" at bounding box center [262, 129] width 56 height 8
click at [255, 177] on span "6,920,000 追蹤數" at bounding box center [262, 177] width 56 height 8
click at [238, 214] on div "[PERSON_NAME]-majuTaro" at bounding box center [284, 214] width 100 height 10
click at [235, 263] on div "莎白" at bounding box center [259, 261] width 50 height 10
click at [230, 308] on div "[PERSON_NAME] 1,680,000 追蹤數" at bounding box center [369, 314] width 343 height 32
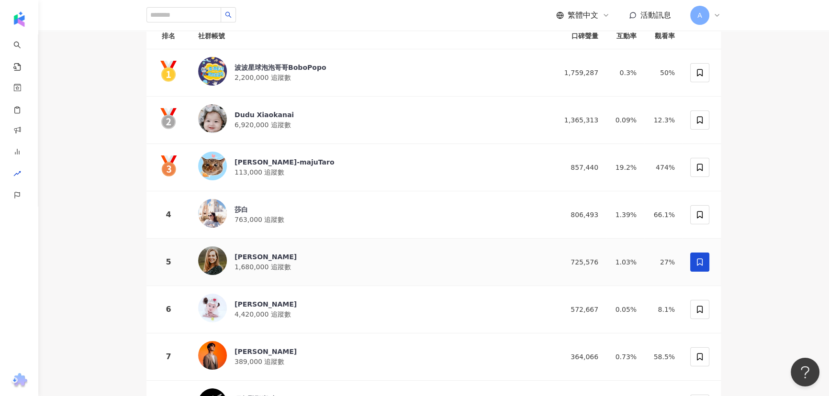
scroll to position [217, 0]
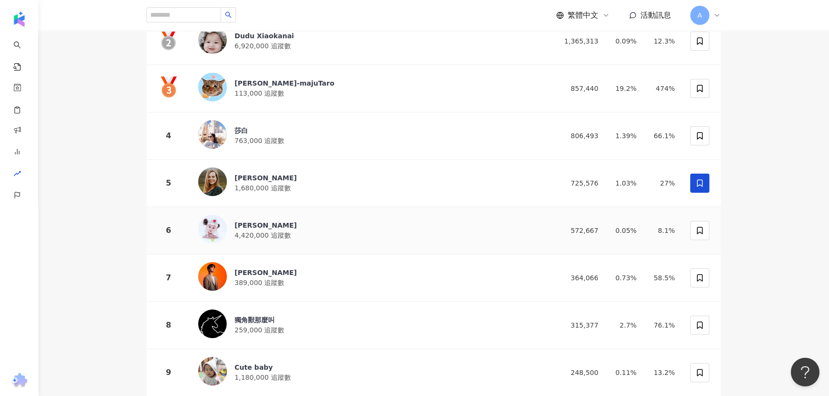
click at [210, 226] on img at bounding box center [212, 229] width 29 height 29
click at [208, 275] on img at bounding box center [212, 276] width 29 height 29
click at [210, 313] on img at bounding box center [212, 324] width 29 height 29
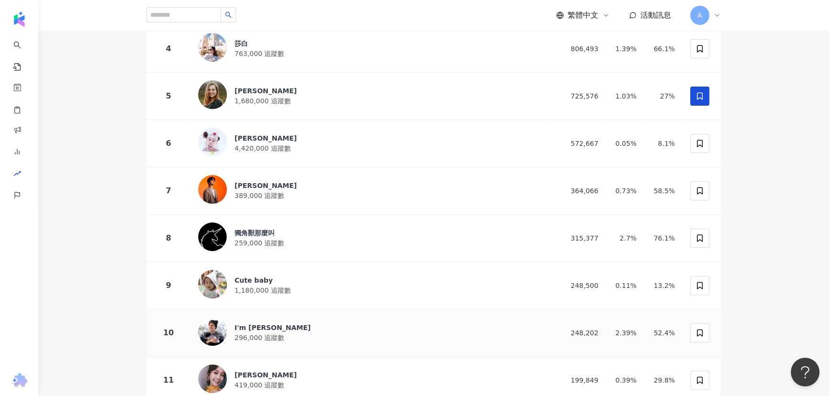
scroll to position [348, 0]
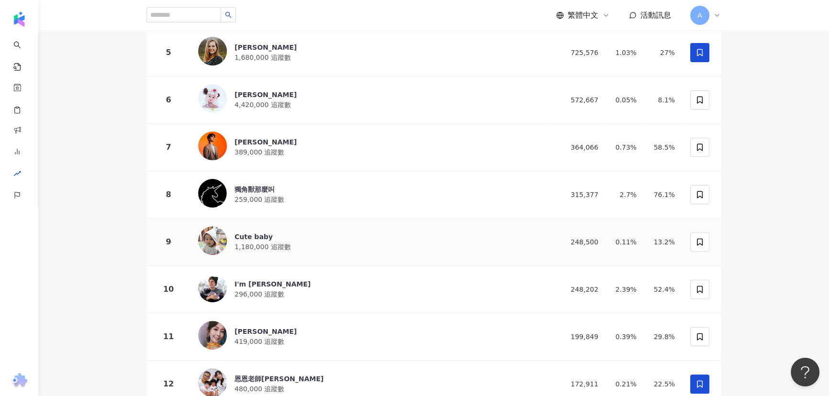
click at [213, 247] on img at bounding box center [212, 240] width 29 height 29
click at [211, 286] on img at bounding box center [212, 288] width 29 height 29
click at [209, 322] on img at bounding box center [212, 335] width 29 height 29
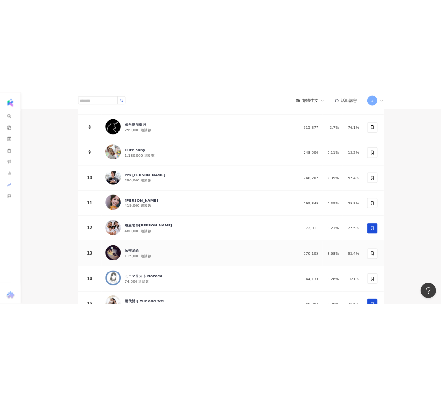
scroll to position [478, 0]
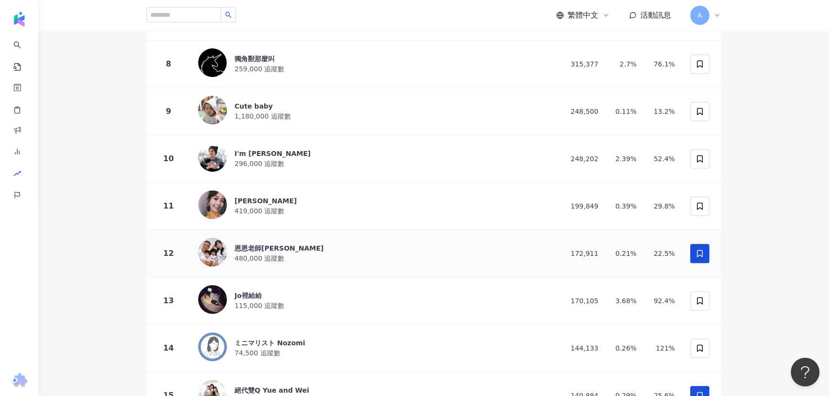
click at [210, 255] on img at bounding box center [212, 252] width 29 height 29
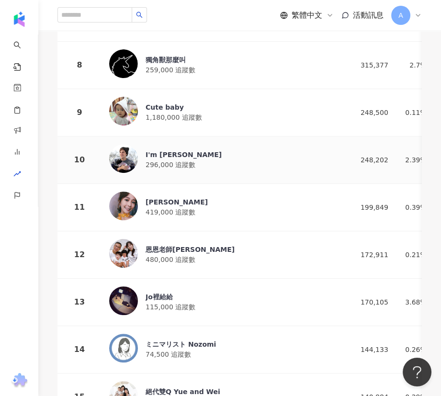
scroll to position [521, 0]
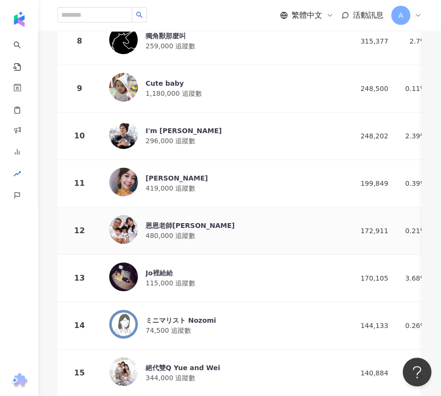
click at [129, 223] on img at bounding box center [123, 229] width 29 height 29
click at [126, 277] on img at bounding box center [123, 276] width 29 height 29
click at [123, 319] on img at bounding box center [123, 324] width 29 height 29
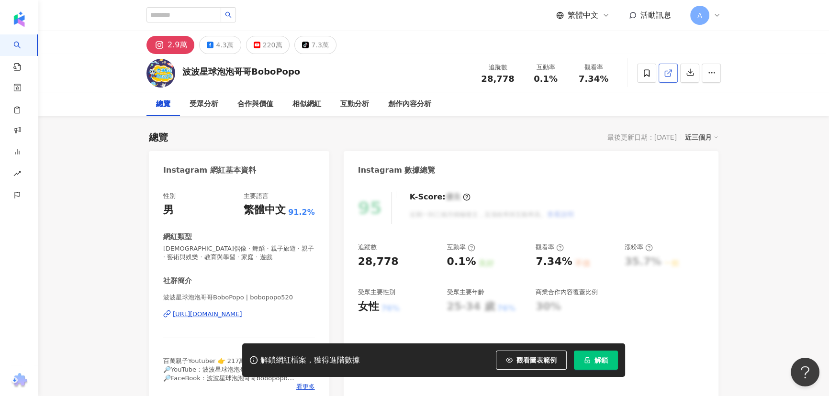
click at [263, 44] on div "220萬" at bounding box center [273, 44] width 20 height 13
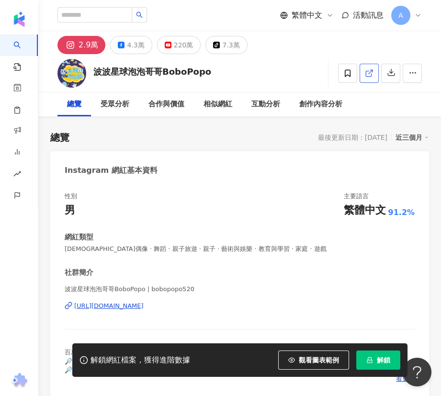
click at [369, 71] on icon at bounding box center [369, 73] width 9 height 9
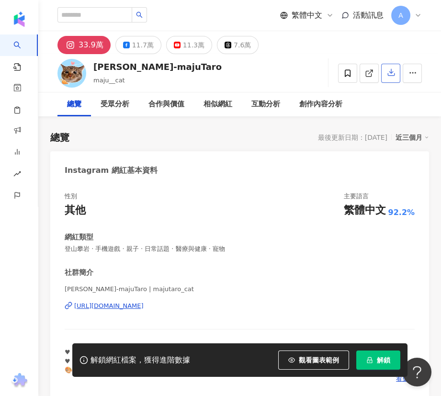
click at [196, 44] on div "11.3萬" at bounding box center [194, 44] width 22 height 13
click at [368, 74] on icon at bounding box center [369, 73] width 9 height 9
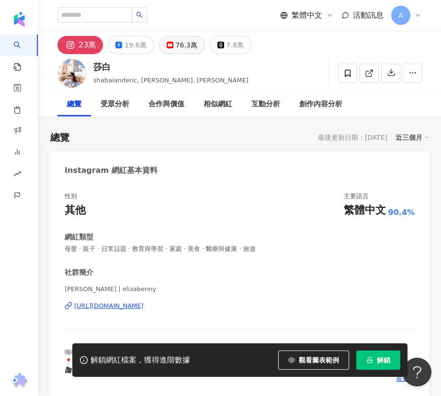
drag, startPoint x: 113, startPoint y: 54, endPoint x: 177, endPoint y: 43, distance: 64.0
click at [180, 46] on div "76.3萬" at bounding box center [187, 44] width 22 height 13
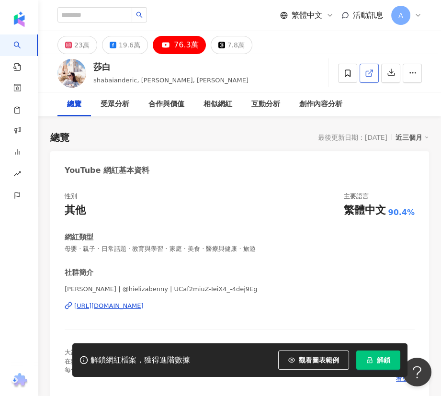
click at [370, 73] on icon at bounding box center [369, 73] width 9 height 9
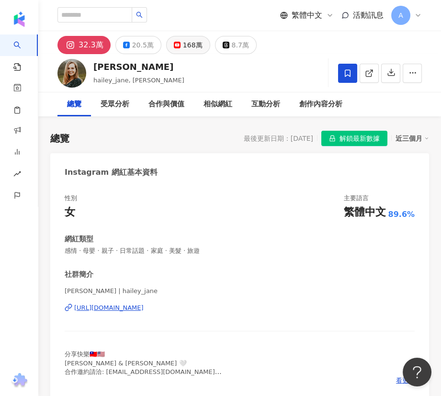
click at [174, 46] on rect at bounding box center [177, 45] width 6 height 4
click at [367, 72] on icon at bounding box center [369, 73] width 9 height 9
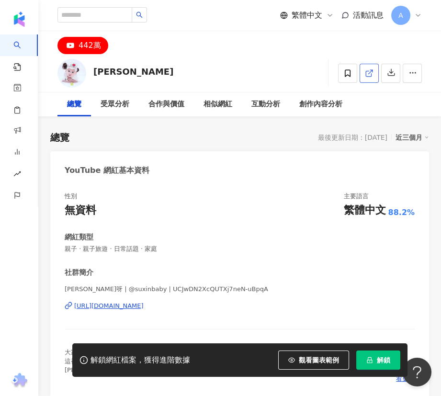
click at [370, 76] on icon at bounding box center [369, 73] width 9 height 9
click at [366, 73] on icon at bounding box center [369, 73] width 9 height 9
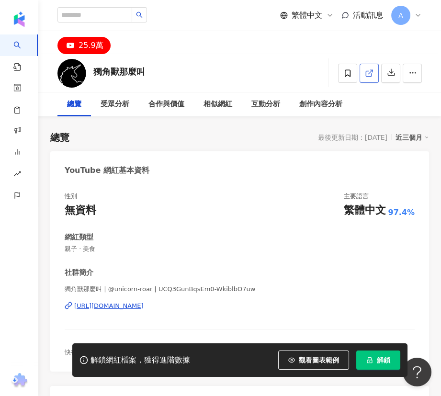
click at [368, 74] on icon at bounding box center [369, 73] width 9 height 9
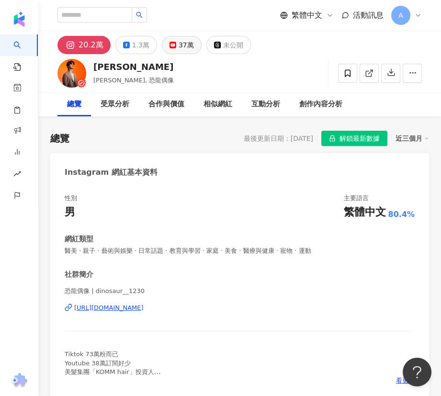
click at [172, 46] on button "37萬" at bounding box center [182, 45] width 40 height 18
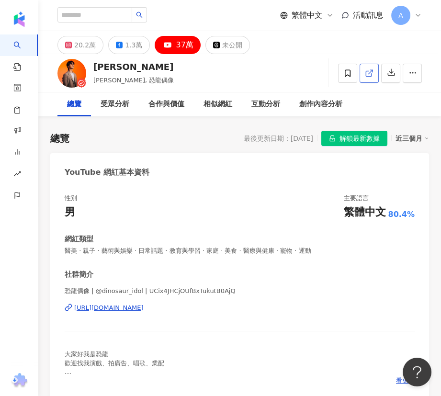
click at [368, 70] on icon at bounding box center [369, 73] width 9 height 9
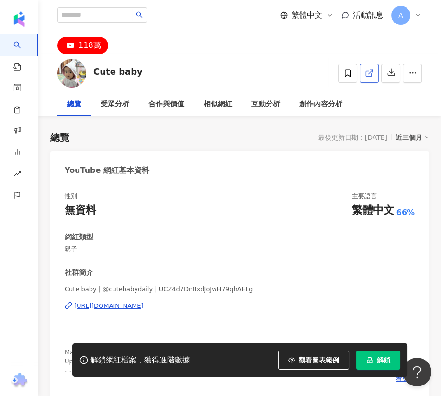
click at [370, 71] on line at bounding box center [370, 72] width 4 height 4
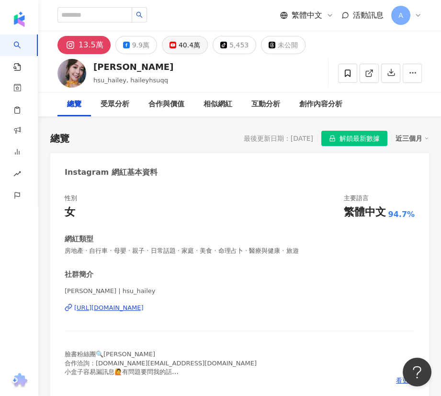
click at [182, 44] on div "40.4萬" at bounding box center [189, 44] width 22 height 13
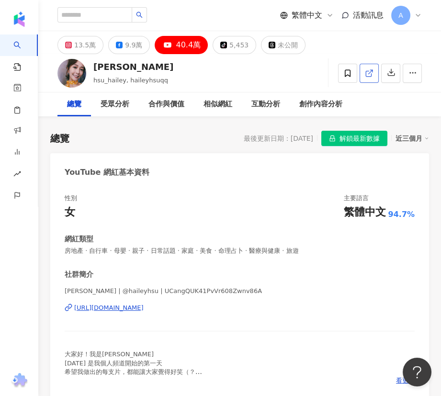
click at [370, 74] on icon at bounding box center [369, 73] width 9 height 9
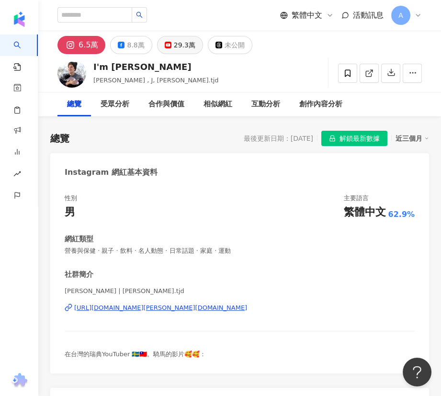
click at [175, 45] on div "29.3萬" at bounding box center [185, 44] width 22 height 13
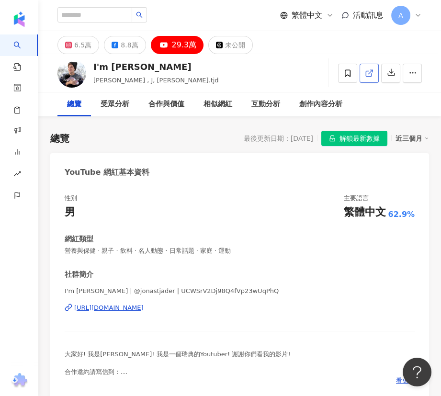
click at [372, 74] on icon at bounding box center [369, 73] width 9 height 9
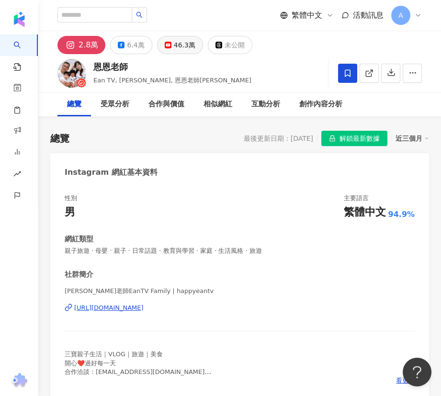
click at [167, 40] on button "46.3萬" at bounding box center [180, 45] width 46 height 18
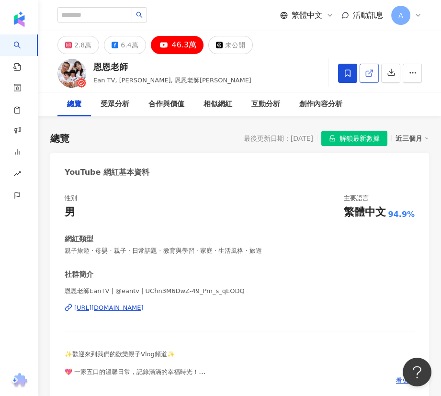
click at [368, 72] on icon at bounding box center [369, 73] width 9 height 9
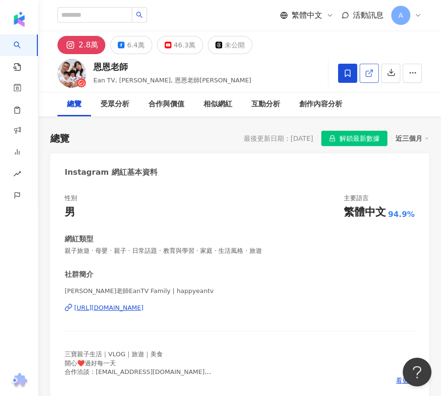
click at [365, 74] on icon at bounding box center [367, 73] width 5 height 5
drag, startPoint x: 137, startPoint y: 64, endPoint x: 97, endPoint y: 64, distance: 40.2
click at [97, 64] on div "恩恩老師" at bounding box center [172, 67] width 158 height 12
copy div "恩恩老師"
click at [166, 45] on rect at bounding box center [168, 45] width 6 height 4
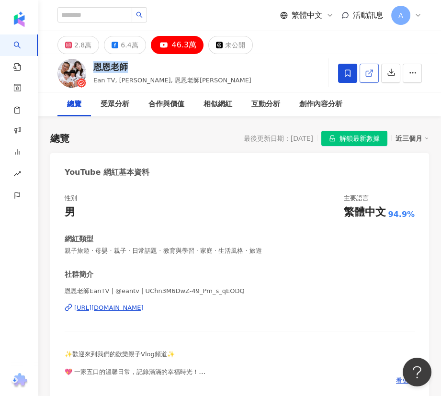
click at [362, 76] on link at bounding box center [368, 73] width 19 height 19
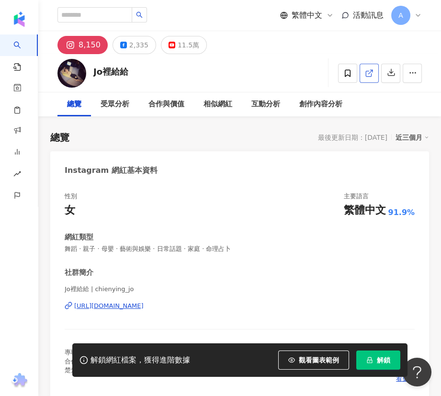
click at [371, 73] on icon at bounding box center [367, 73] width 5 height 5
click at [137, 68] on div "Jo裡給給 追蹤數 8,150 互動率 20.3% 觀看率 1,092%" at bounding box center [239, 73] width 402 height 38
drag, startPoint x: 129, startPoint y: 69, endPoint x: 93, endPoint y: 71, distance: 36.0
click at [93, 71] on div "Jo裡給給 追蹤數 8,150 互動率 20.3% 觀看率 1,092%" at bounding box center [239, 73] width 402 height 38
copy div "Jo裡給給"
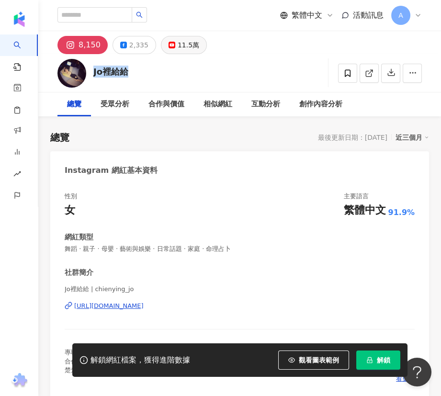
click at [172, 42] on button "11.5萬" at bounding box center [184, 45] width 46 height 18
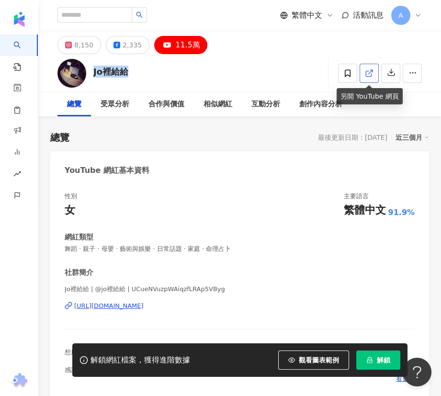
click at [368, 76] on icon at bounding box center [367, 73] width 5 height 5
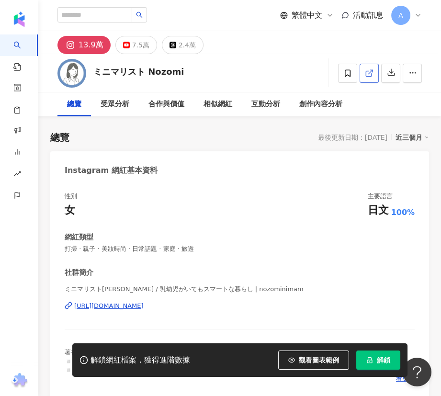
click at [368, 72] on icon at bounding box center [369, 73] width 9 height 9
click at [139, 44] on div "7.5萬" at bounding box center [140, 44] width 17 height 13
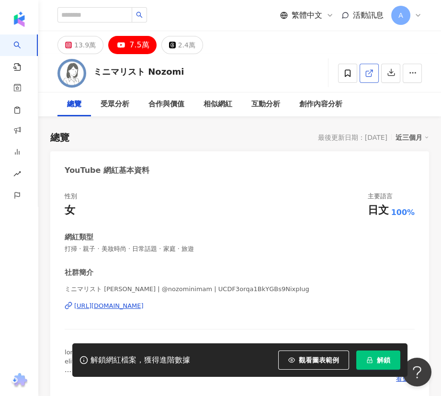
click at [365, 72] on icon at bounding box center [367, 73] width 5 height 5
drag, startPoint x: 186, startPoint y: 70, endPoint x: 147, endPoint y: 70, distance: 38.7
click at [147, 70] on div "ミニマリスト Nozomi 追蹤數 74,500 互動率 0.26% 觀看率 121%" at bounding box center [239, 73] width 402 height 38
copy div "Nozomi"
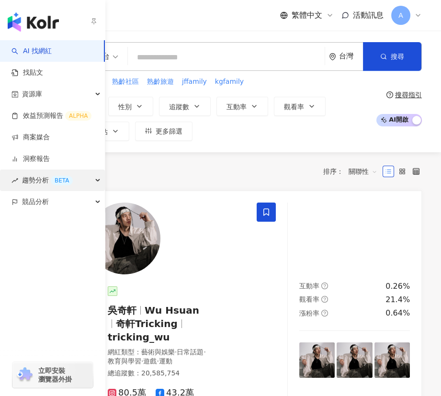
click at [89, 177] on div "趨勢分析 BETA" at bounding box center [52, 180] width 105 height 22
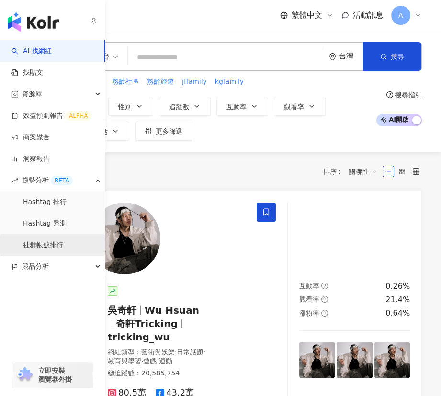
click at [63, 248] on link "社群帳號排行" at bounding box center [43, 245] width 40 height 10
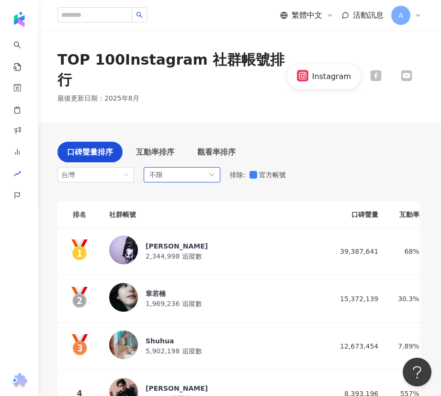
click at [193, 167] on div "不限" at bounding box center [182, 174] width 77 height 15
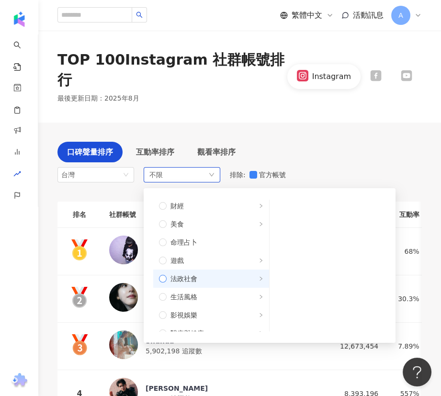
scroll to position [43, 0]
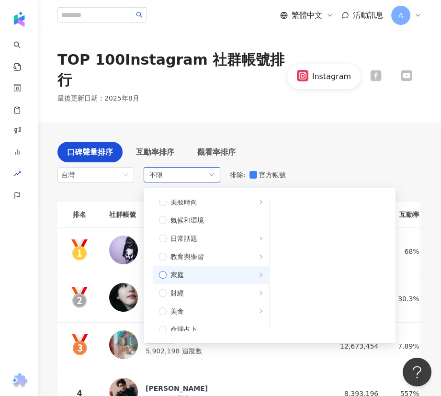
click at [223, 269] on span "家庭" at bounding box center [214, 274] width 97 height 11
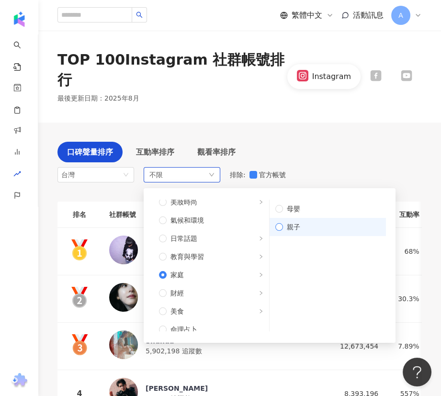
click at [306, 221] on span "親子" at bounding box center [331, 226] width 97 height 11
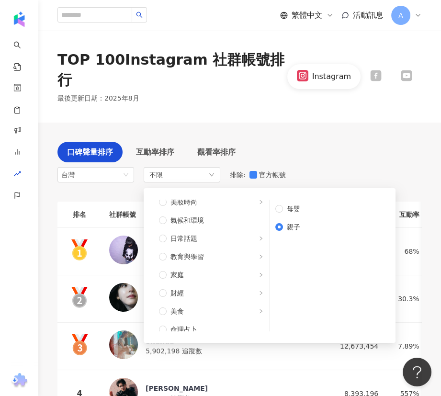
click at [323, 150] on div "口碑聲量排序 互動率排序 觀看率排序 台灣 不限 不限 藝術與娛樂 美妝時尚 氣候和環境 日常話題 教育與學習 家庭 財經 美食 命理占卜 遊戲 法政社會 生…" at bounding box center [239, 164] width 364 height 45
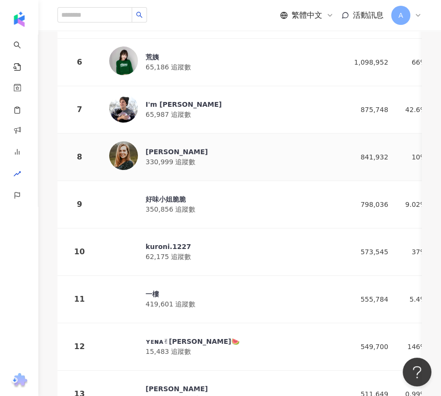
scroll to position [435, 0]
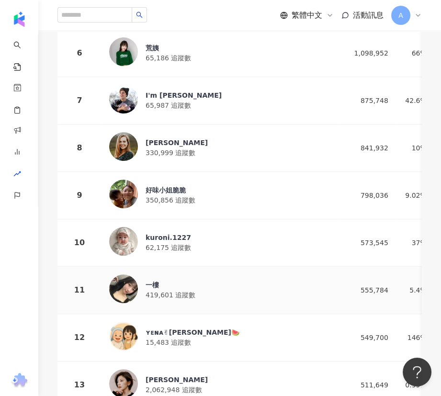
click at [218, 274] on div "一樓 419,601 追蹤數" at bounding box center [219, 290] width 221 height 32
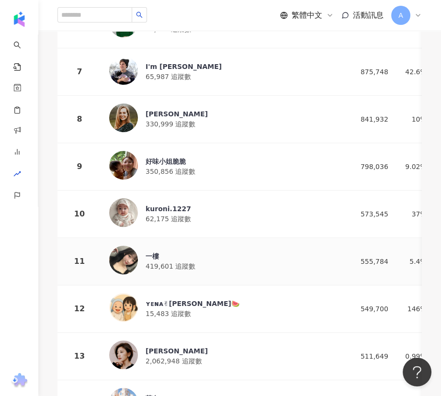
scroll to position [478, 0]
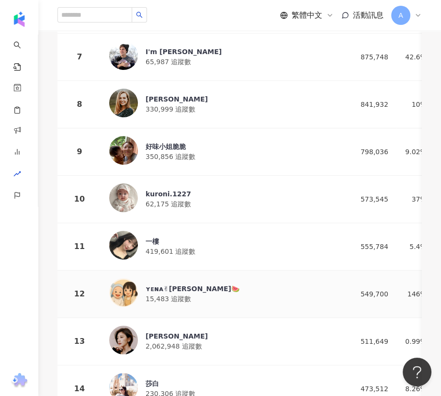
click at [170, 284] on div "ʏᴇɴᴀ✌︎耶娜🍉" at bounding box center [192, 289] width 94 height 10
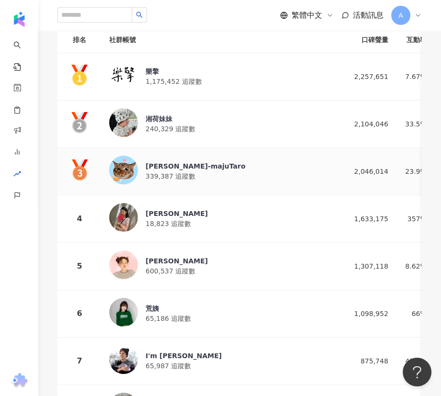
scroll to position [217, 0]
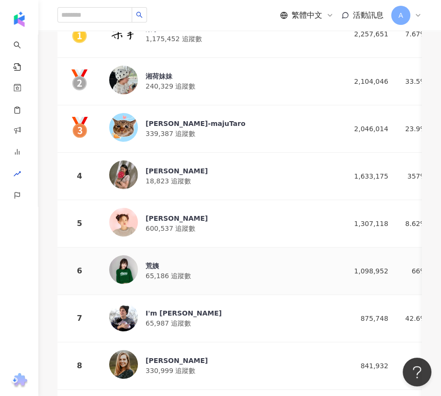
click at [173, 261] on div "荒姨" at bounding box center [167, 266] width 45 height 10
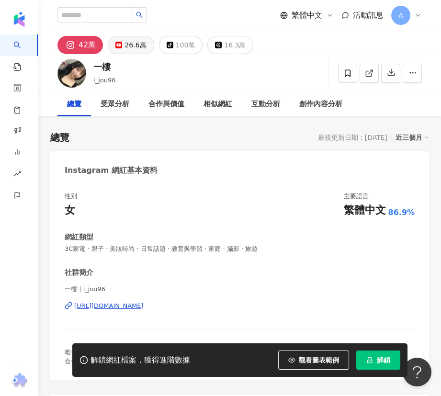
click at [135, 42] on div "26.6萬" at bounding box center [135, 44] width 22 height 13
click at [139, 45] on div "26.6萬" at bounding box center [135, 44] width 22 height 13
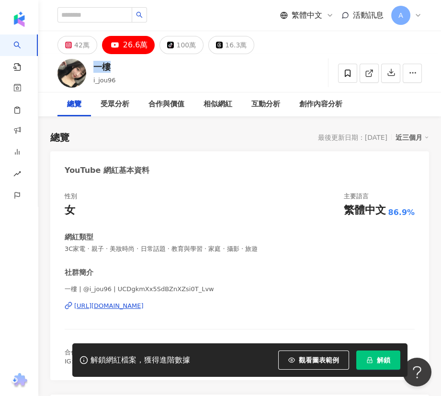
drag, startPoint x: 118, startPoint y: 65, endPoint x: 94, endPoint y: 64, distance: 24.4
click at [94, 64] on div "一樓 i_jou96 追蹤數 266,000 互動率 0.29% 觀看率 10.6%" at bounding box center [239, 73] width 402 height 38
copy div "一樓"
click at [299, 65] on div "一樓 i_jou96 追蹤數 266,000 互動率 0.29% 觀看率 10.6%" at bounding box center [239, 73] width 402 height 38
click at [362, 77] on link at bounding box center [368, 73] width 19 height 19
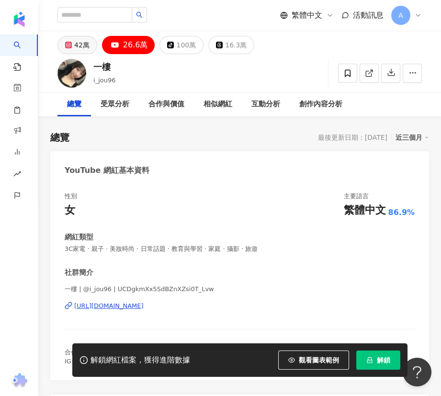
click at [89, 43] on button "42萬" at bounding box center [77, 45] width 40 height 18
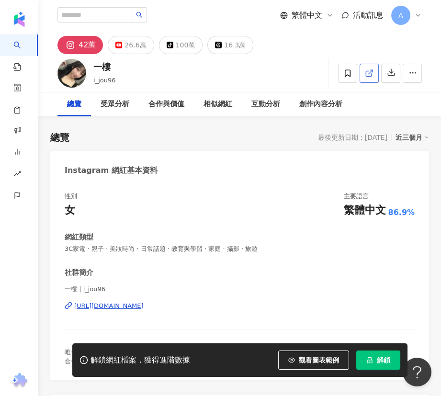
click at [369, 76] on icon at bounding box center [369, 73] width 9 height 9
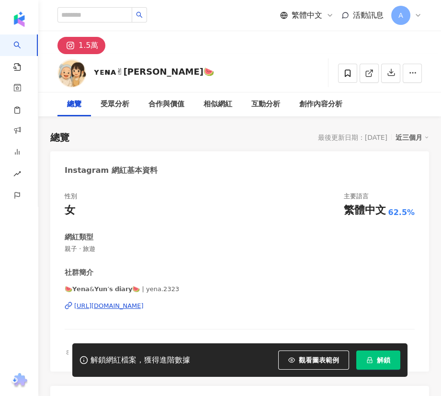
click at [372, 72] on icon at bounding box center [369, 73] width 9 height 9
click at [85, 74] on div "ʏᴇɴᴀ✌︎[PERSON_NAME]🍉 追蹤數 15,483 互動率 146% 觀看率 3,151%" at bounding box center [239, 73] width 402 height 38
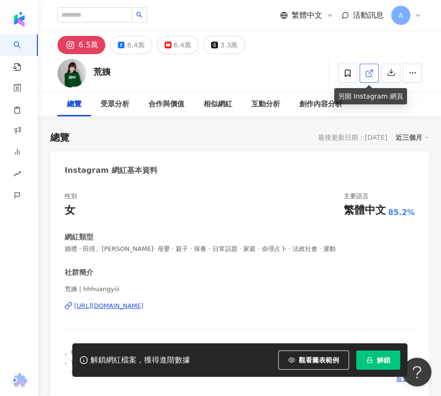
click at [366, 76] on icon at bounding box center [367, 73] width 5 height 5
